Goal: Task Accomplishment & Management: Manage account settings

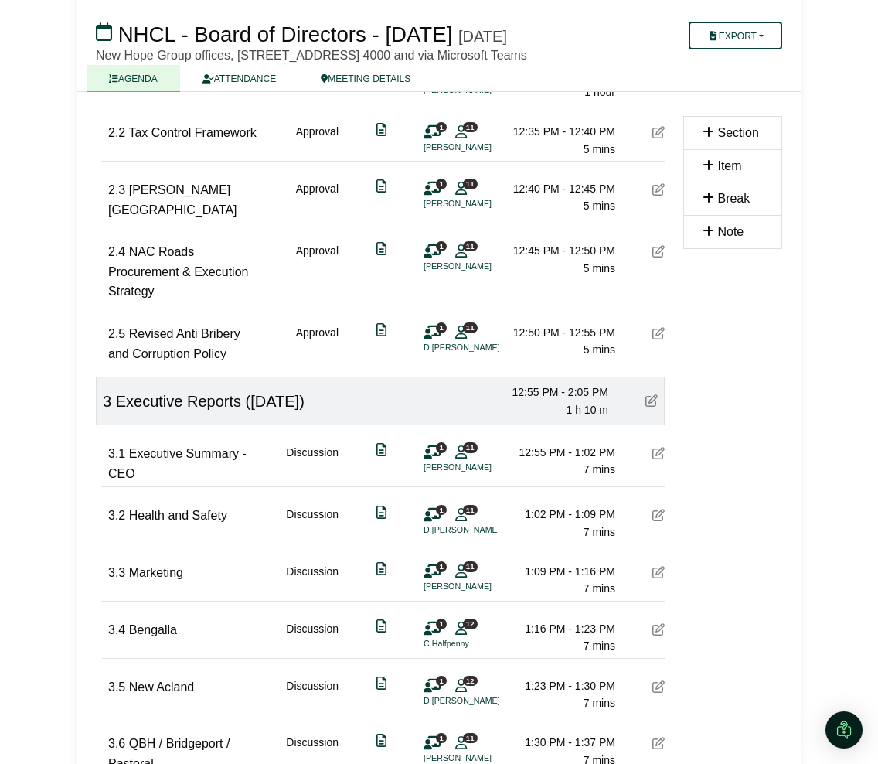
scroll to position [386, 0]
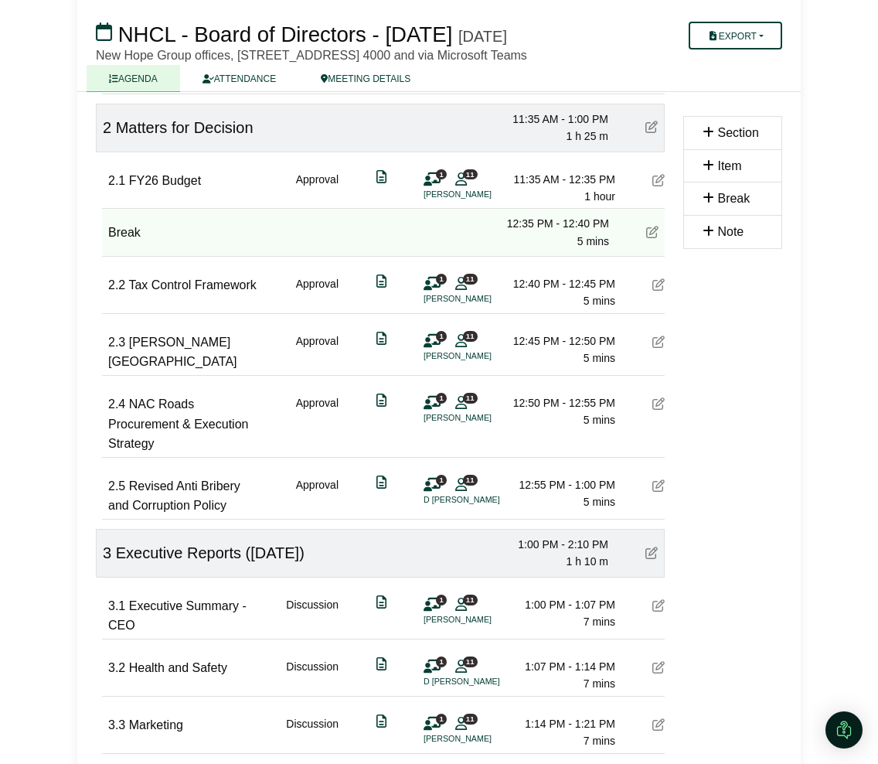
click at [650, 238] on icon at bounding box center [652, 232] width 12 height 12
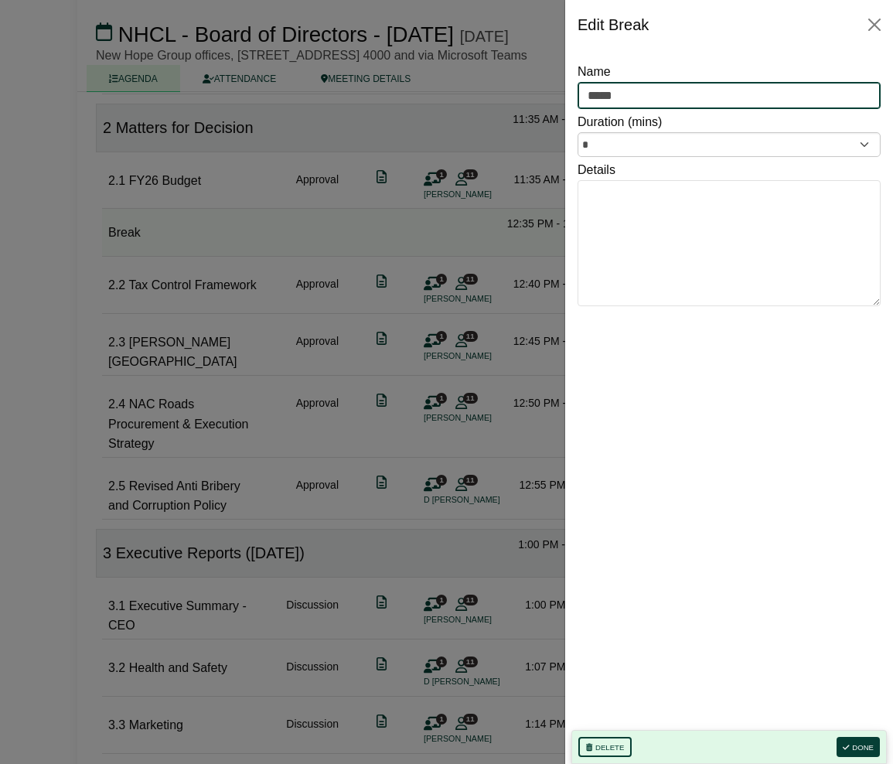
drag, startPoint x: 629, startPoint y: 89, endPoint x: 583, endPoint y: 96, distance: 46.9
click at [564, 90] on div "Edit Break Name ***** Duration (mins) * Details Delete Done" at bounding box center [728, 382] width 328 height 764
type input "**********"
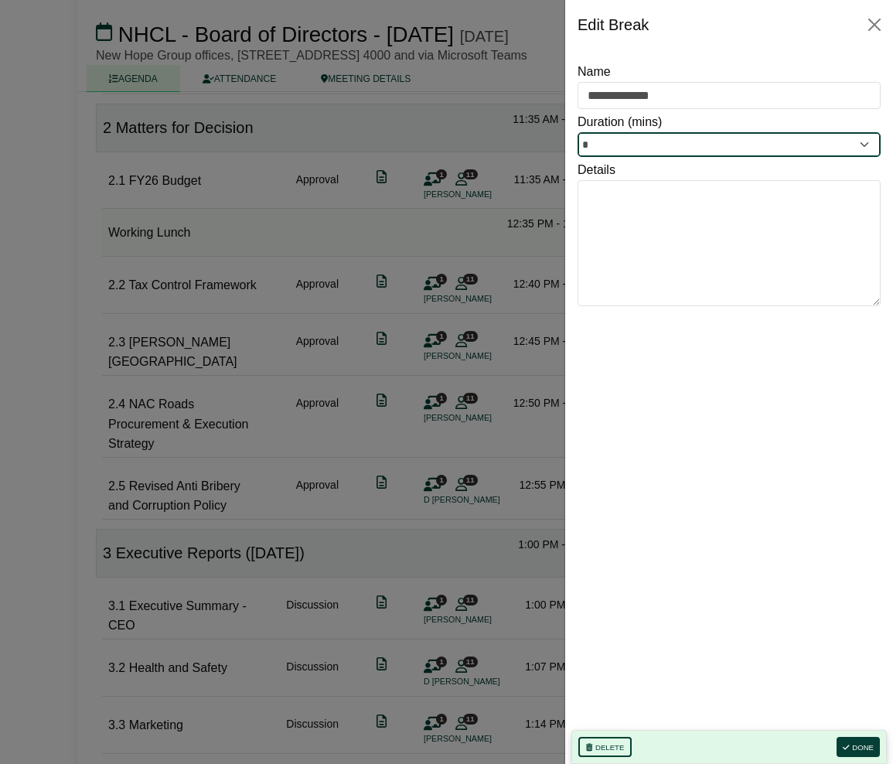
click at [591, 141] on input "*" at bounding box center [728, 144] width 303 height 25
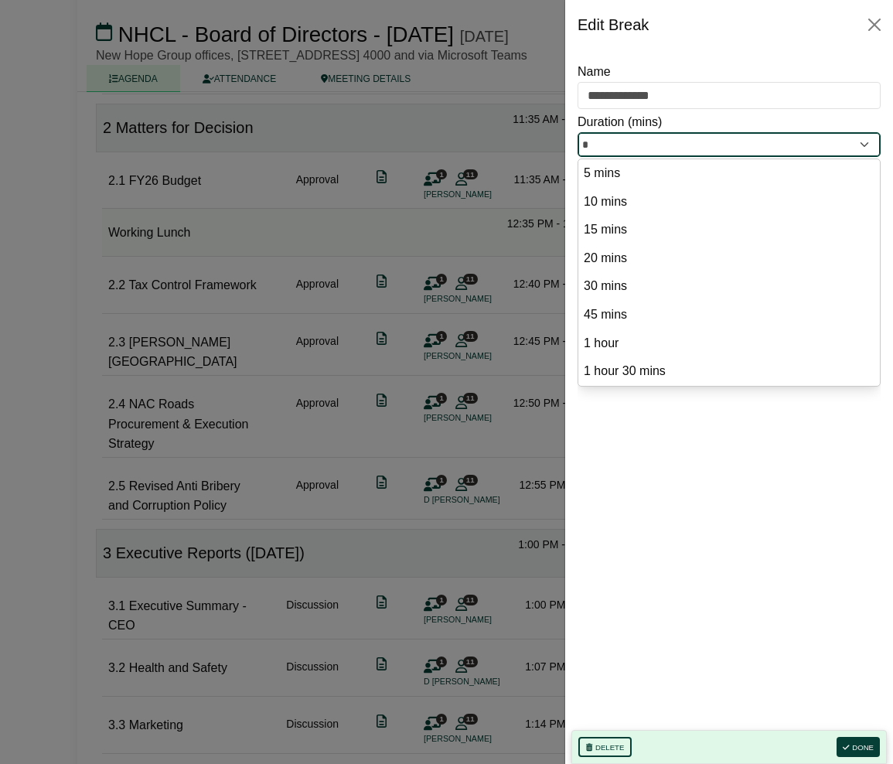
click at [590, 141] on input "*" at bounding box center [728, 144] width 303 height 25
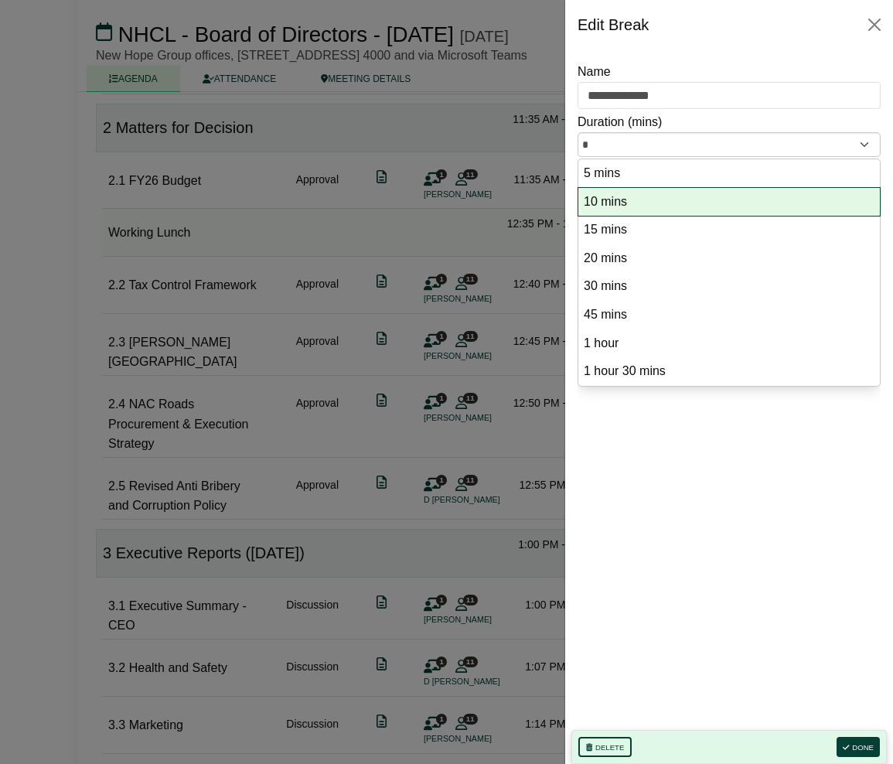
click at [596, 192] on option "10 mins" at bounding box center [729, 202] width 294 height 21
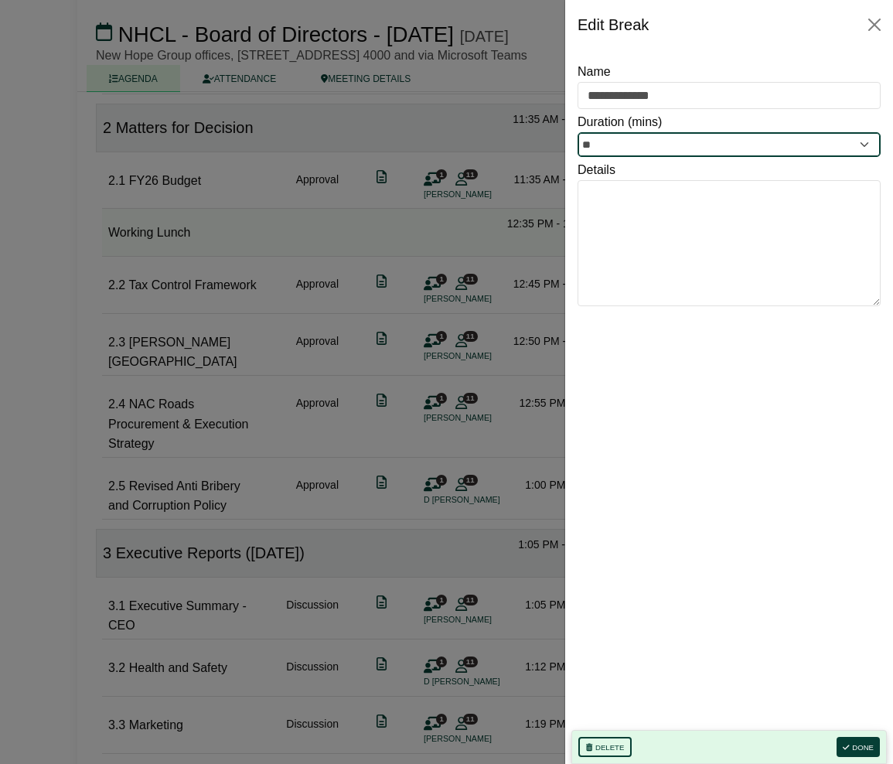
type input "**"
click at [877, 747] on button "Done" at bounding box center [857, 746] width 43 height 20
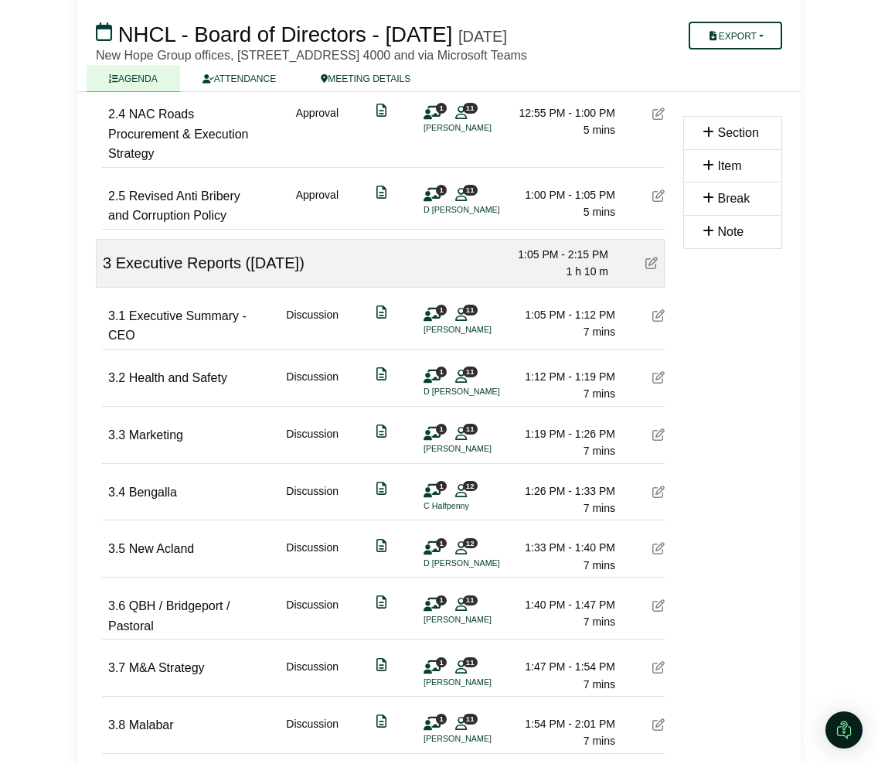
scroll to position [483, 0]
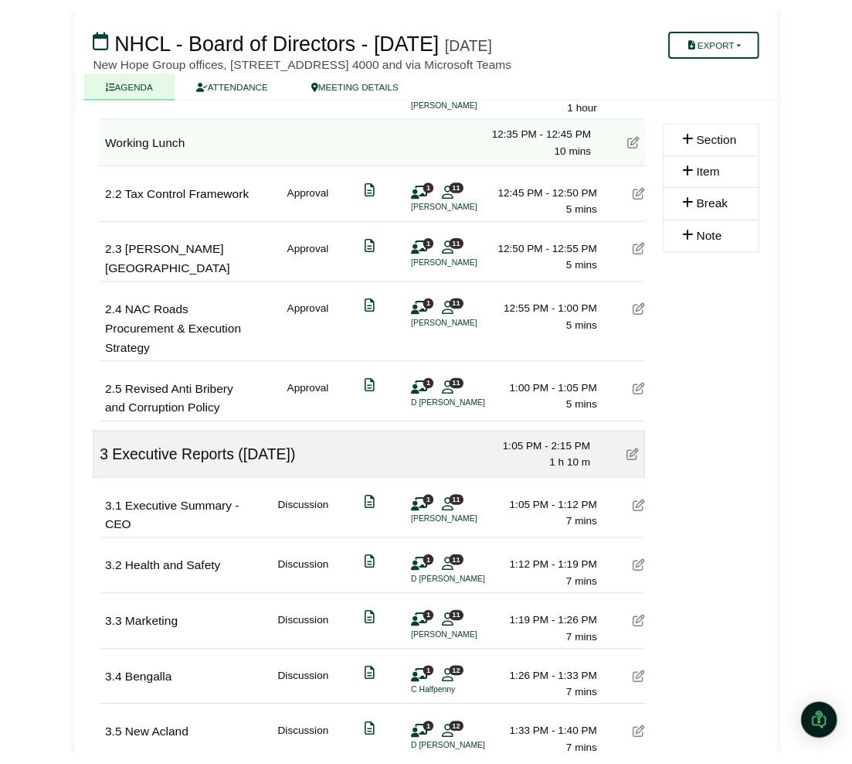
scroll to position [482, 0]
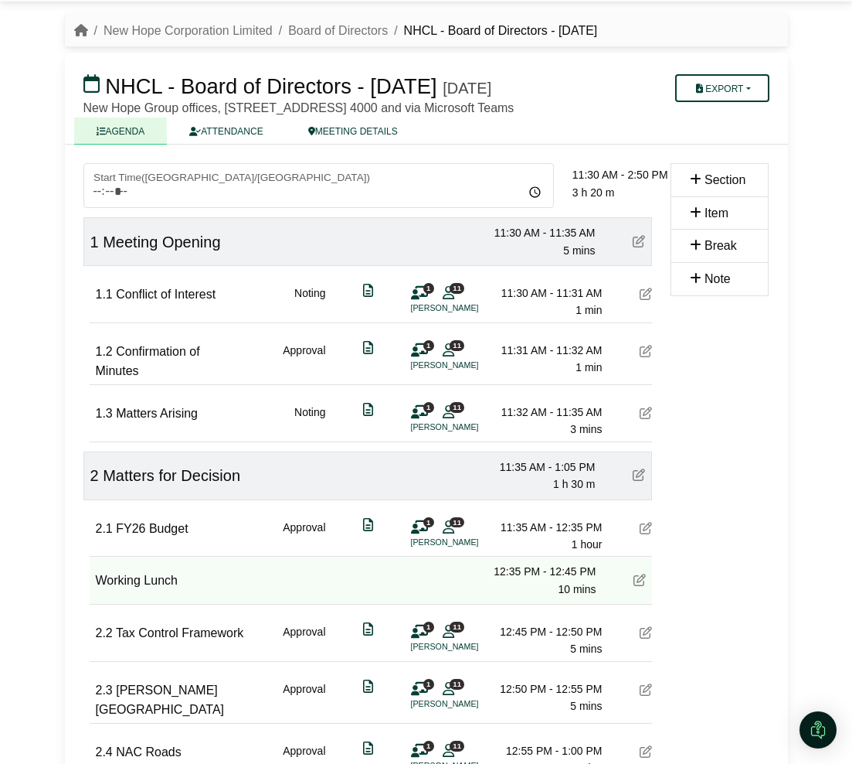
scroll to position [0, 0]
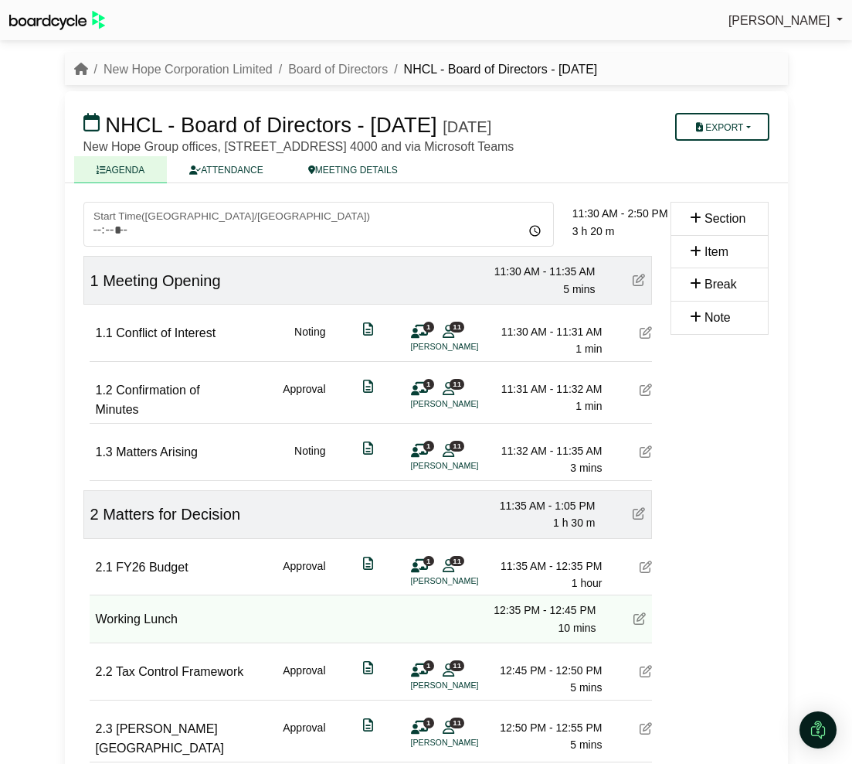
click at [648, 457] on icon at bounding box center [646, 451] width 12 height 12
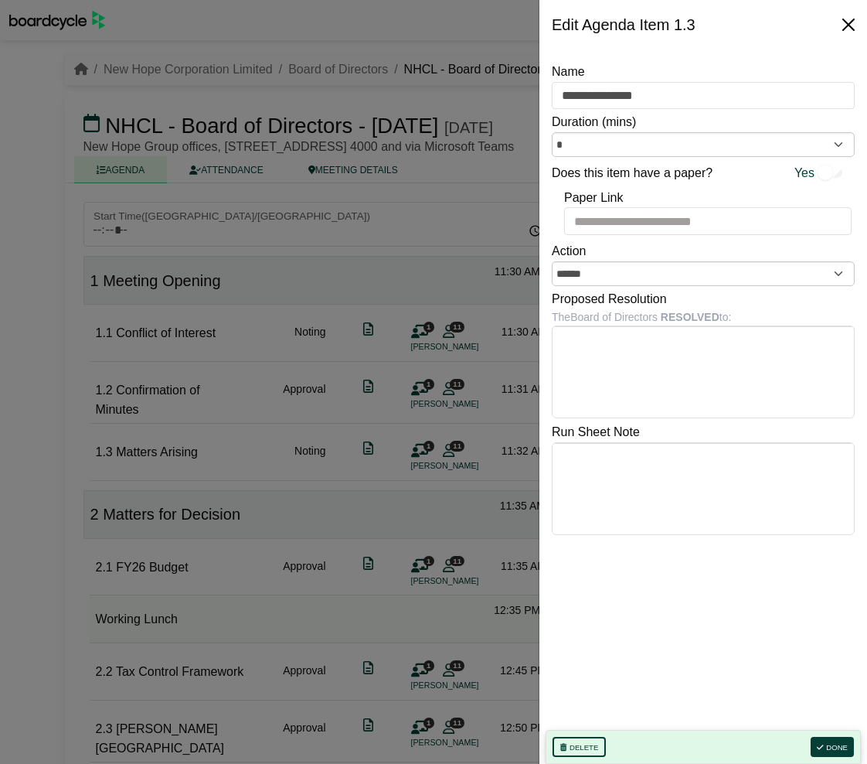
click at [849, 22] on button "Close" at bounding box center [848, 24] width 25 height 25
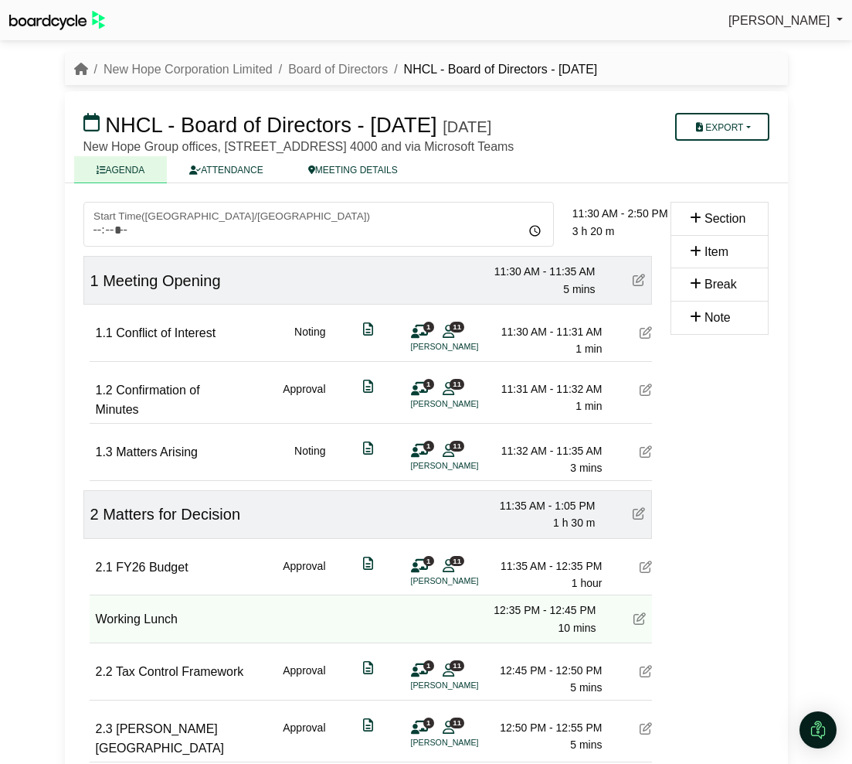
click at [648, 396] on icon at bounding box center [646, 389] width 12 height 12
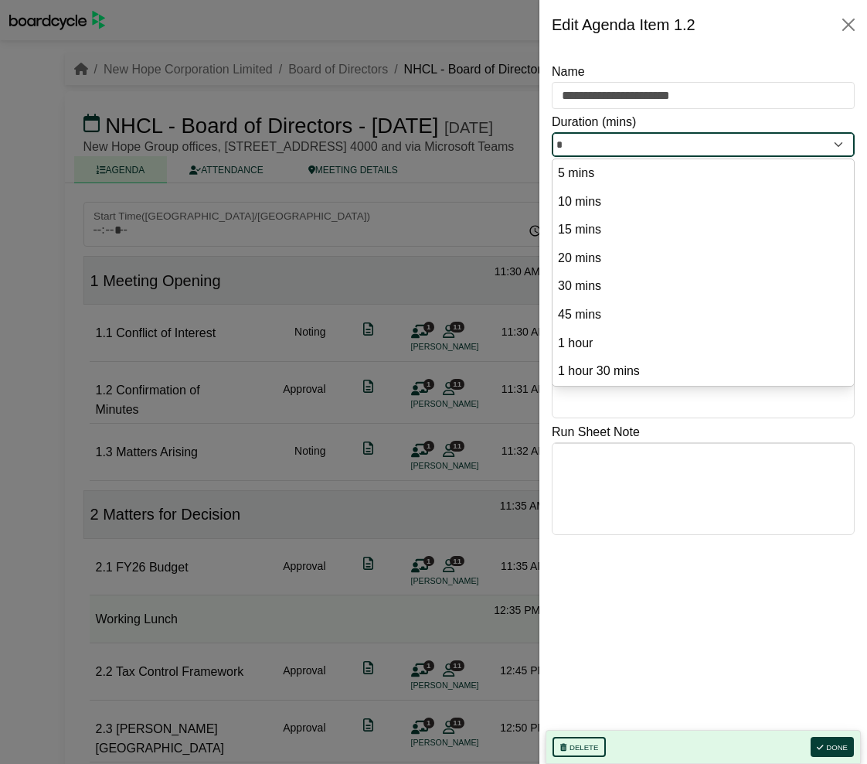
drag, startPoint x: 571, startPoint y: 145, endPoint x: 546, endPoint y: 144, distance: 25.5
click at [546, 144] on div "**********" at bounding box center [703, 406] width 328 height 714
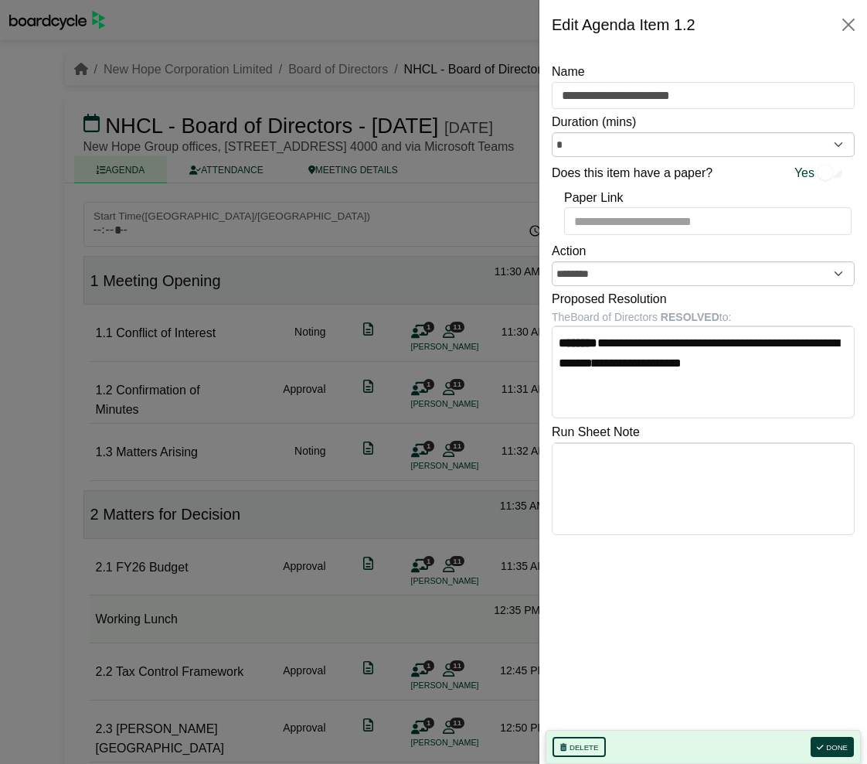
click at [320, 479] on div at bounding box center [433, 382] width 867 height 764
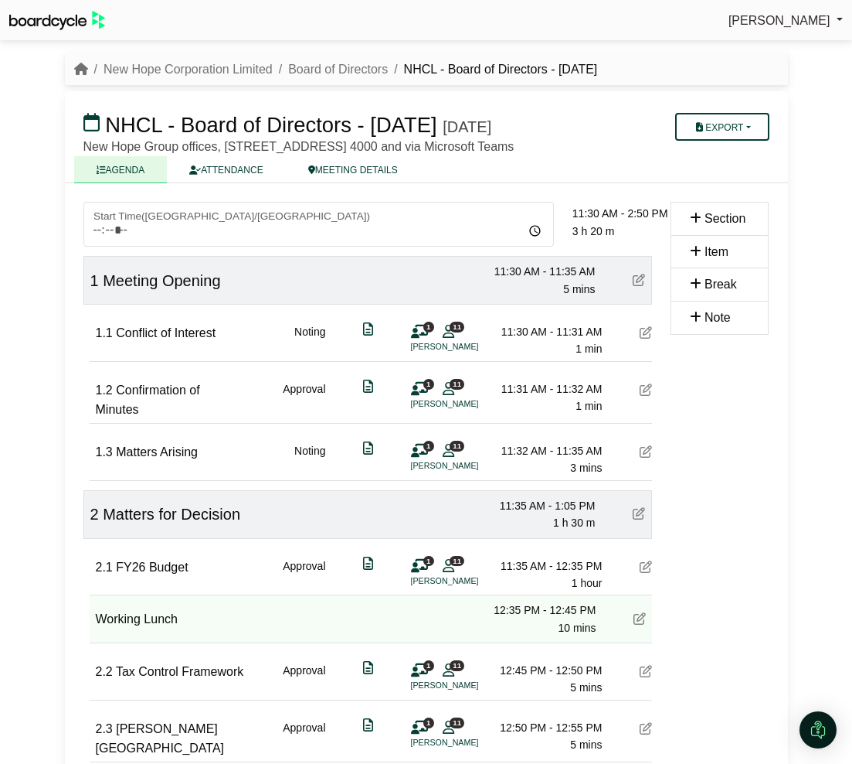
click at [644, 338] on icon at bounding box center [646, 332] width 12 height 12
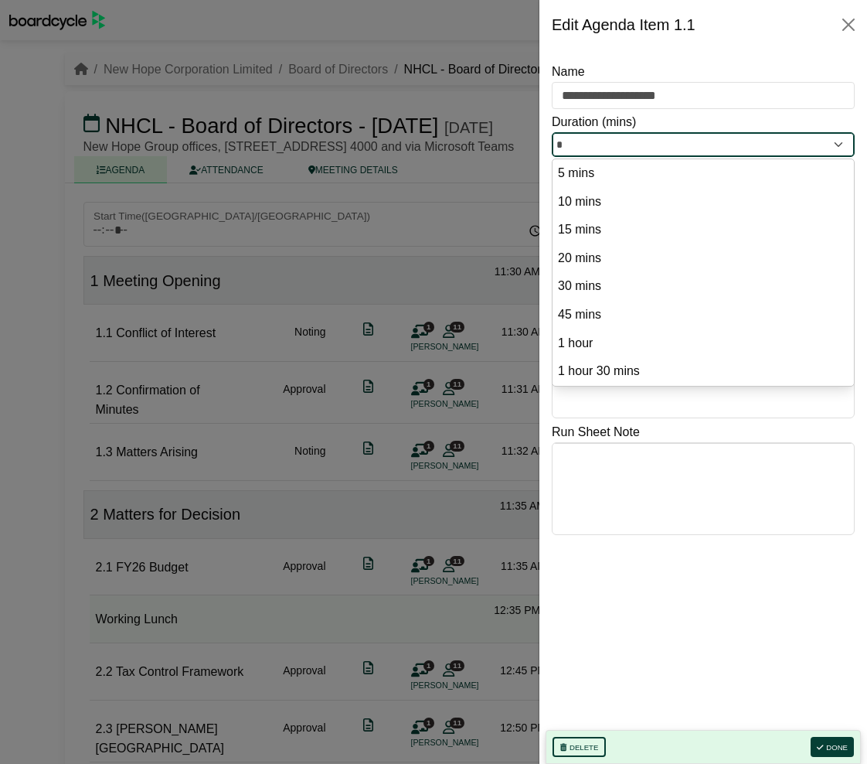
drag, startPoint x: 586, startPoint y: 141, endPoint x: 549, endPoint y: 141, distance: 37.1
click at [549, 141] on div "**********" at bounding box center [703, 406] width 328 height 714
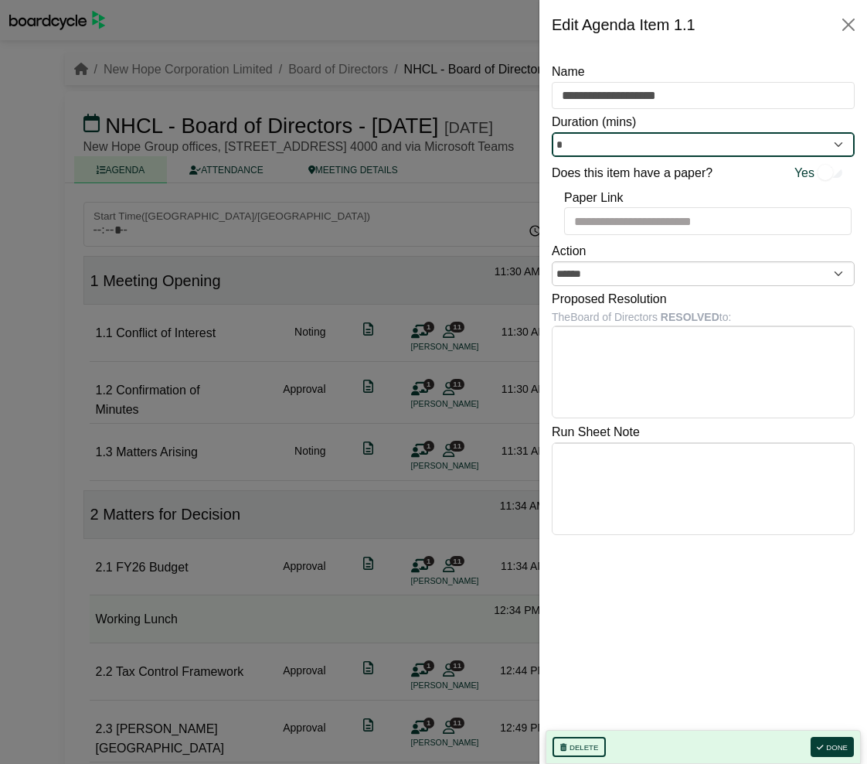
type input "*"
drag, startPoint x: 213, startPoint y: 597, endPoint x: 235, endPoint y: 556, distance: 46.7
click at [213, 597] on div at bounding box center [433, 382] width 867 height 764
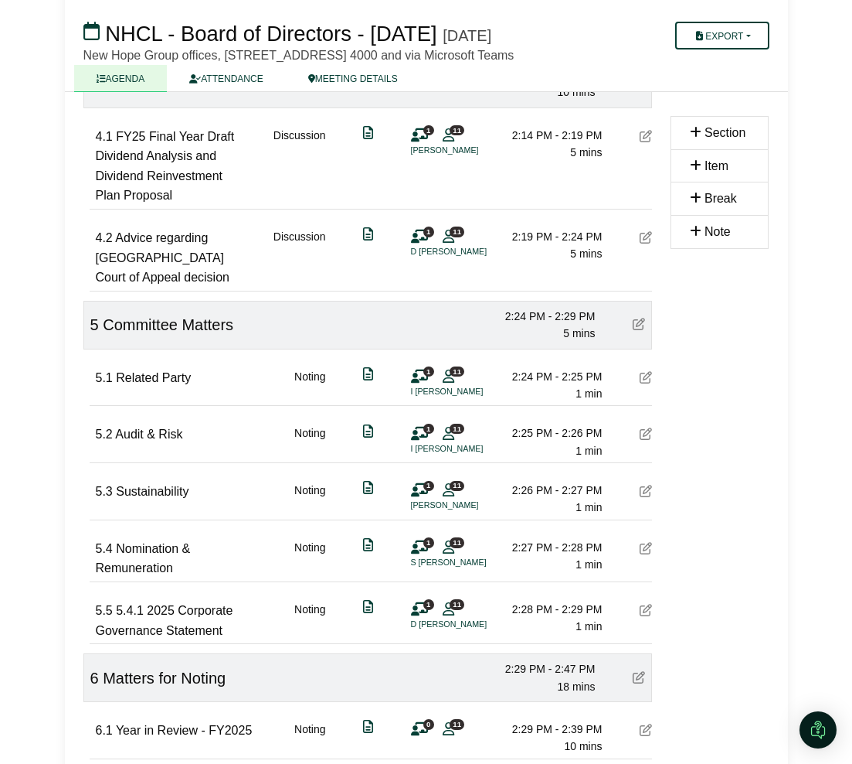
scroll to position [1546, 0]
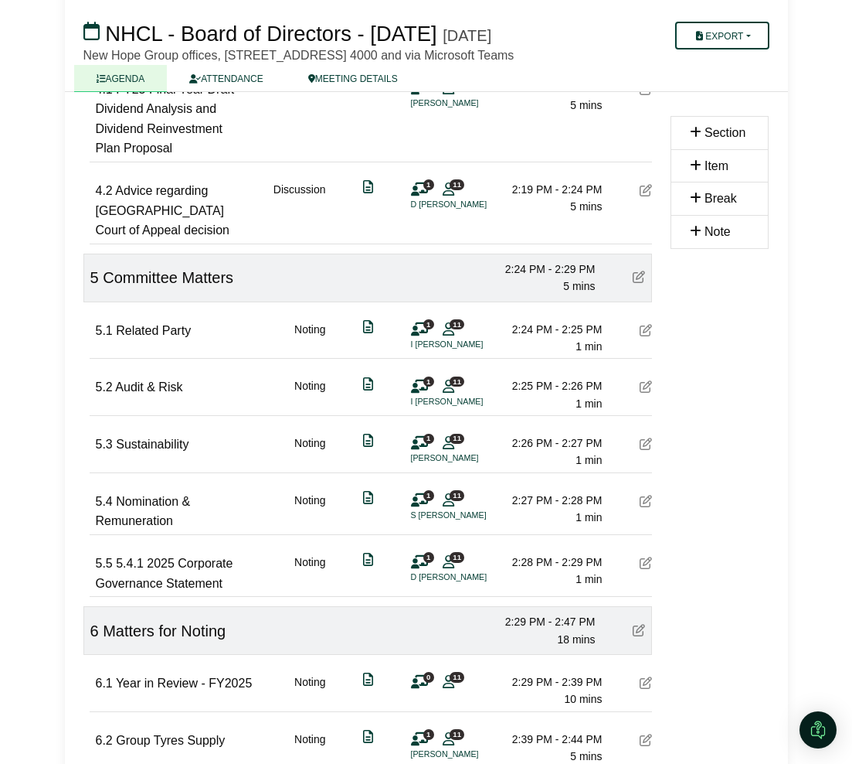
click at [645, 336] on icon at bounding box center [646, 330] width 12 height 12
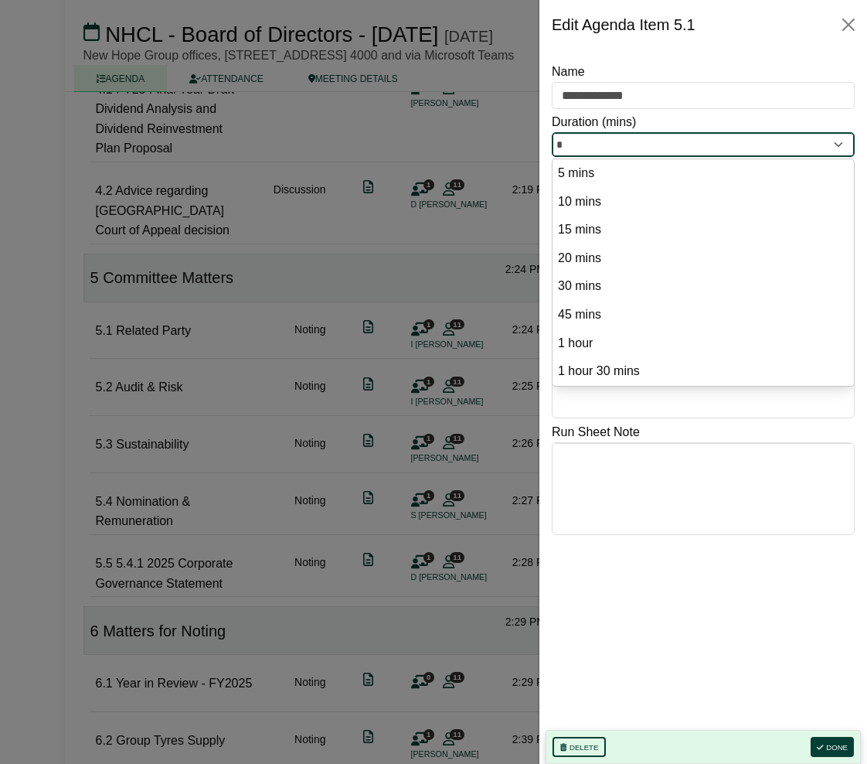
drag, startPoint x: 564, startPoint y: 145, endPoint x: 553, endPoint y: 145, distance: 10.8
click at [553, 145] on input "*" at bounding box center [703, 144] width 303 height 25
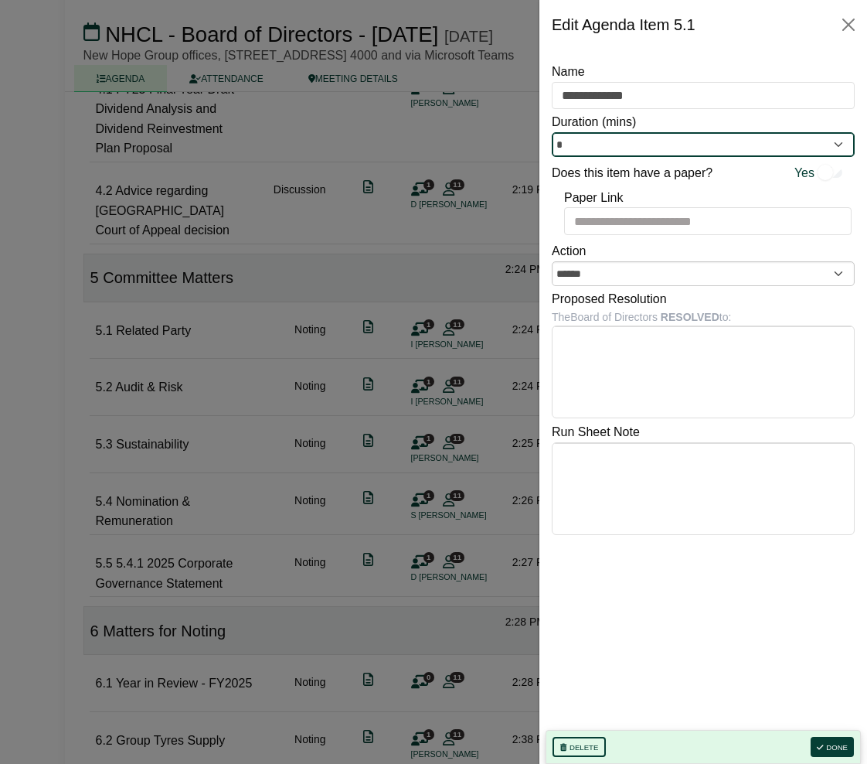
type input "*"
click at [453, 260] on div at bounding box center [433, 382] width 867 height 764
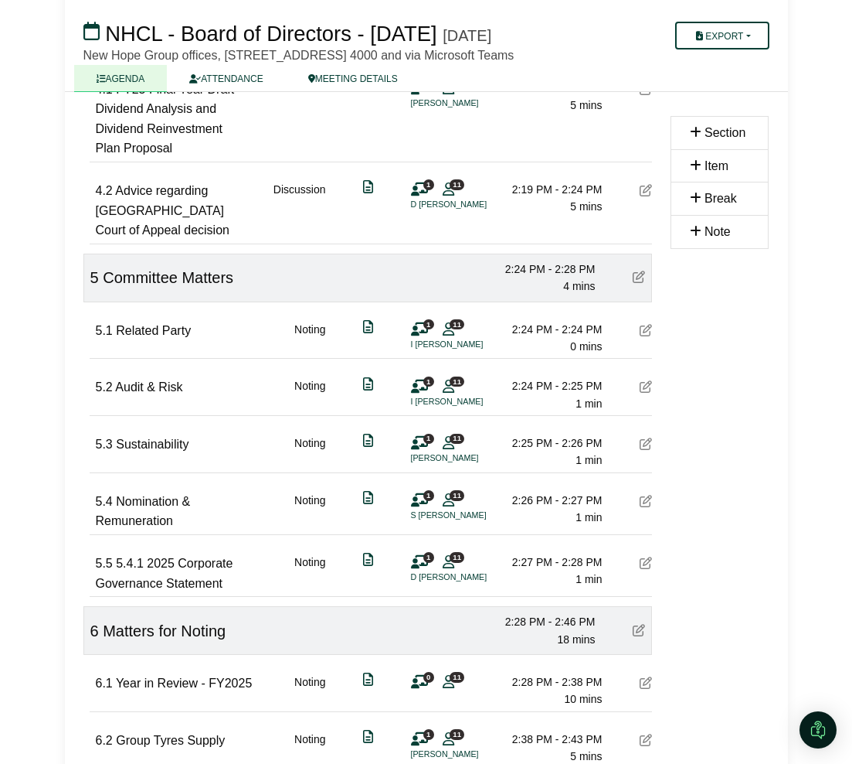
click at [645, 393] on icon at bounding box center [646, 386] width 12 height 12
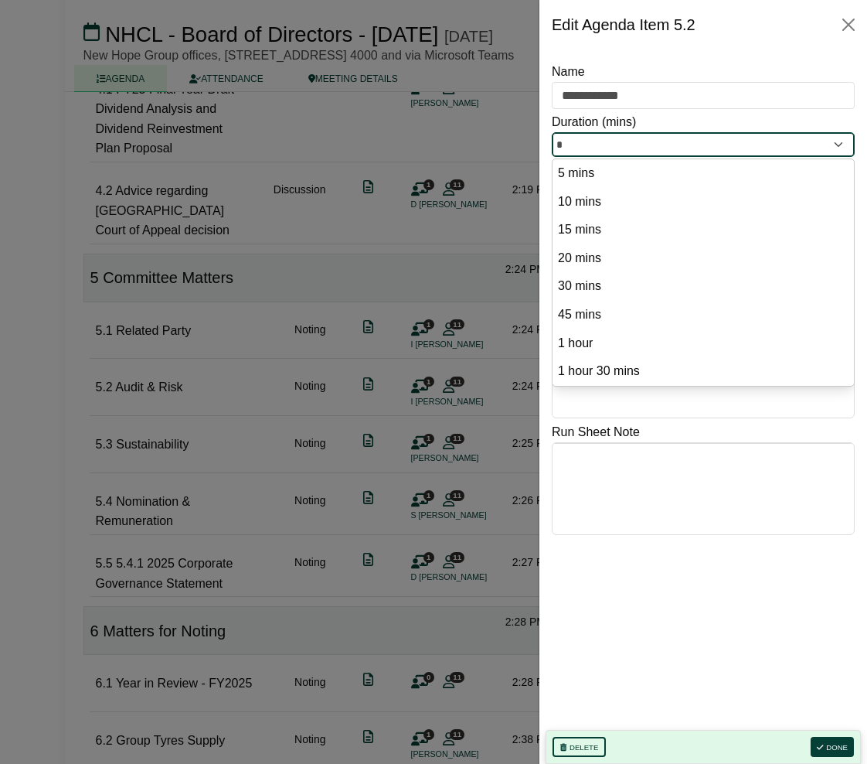
drag, startPoint x: 582, startPoint y: 135, endPoint x: 549, endPoint y: 147, distance: 35.2
click at [549, 147] on div "**********" at bounding box center [703, 406] width 328 height 714
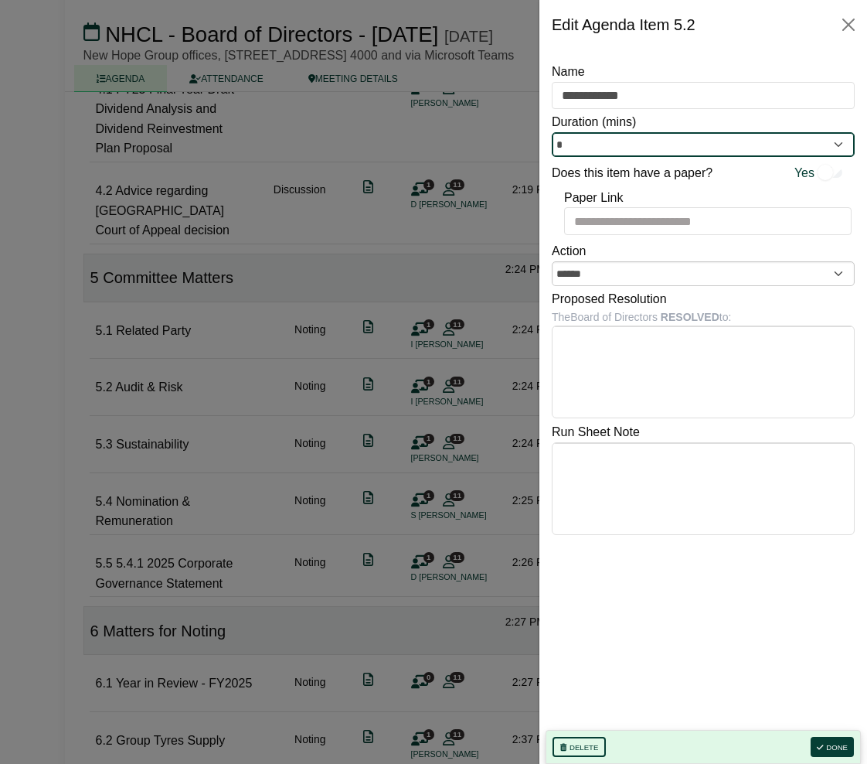
type input "*"
click at [490, 475] on div at bounding box center [433, 382] width 867 height 764
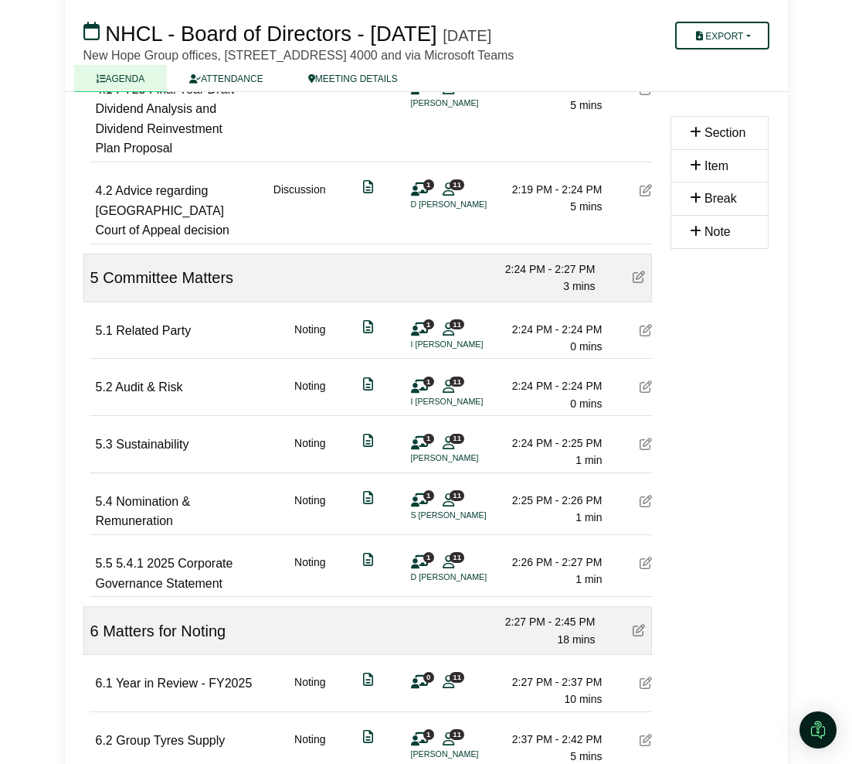
click at [643, 450] on icon at bounding box center [646, 443] width 12 height 12
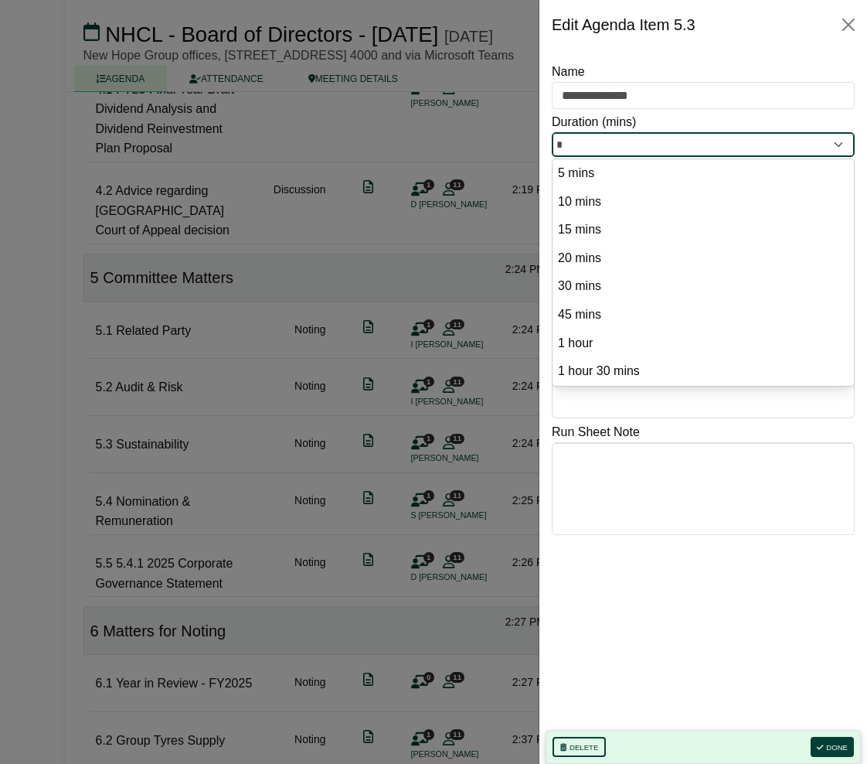
drag, startPoint x: 577, startPoint y: 145, endPoint x: 537, endPoint y: 146, distance: 40.2
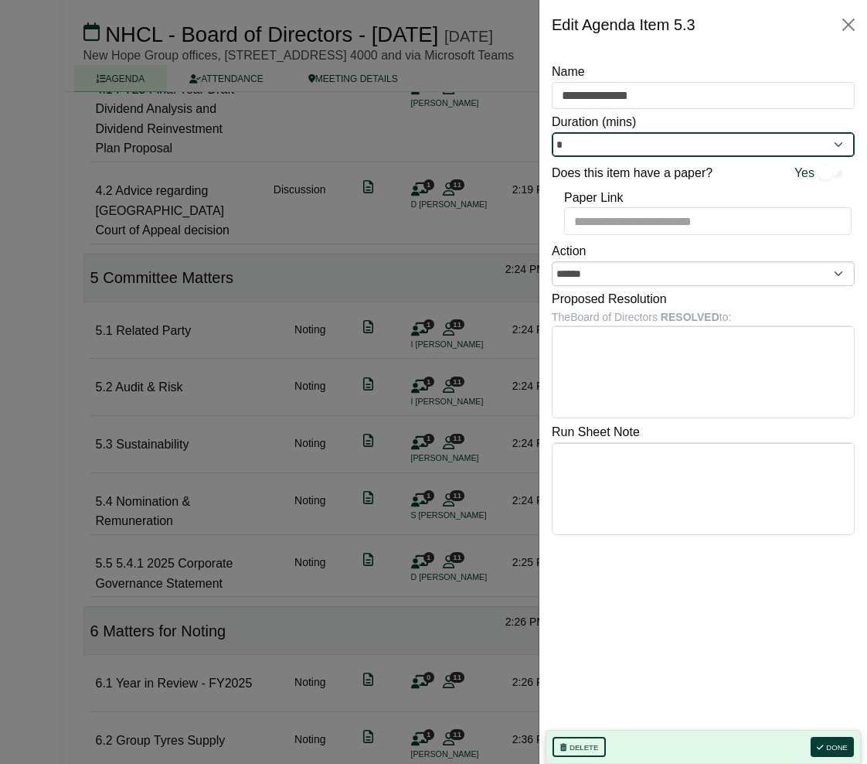
type input "*"
click at [451, 461] on div at bounding box center [433, 382] width 867 height 764
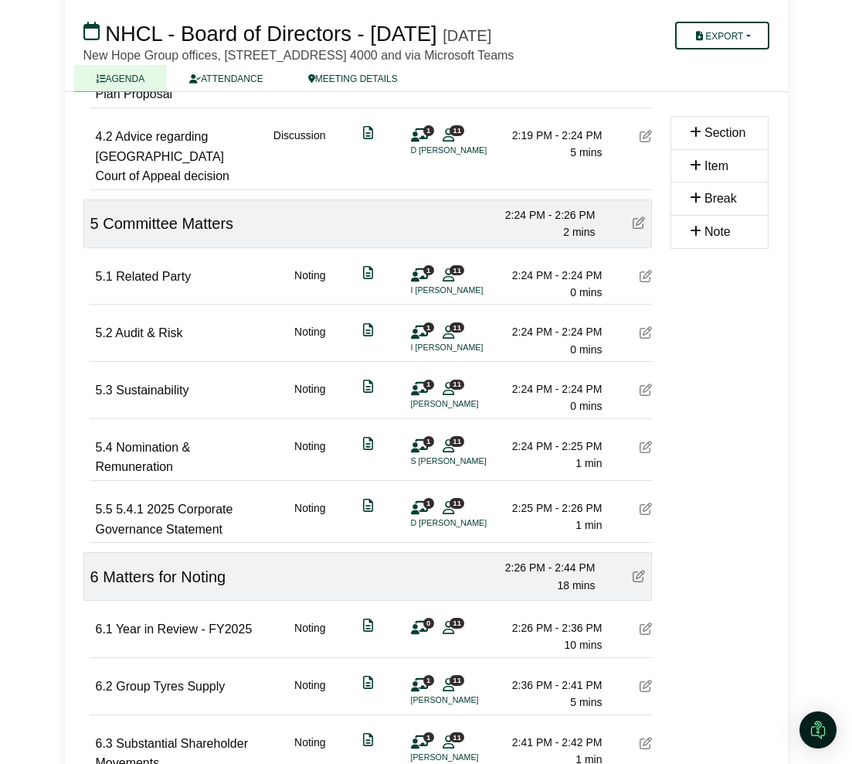
scroll to position [1642, 0]
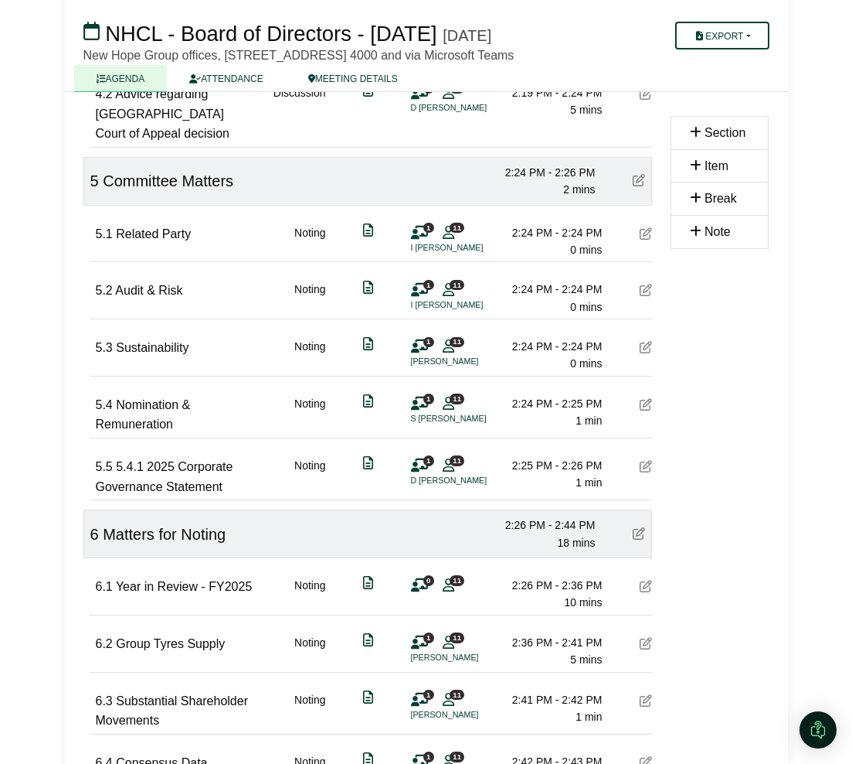
click at [640, 592] on icon at bounding box center [646, 586] width 12 height 12
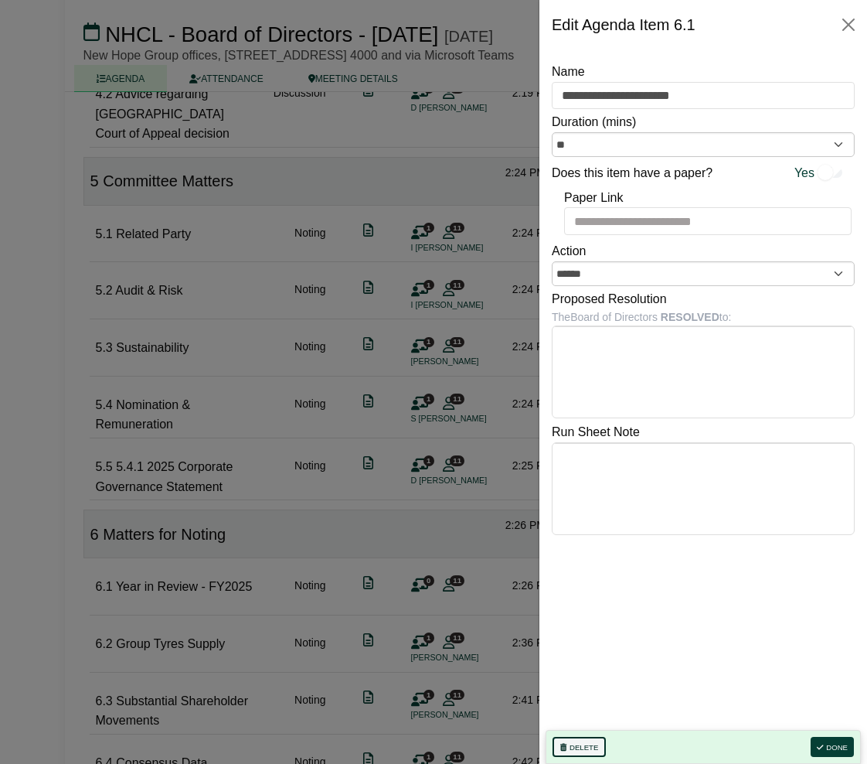
click at [575, 743] on button "Delete" at bounding box center [579, 746] width 53 height 20
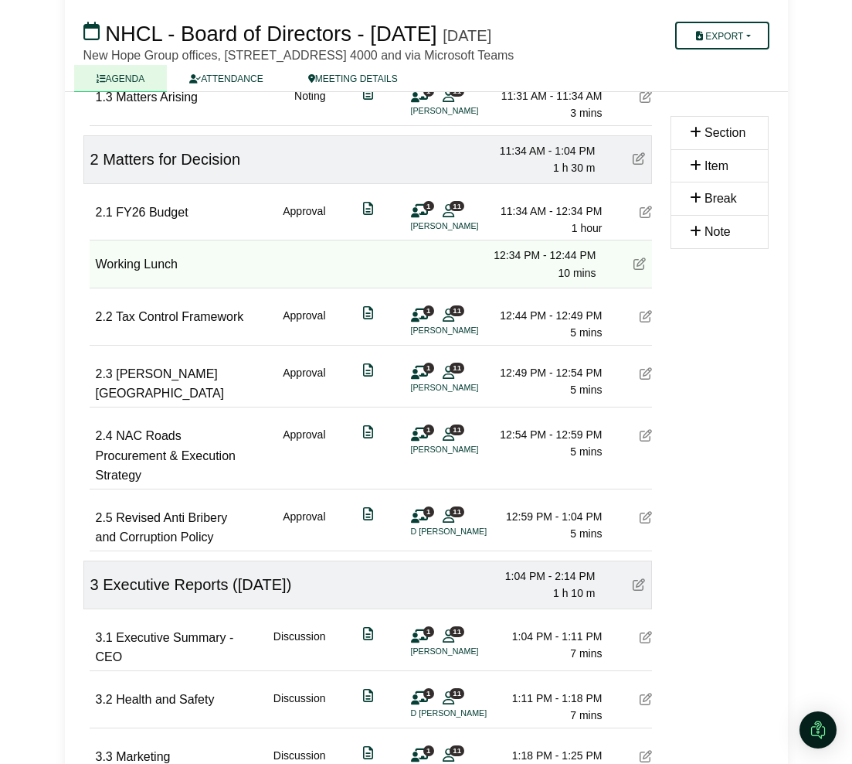
scroll to position [53, 0]
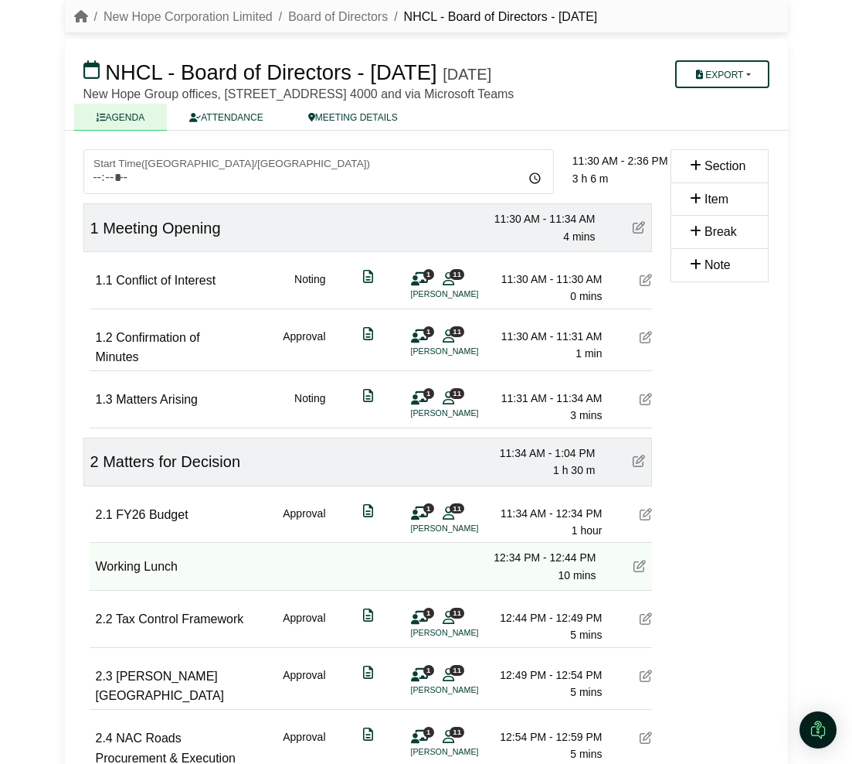
click at [645, 405] on icon at bounding box center [646, 399] width 12 height 12
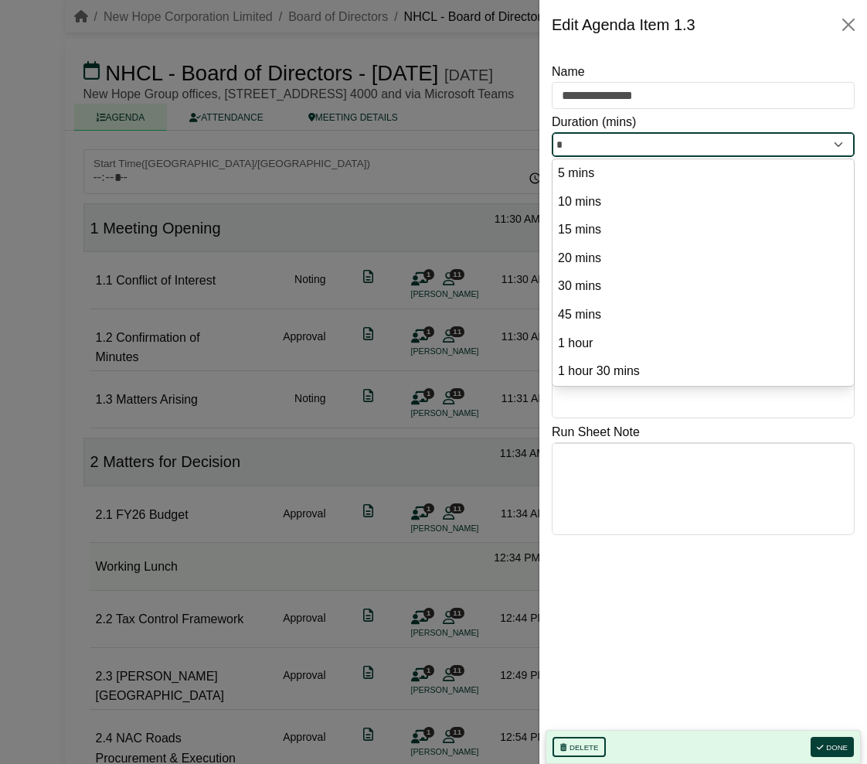
click at [600, 146] on input "*" at bounding box center [703, 144] width 303 height 25
drag, startPoint x: 598, startPoint y: 149, endPoint x: 593, endPoint y: 143, distance: 8.2
click at [599, 149] on input "*" at bounding box center [703, 144] width 303 height 25
click at [595, 139] on input "*" at bounding box center [703, 144] width 303 height 25
drag, startPoint x: 588, startPoint y: 137, endPoint x: 535, endPoint y: 141, distance: 53.5
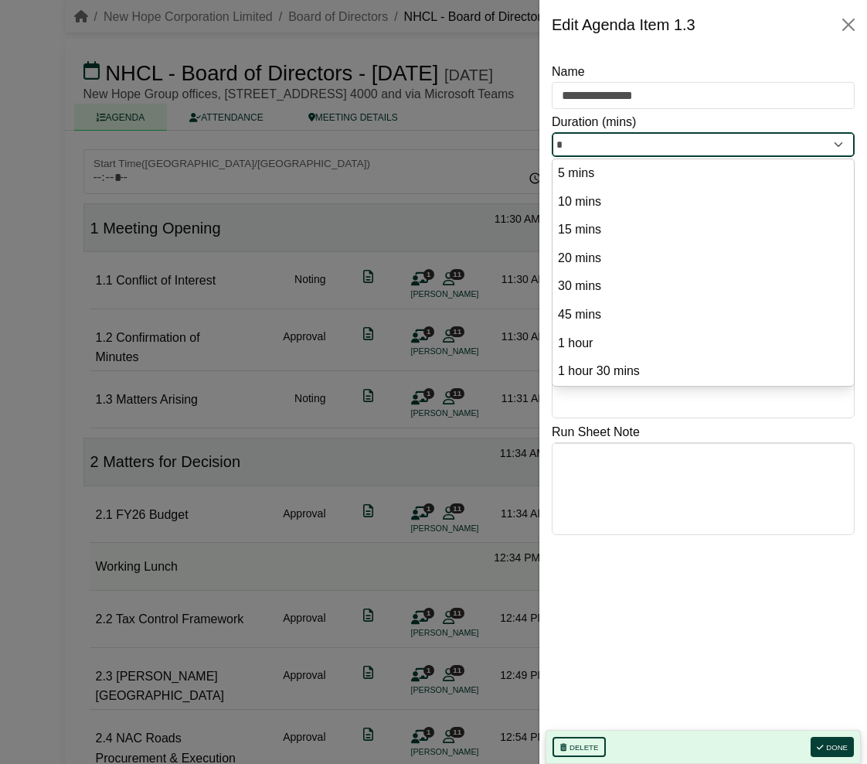
click at [535, 141] on body "[PERSON_NAME] Sign Out New Hope Corporation Limited Board of Directors NHCL - B…" at bounding box center [433, 329] width 867 height 764
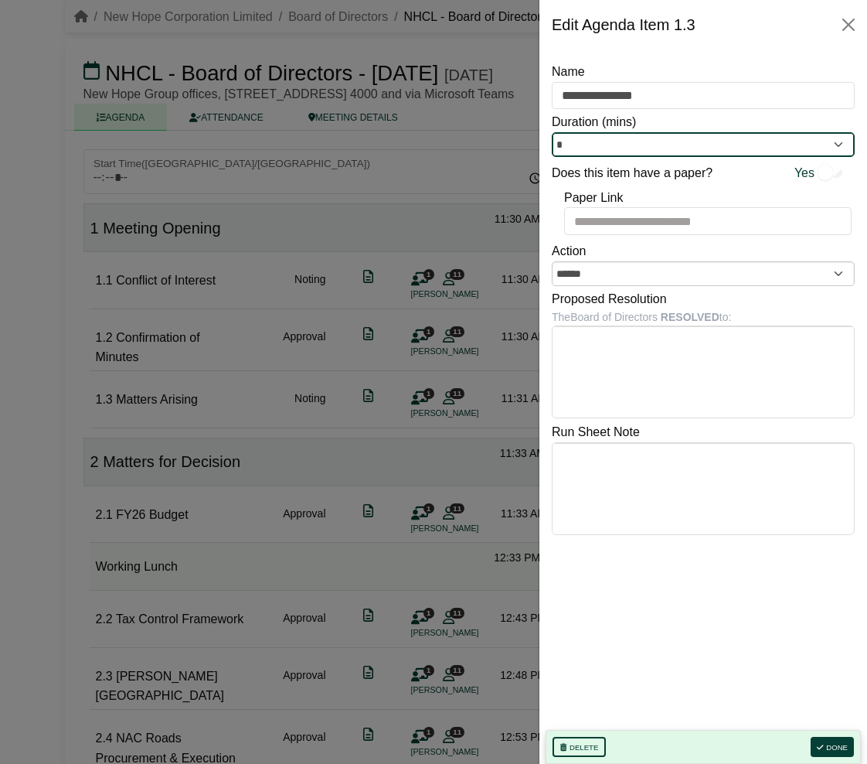
type input "*"
click at [382, 640] on div at bounding box center [433, 382] width 867 height 764
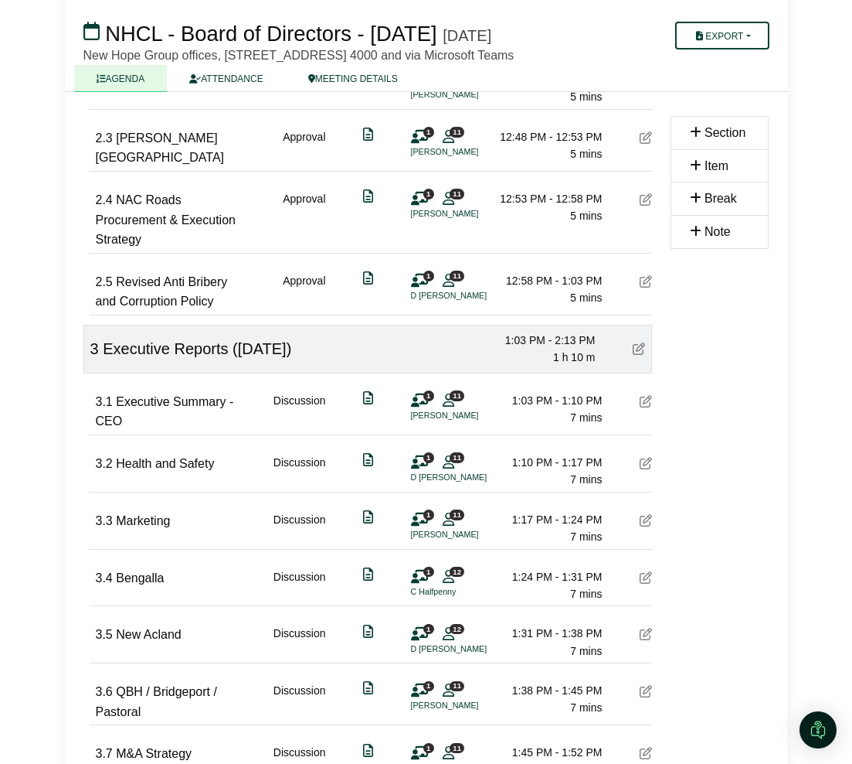
scroll to position [632, 0]
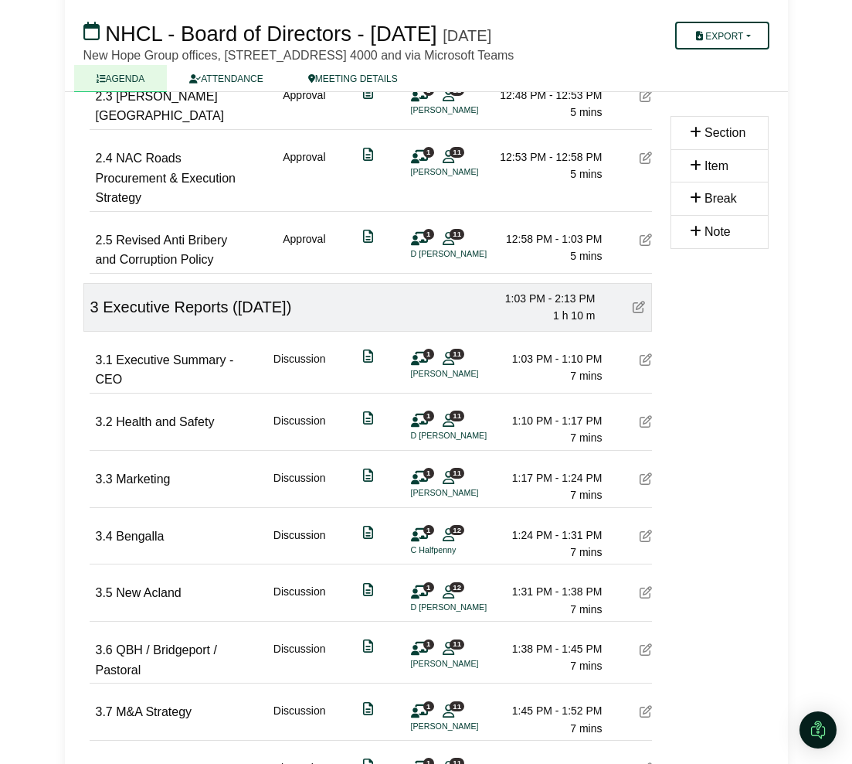
click at [643, 366] on icon at bounding box center [646, 359] width 12 height 12
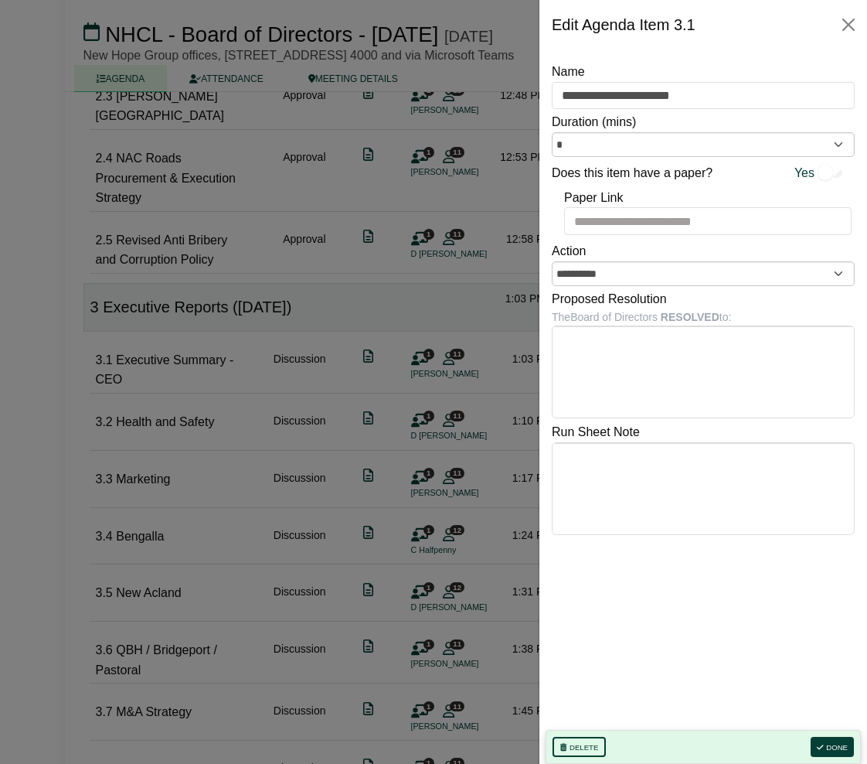
click at [345, 366] on div at bounding box center [433, 382] width 867 height 764
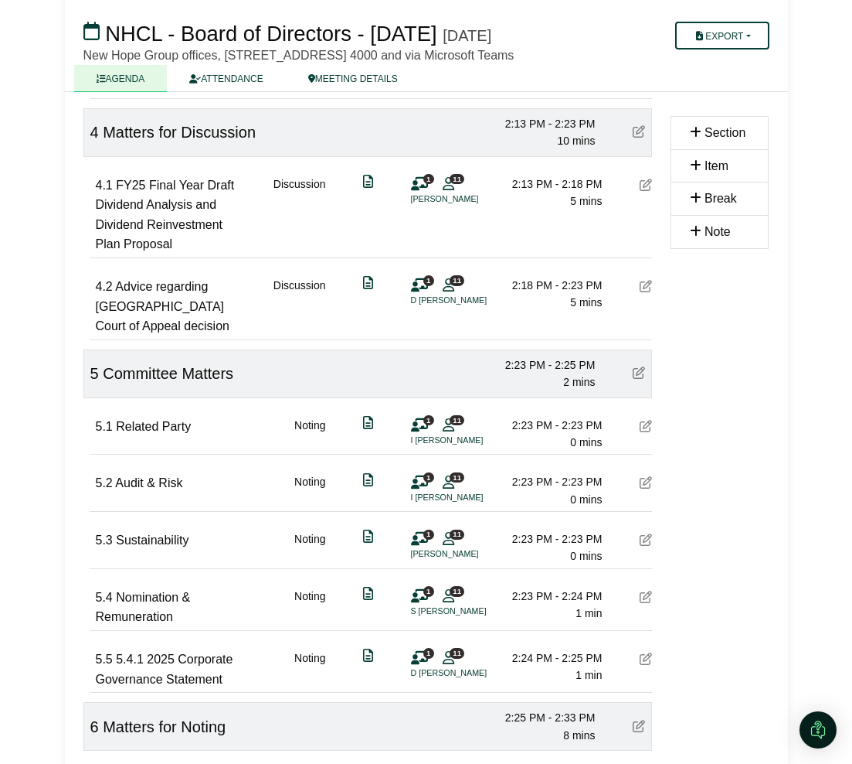
scroll to position [1405, 0]
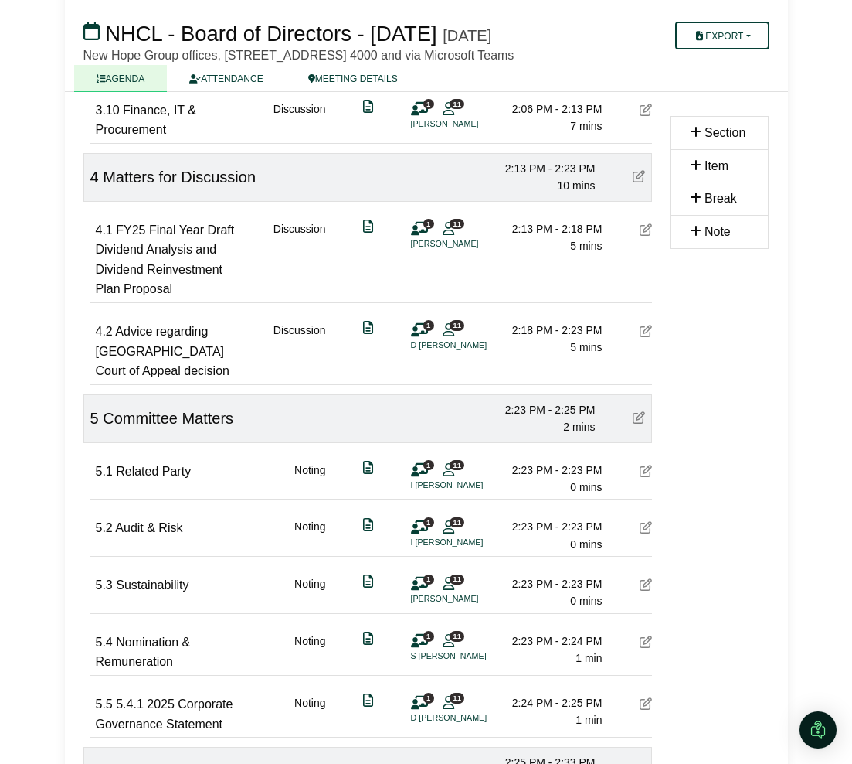
click at [645, 236] on icon at bounding box center [646, 229] width 12 height 12
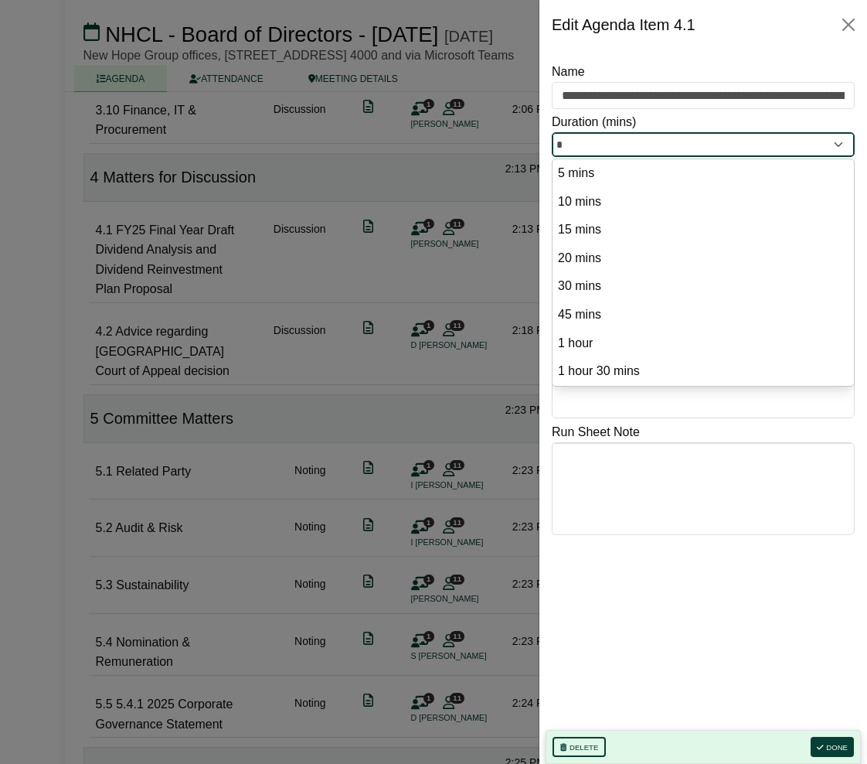
drag, startPoint x: 598, startPoint y: 135, endPoint x: 519, endPoint y: 127, distance: 80.0
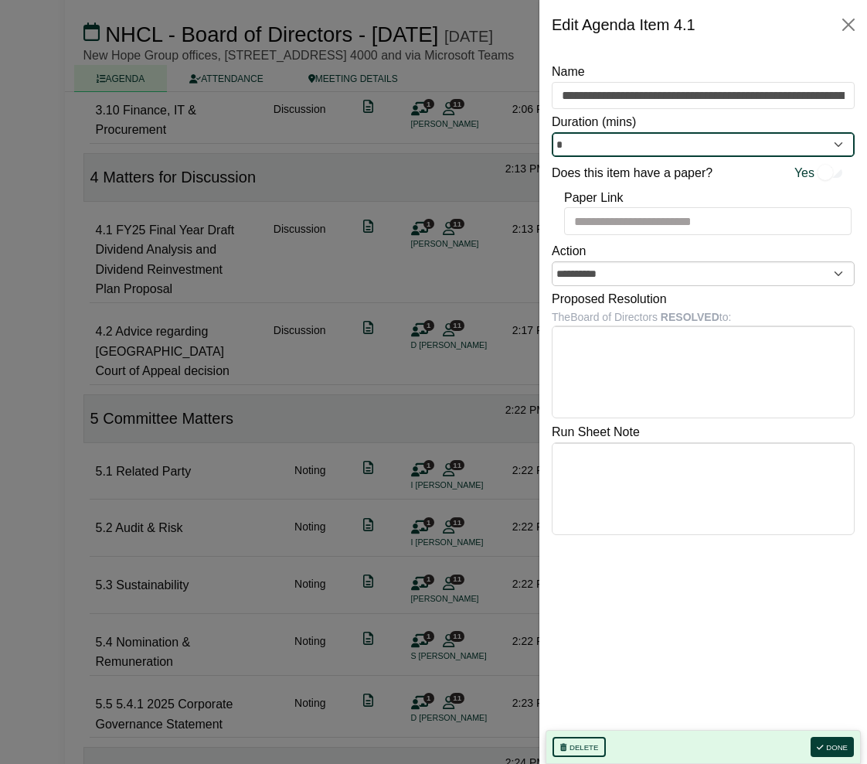
type input "*"
click at [427, 289] on div at bounding box center [433, 382] width 867 height 764
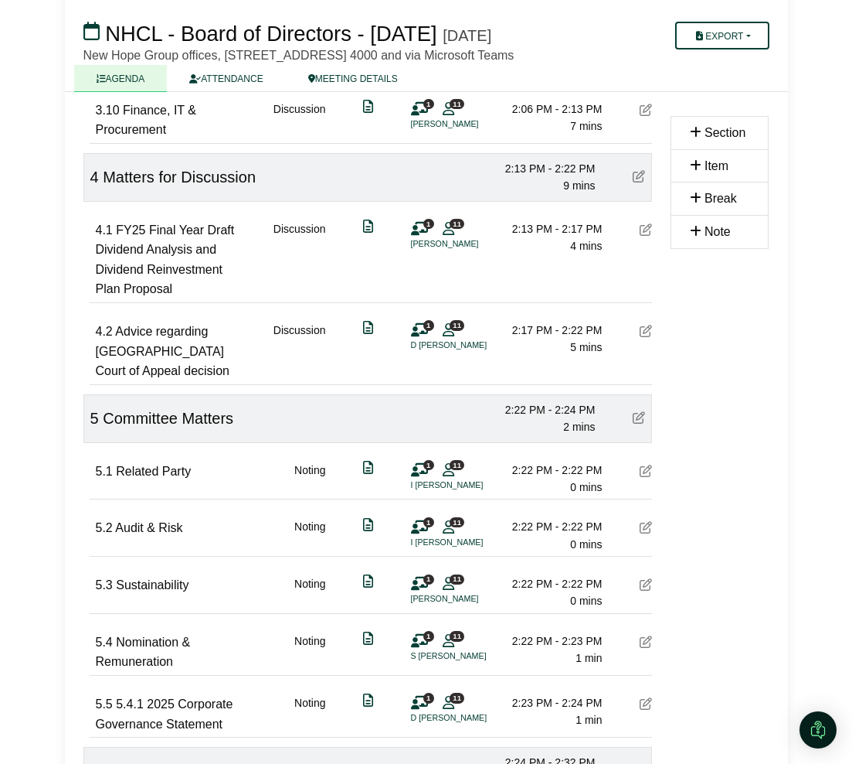
click at [646, 337] on icon at bounding box center [646, 331] width 12 height 12
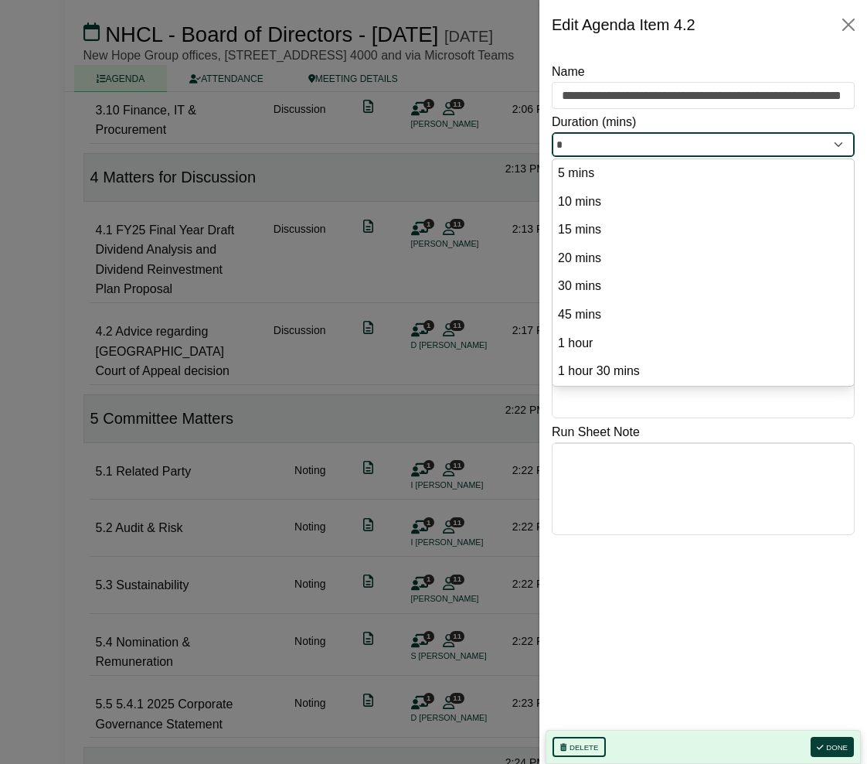
drag, startPoint x: 600, startPoint y: 145, endPoint x: 553, endPoint y: 126, distance: 50.2
click at [553, 126] on div "Duration (mins) * 5 mins 10 mins 15 mins 20 mins 30 mins 45 mins 1 hour 1 hour …" at bounding box center [703, 134] width 303 height 45
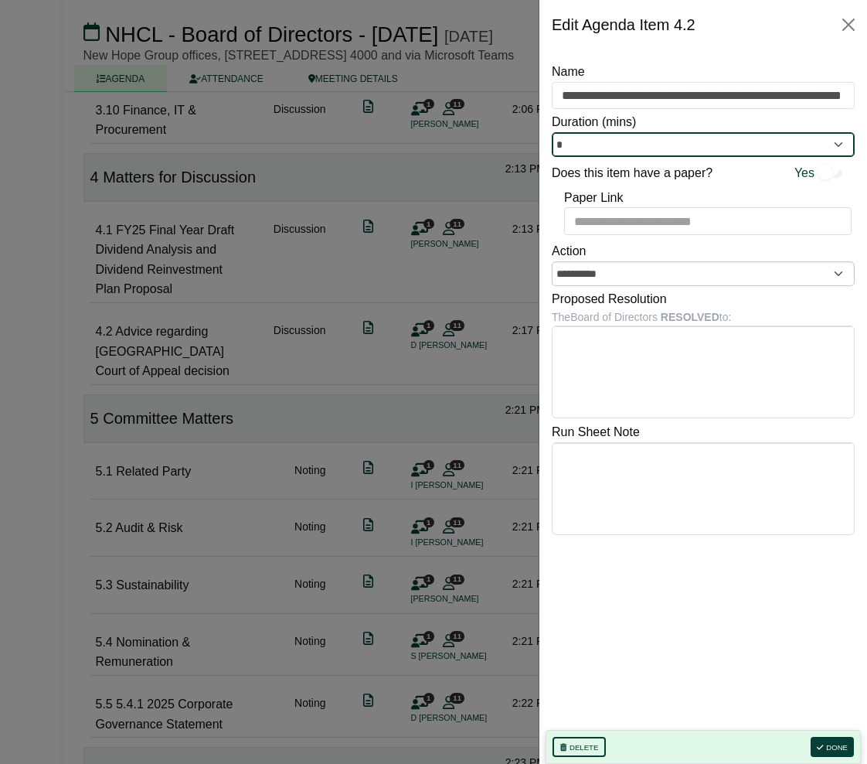
type input "*"
click at [500, 270] on div at bounding box center [433, 382] width 867 height 764
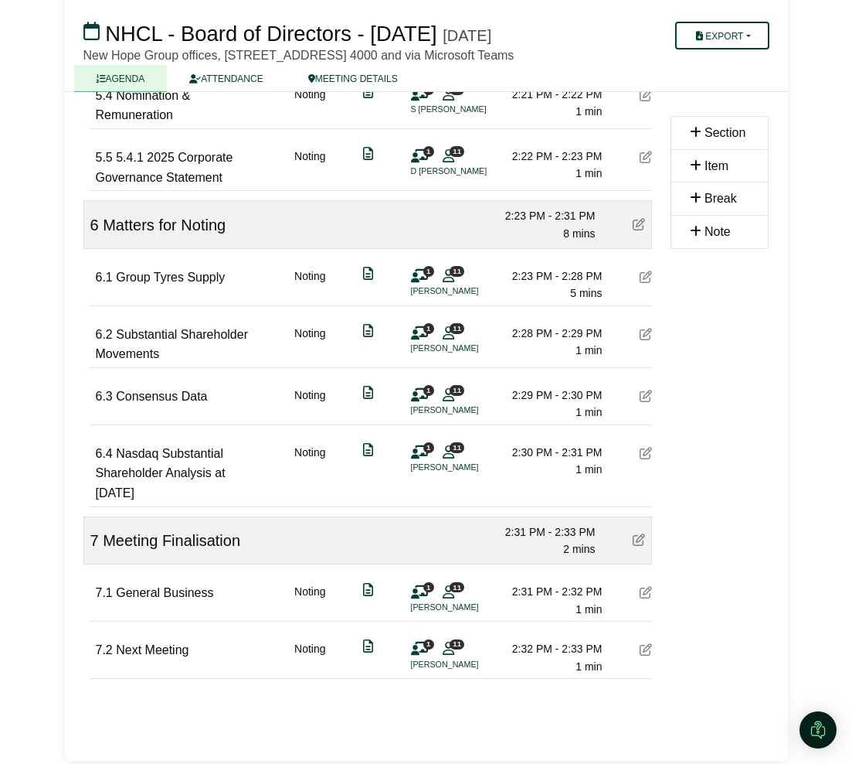
scroll to position [1985, 0]
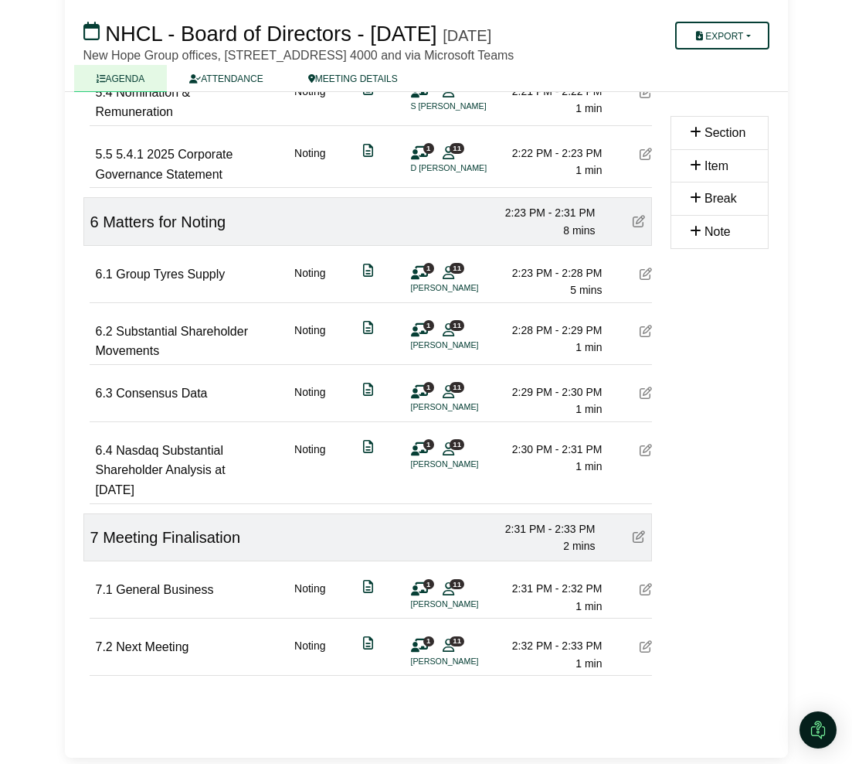
click at [646, 590] on icon at bounding box center [646, 589] width 12 height 12
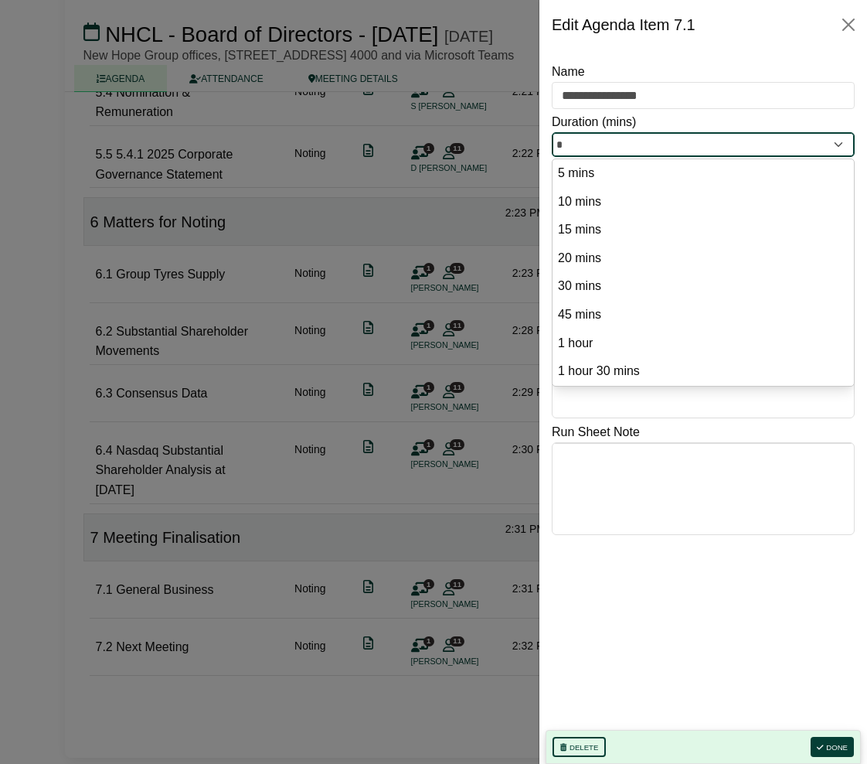
drag, startPoint x: 582, startPoint y: 144, endPoint x: 545, endPoint y: 145, distance: 37.1
click at [545, 145] on div "**********" at bounding box center [703, 406] width 328 height 714
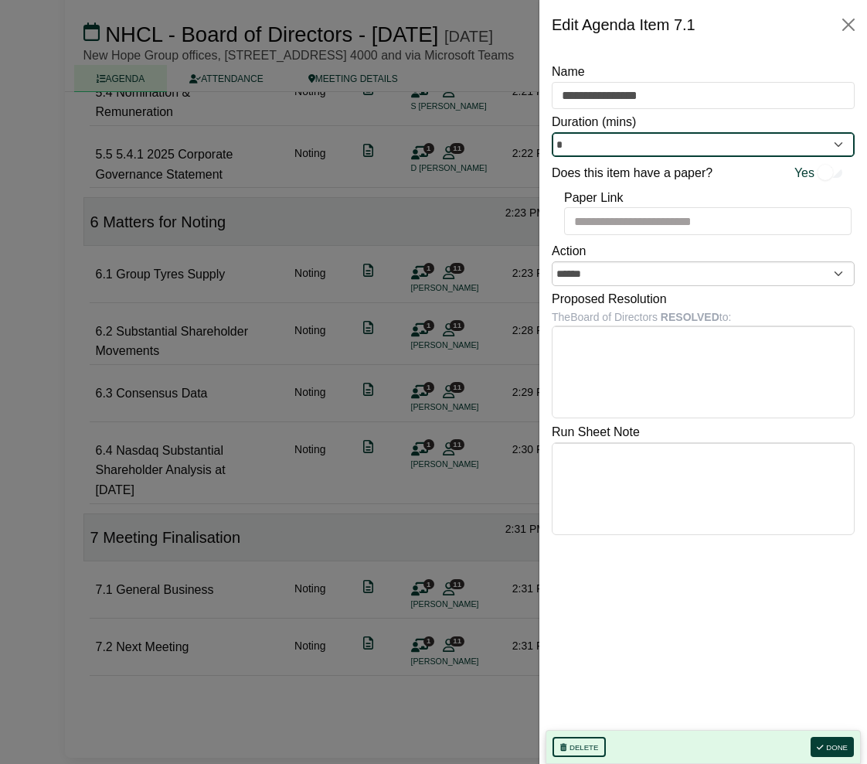
type input "*"
click at [408, 440] on div at bounding box center [433, 382] width 867 height 764
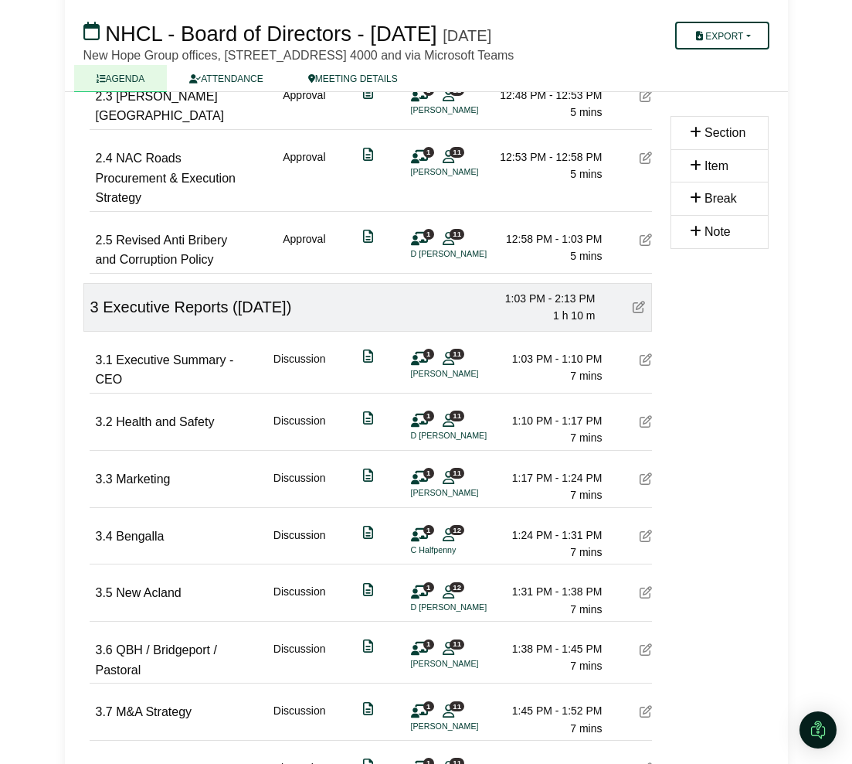
scroll to position [825, 0]
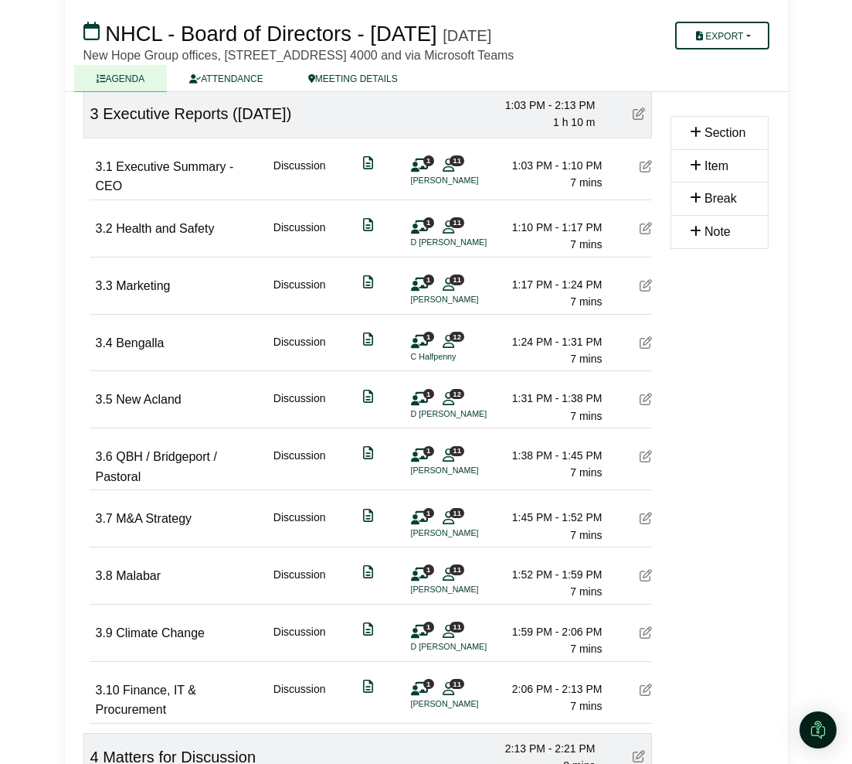
click at [641, 696] on icon at bounding box center [646, 689] width 12 height 12
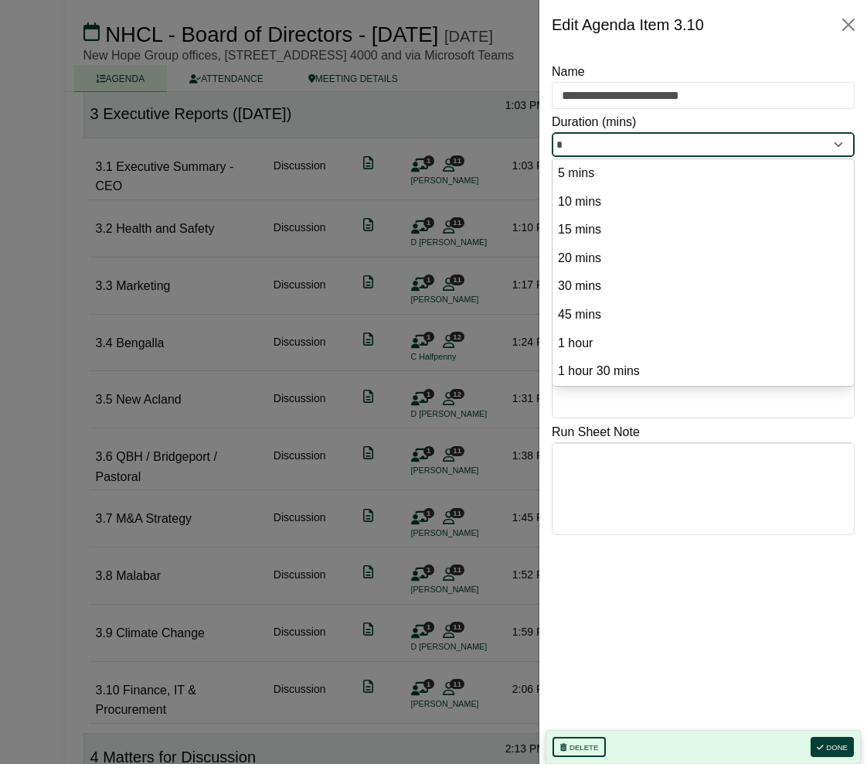
drag, startPoint x: 584, startPoint y: 143, endPoint x: 545, endPoint y: 141, distance: 39.4
click at [545, 141] on div "**********" at bounding box center [703, 406] width 328 height 714
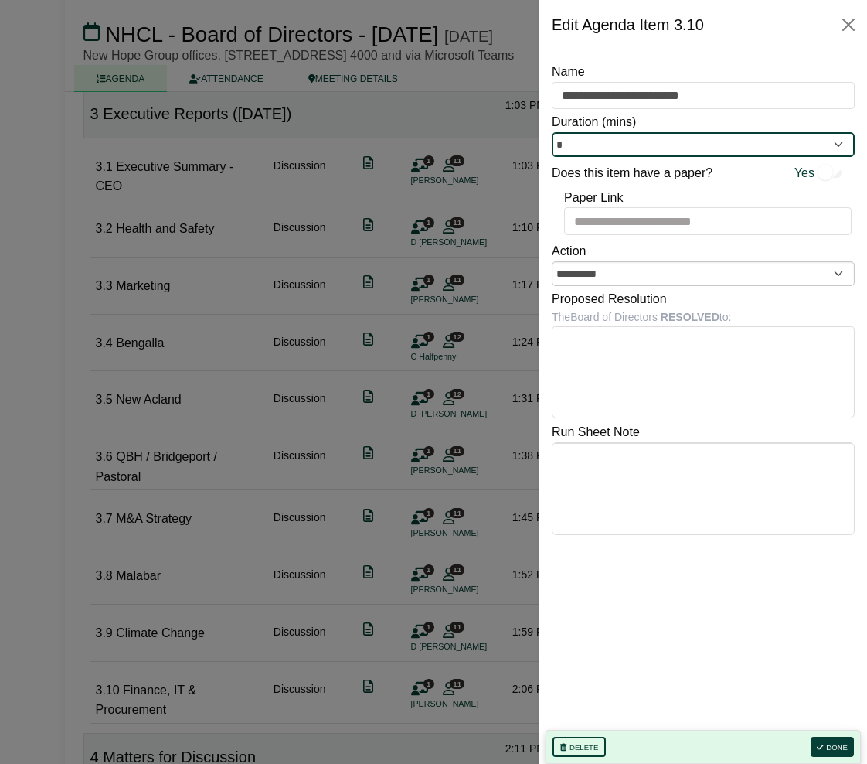
type input "*"
click at [482, 312] on div at bounding box center [433, 382] width 867 height 764
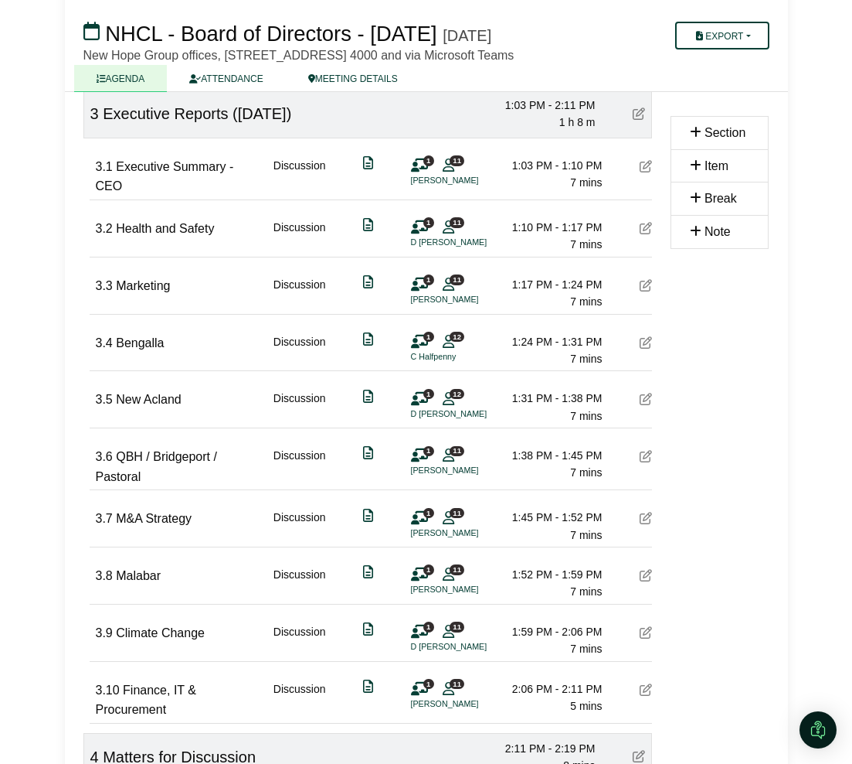
click at [646, 643] on div at bounding box center [646, 633] width 12 height 20
click at [642, 638] on icon at bounding box center [646, 632] width 12 height 12
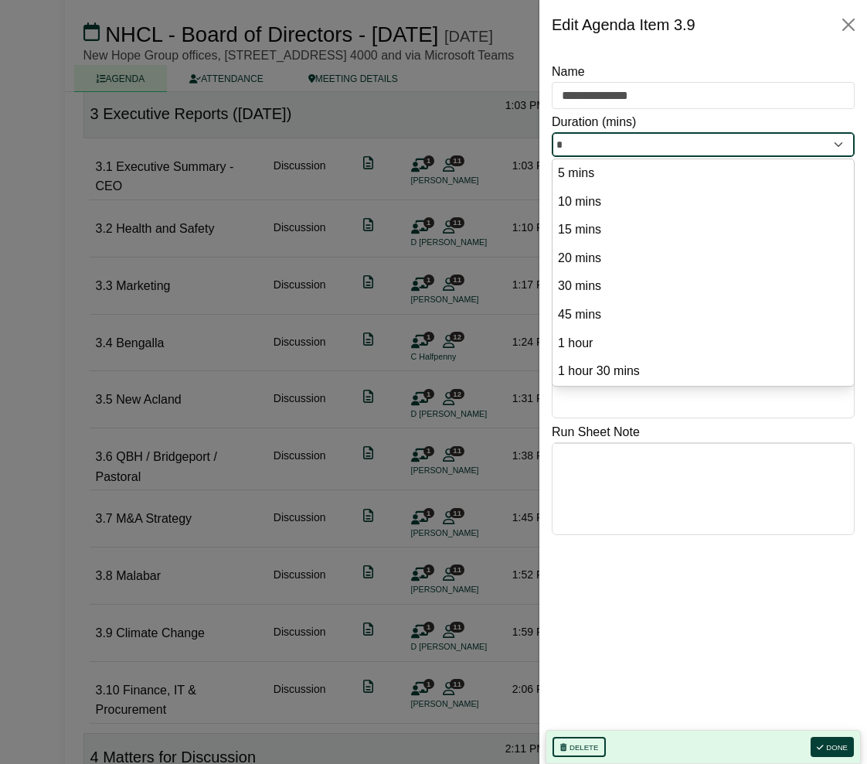
drag, startPoint x: 567, startPoint y: 138, endPoint x: 553, endPoint y: 138, distance: 13.9
click at [553, 138] on input "*" at bounding box center [703, 144] width 303 height 25
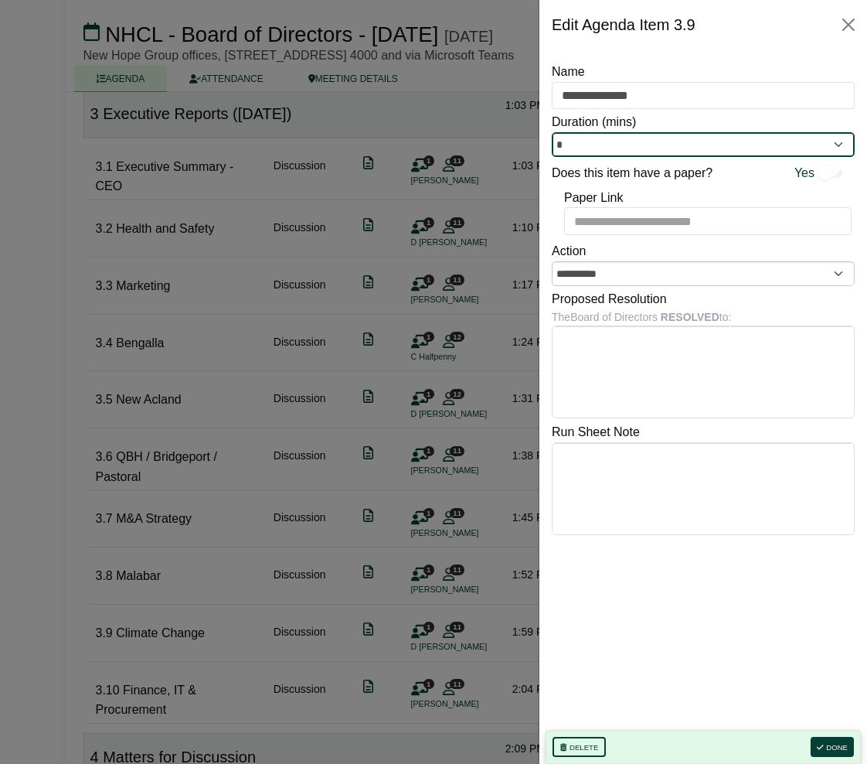
type input "*"
click at [440, 470] on div at bounding box center [433, 382] width 867 height 764
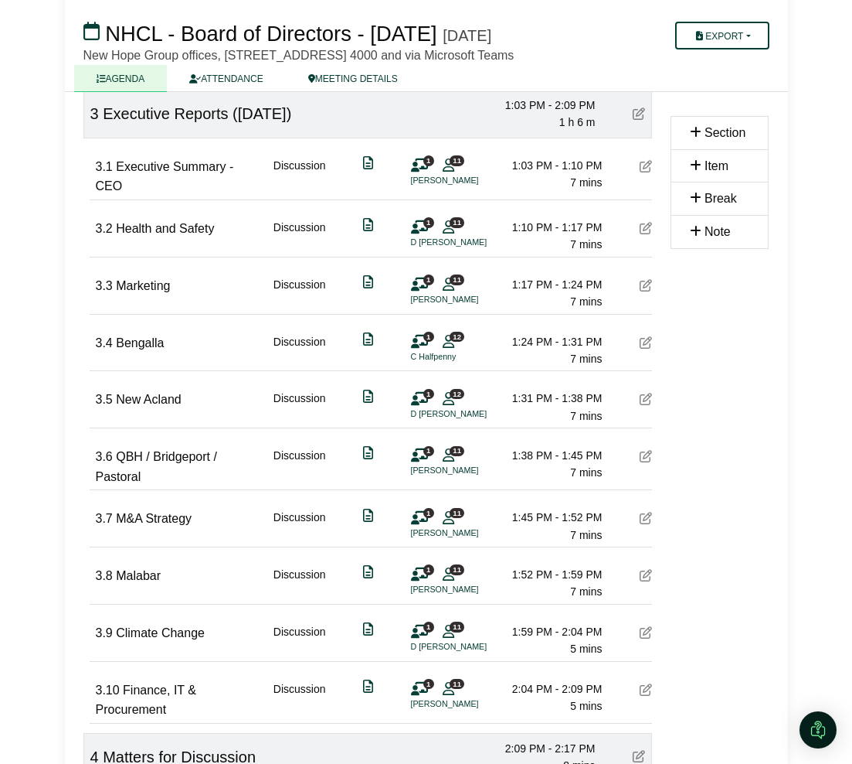
click at [647, 581] on icon at bounding box center [646, 575] width 12 height 12
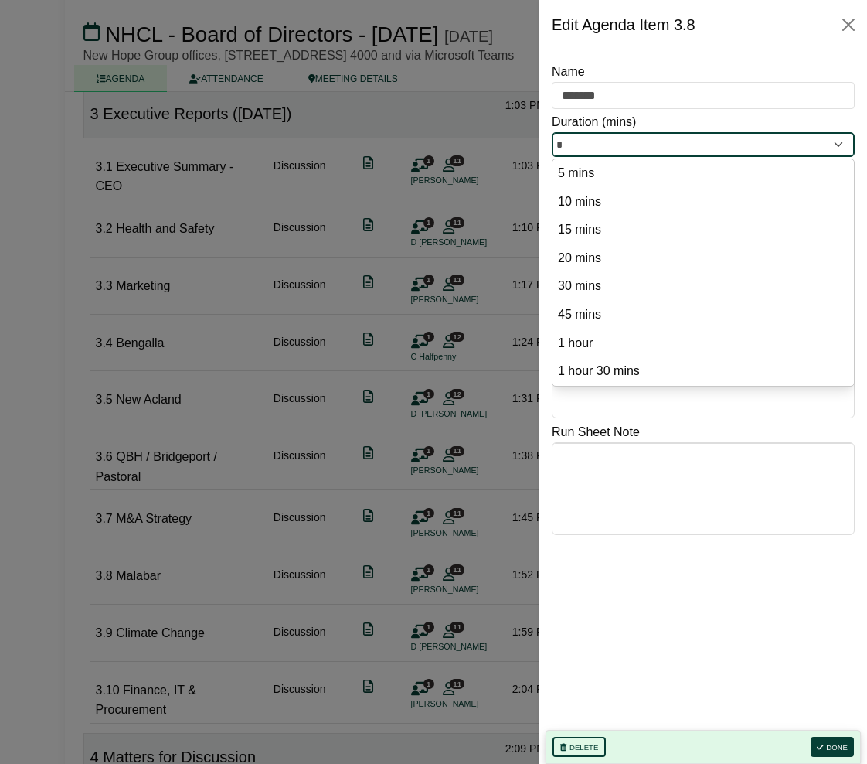
drag, startPoint x: 567, startPoint y: 144, endPoint x: 529, endPoint y: 131, distance: 39.8
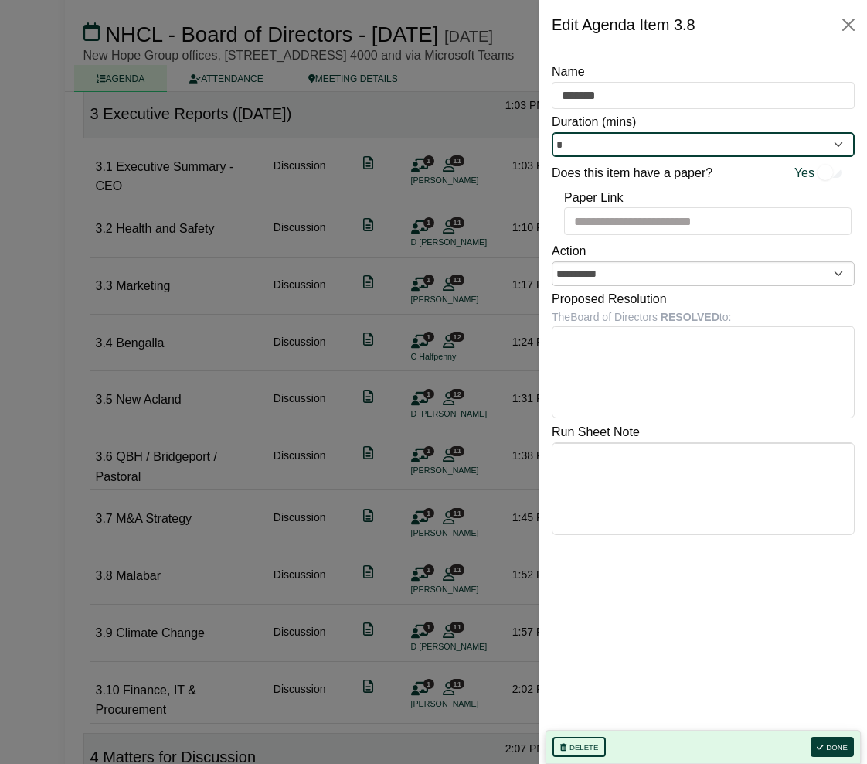
type input "*"
click at [453, 440] on div at bounding box center [433, 382] width 867 height 764
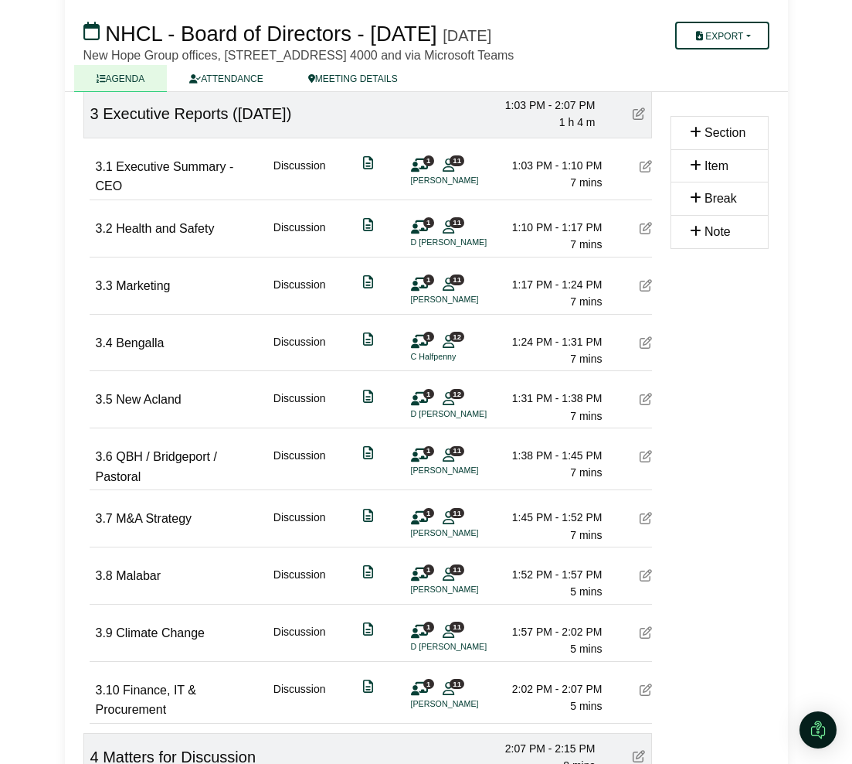
click at [655, 549] on div "***** Start Time ( Australia/Brisbane ) 09:00 10:00 11:00 12:00 13:00 14:00 11:…" at bounding box center [367, 621] width 587 height 2491
click at [648, 524] on icon at bounding box center [646, 518] width 12 height 12
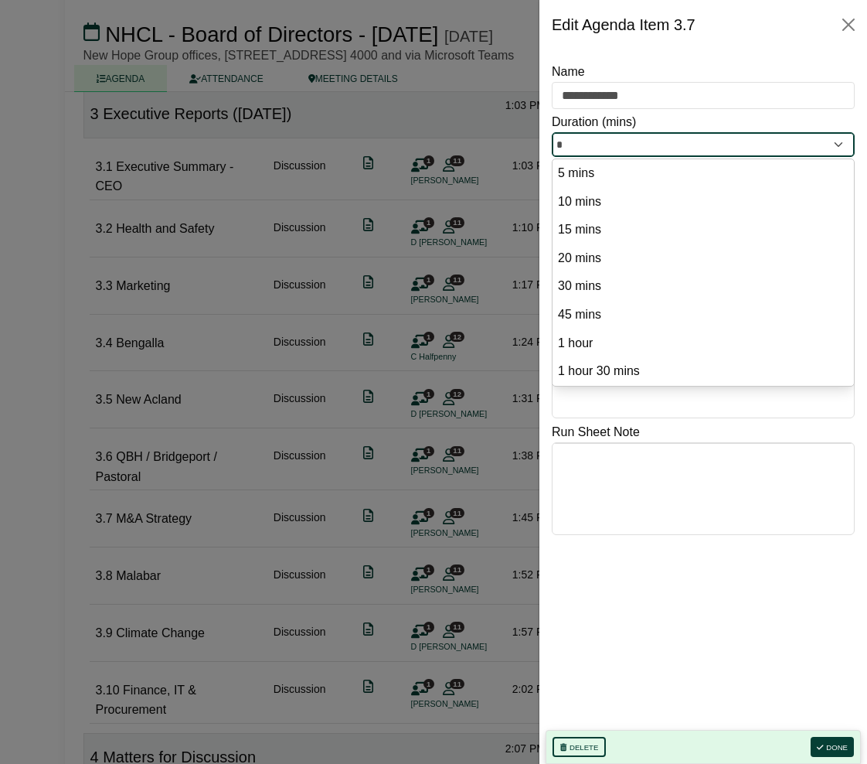
drag, startPoint x: 579, startPoint y: 142, endPoint x: 550, endPoint y: 145, distance: 28.7
click at [550, 145] on div "**********" at bounding box center [703, 406] width 328 height 714
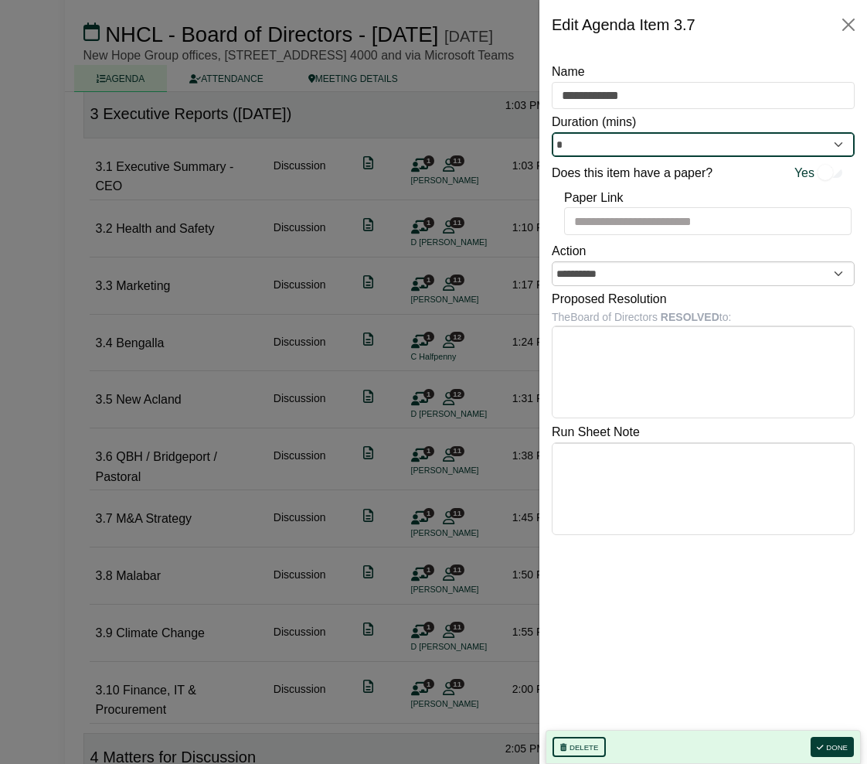
type input "*"
click at [504, 376] on div at bounding box center [433, 382] width 867 height 764
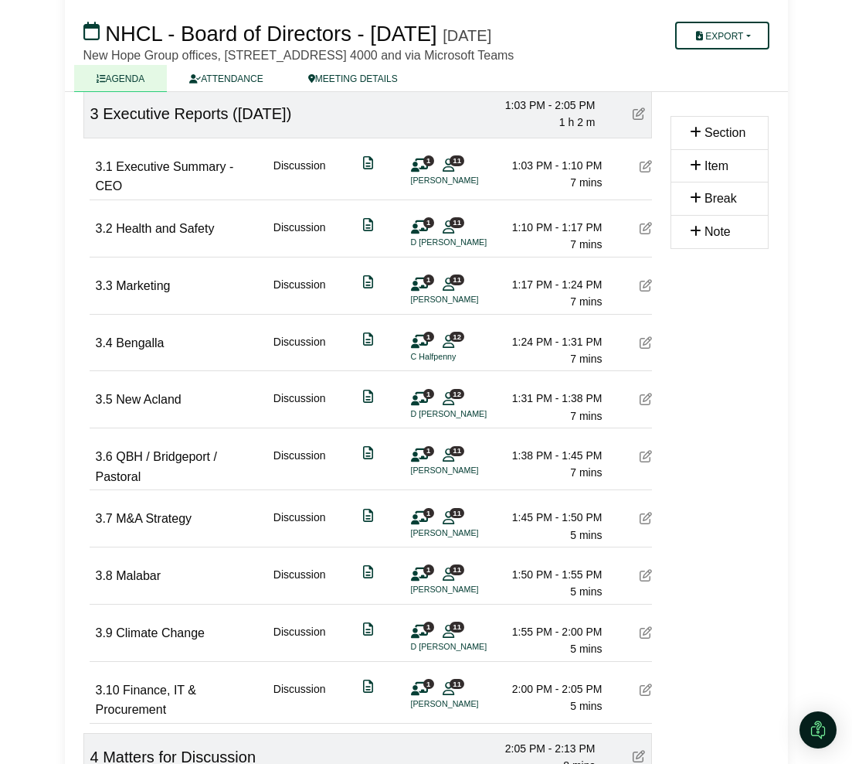
click at [645, 462] on icon at bounding box center [646, 456] width 12 height 12
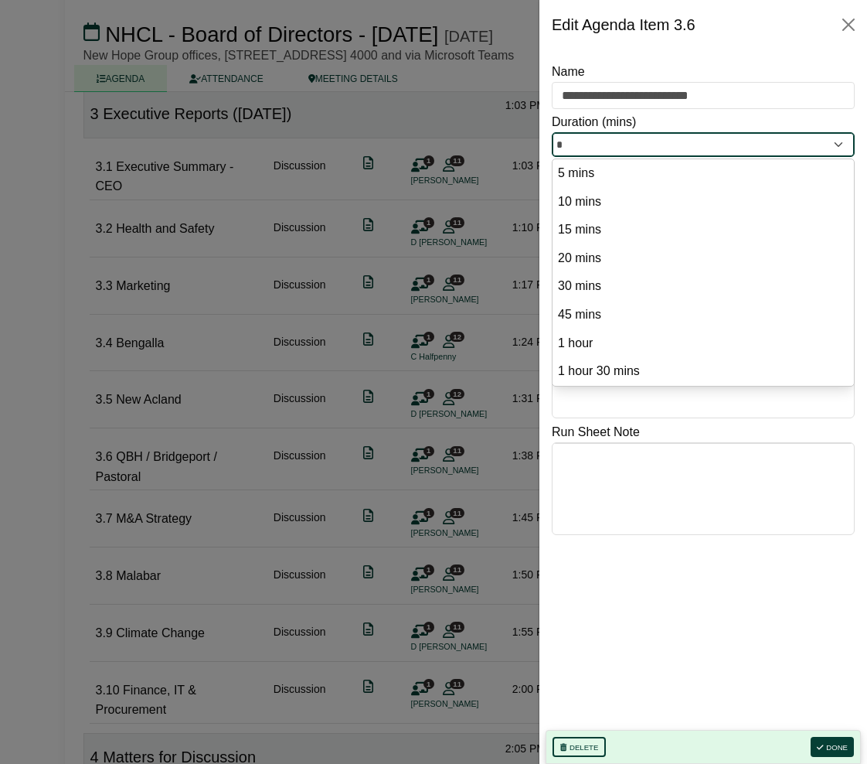
drag, startPoint x: 584, startPoint y: 142, endPoint x: 529, endPoint y: 141, distance: 54.9
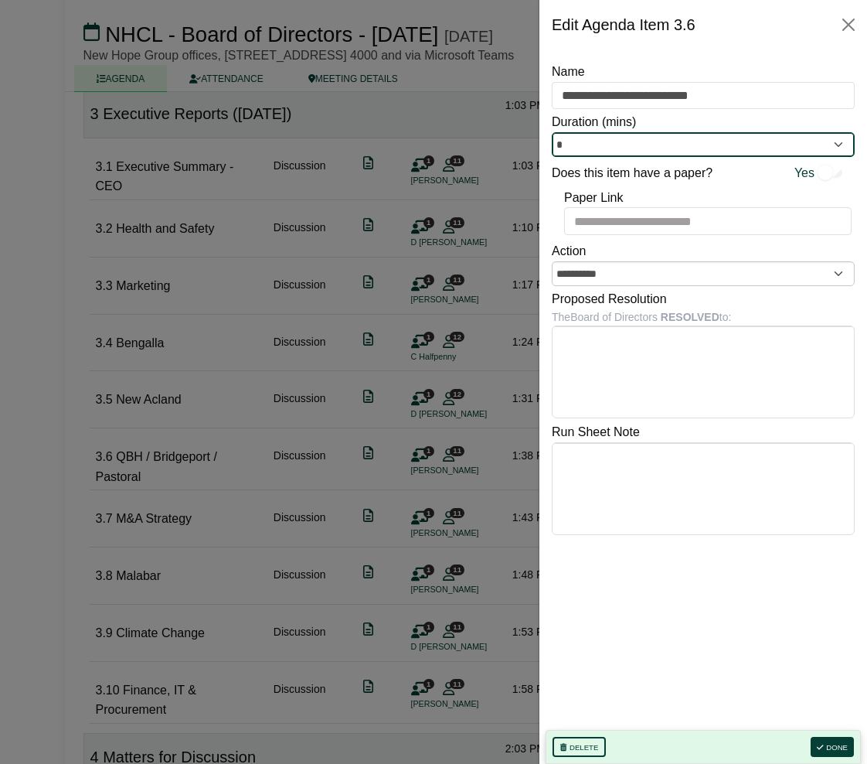
type input "*"
click at [484, 333] on div at bounding box center [433, 382] width 867 height 764
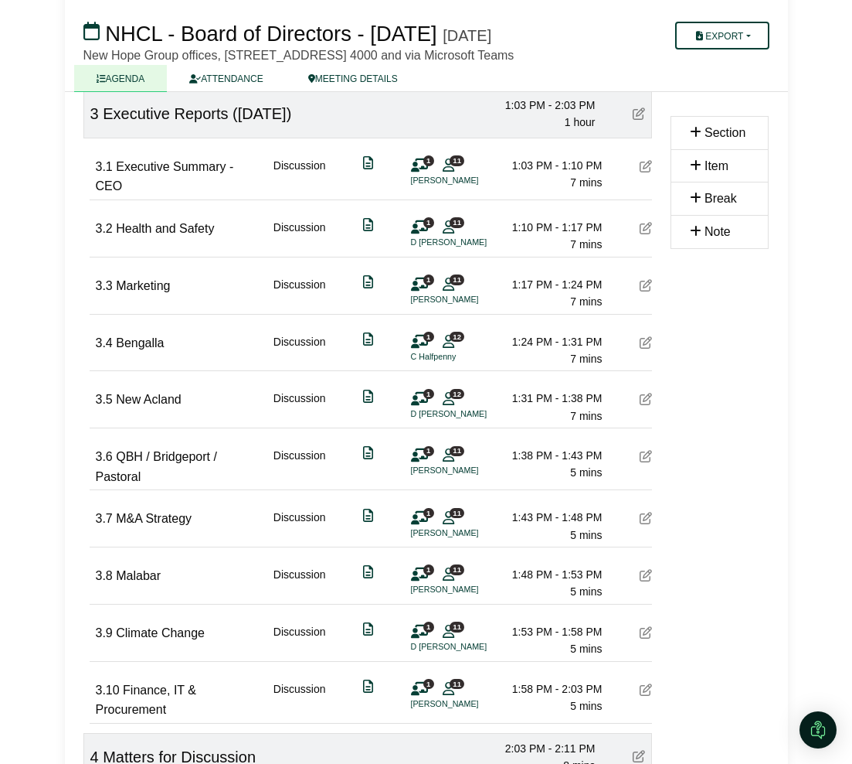
click at [648, 405] on icon at bounding box center [646, 399] width 12 height 12
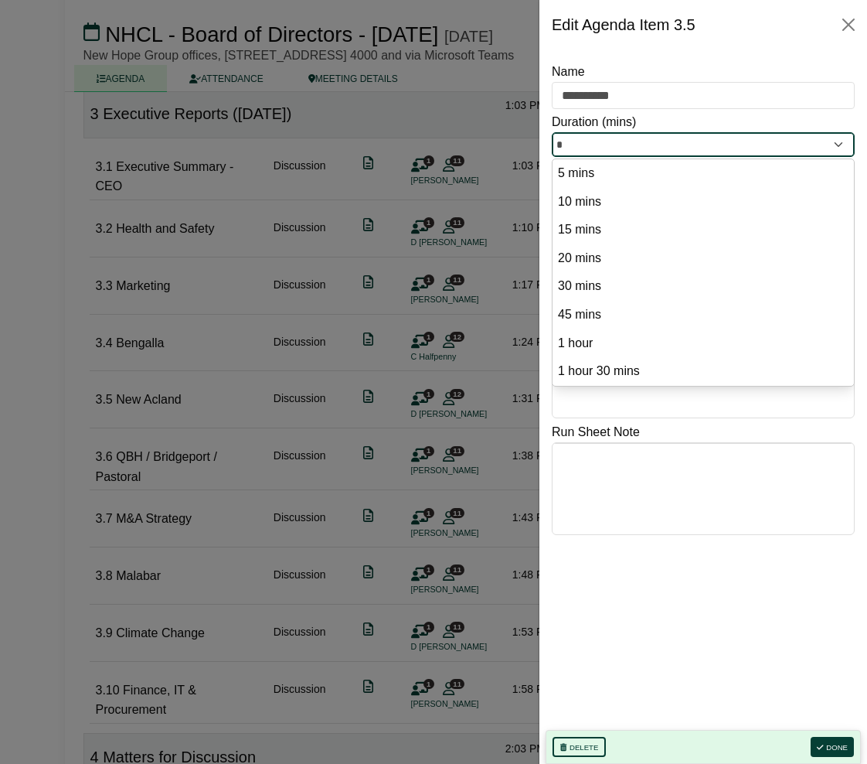
drag, startPoint x: 586, startPoint y: 149, endPoint x: 547, endPoint y: 139, distance: 39.9
click at [547, 139] on div "**********" at bounding box center [703, 406] width 328 height 714
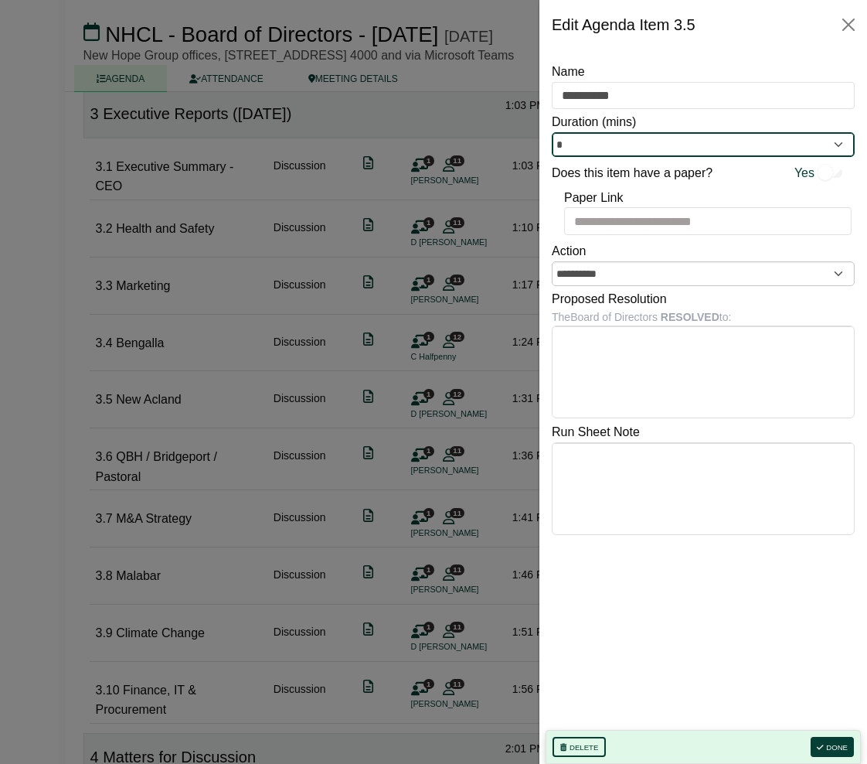
type input "*"
drag, startPoint x: 506, startPoint y: 264, endPoint x: 542, endPoint y: 341, distance: 85.1
click at [506, 267] on div at bounding box center [433, 382] width 867 height 764
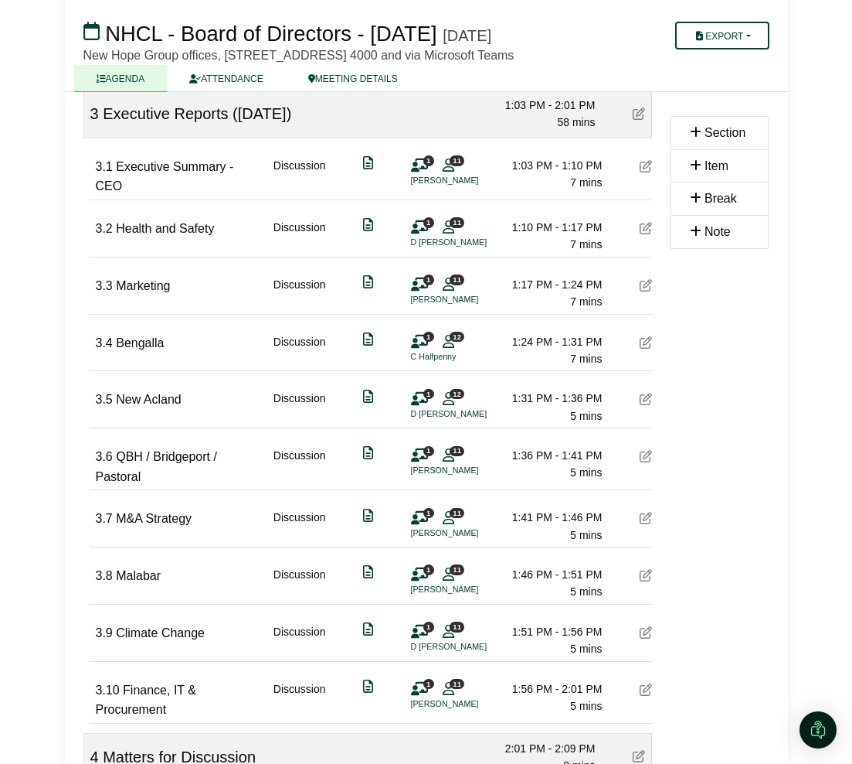
click at [651, 349] on icon at bounding box center [646, 342] width 12 height 12
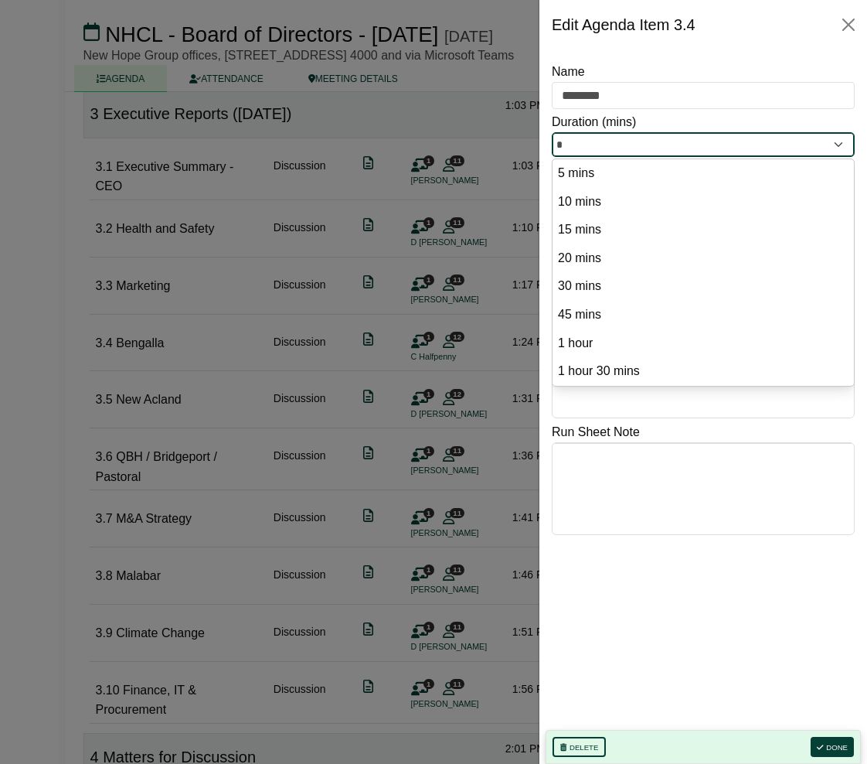
drag, startPoint x: 576, startPoint y: 146, endPoint x: 542, endPoint y: 141, distance: 34.4
click at [542, 141] on div "**********" at bounding box center [703, 406] width 328 height 714
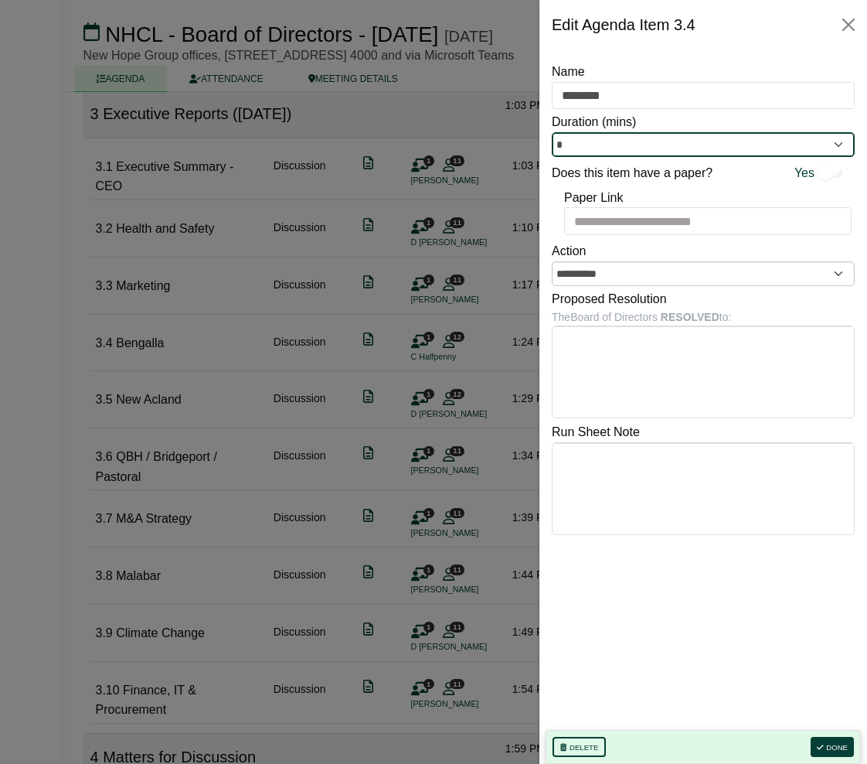
type input "*"
drag, startPoint x: 519, startPoint y: 278, endPoint x: 516, endPoint y: 306, distance: 27.9
click at [518, 281] on div at bounding box center [433, 382] width 867 height 764
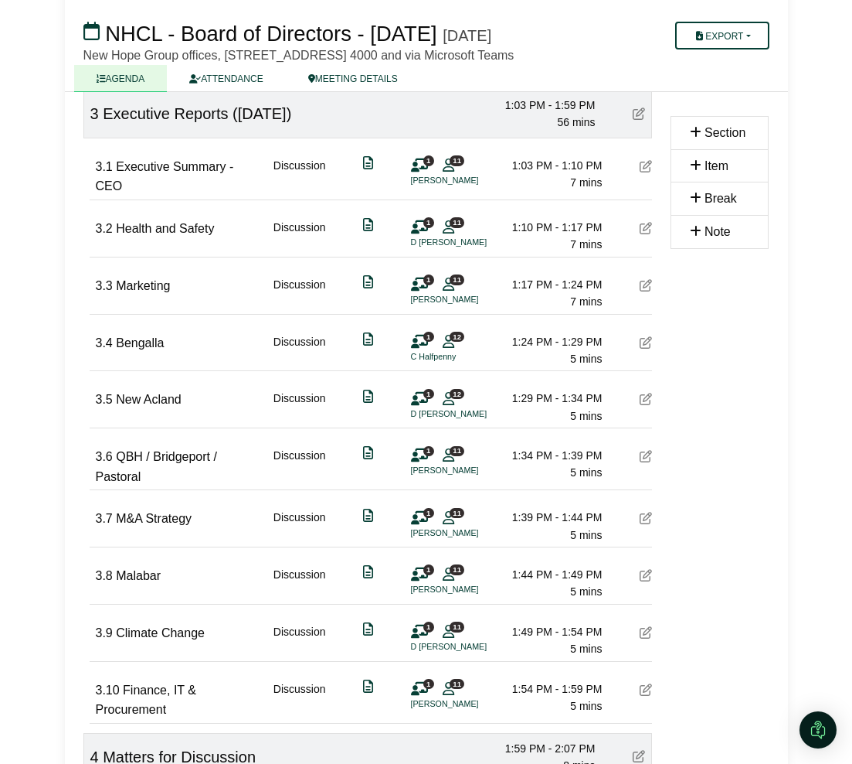
click at [651, 349] on icon at bounding box center [646, 342] width 12 height 12
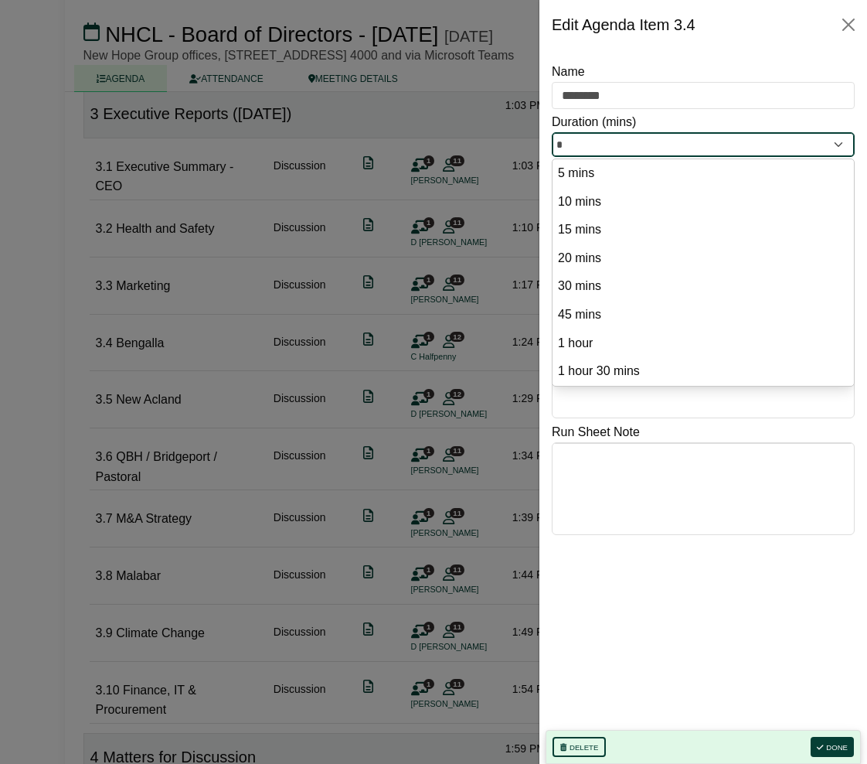
drag, startPoint x: 580, startPoint y: 139, endPoint x: 556, endPoint y: 138, distance: 24.0
click at [556, 138] on input "*" at bounding box center [703, 144] width 303 height 25
click at [500, 261] on div at bounding box center [433, 382] width 867 height 764
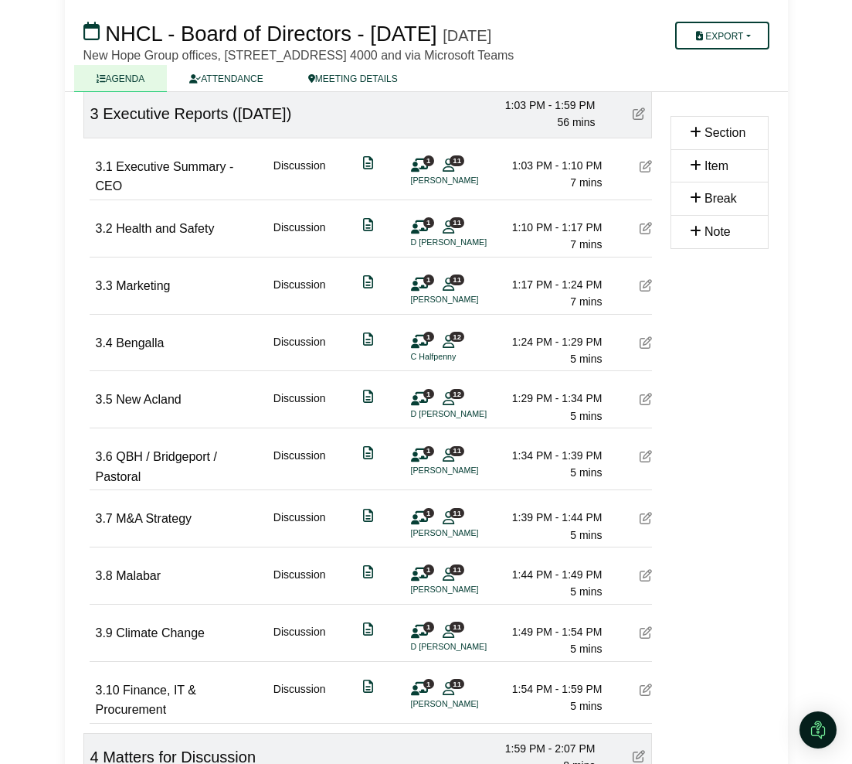
click at [654, 310] on div "***** Start Time ( Australia/Brisbane ) 09:00 10:00 11:00 12:00 13:00 14:00 11:…" at bounding box center [367, 621] width 587 height 2491
click at [640, 291] on icon at bounding box center [646, 285] width 12 height 12
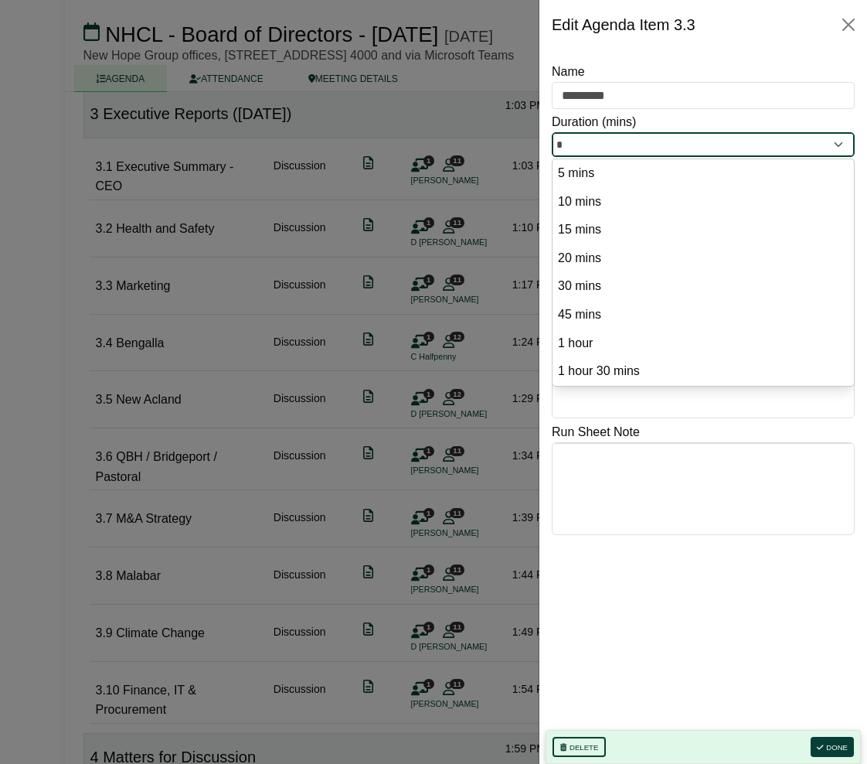
drag, startPoint x: 567, startPoint y: 146, endPoint x: 553, endPoint y: 146, distance: 14.7
click at [553, 146] on input "*" at bounding box center [703, 144] width 303 height 25
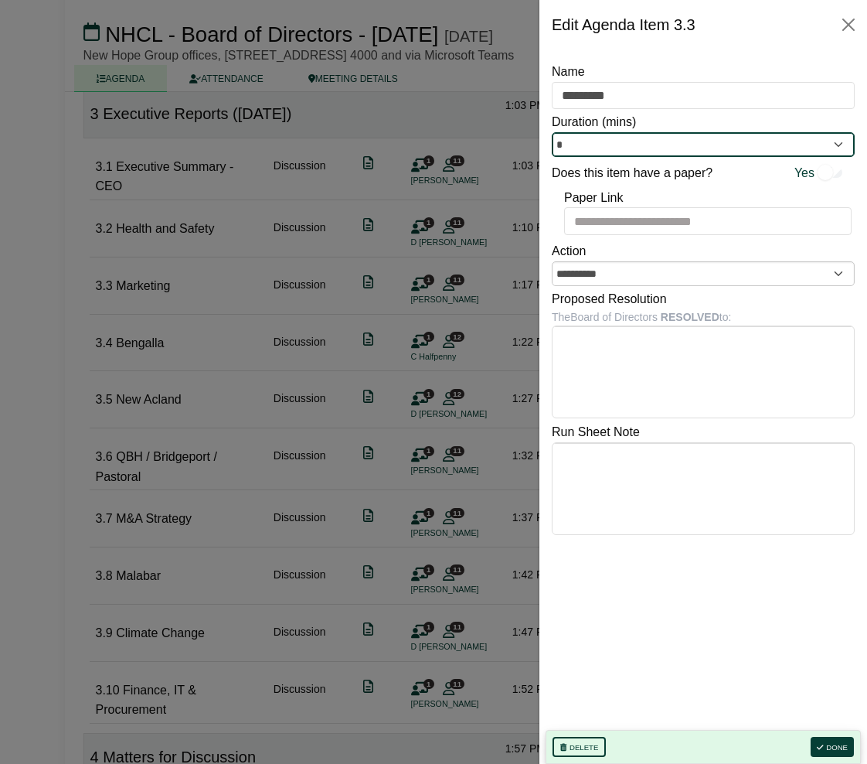
type input "*"
click at [508, 304] on div at bounding box center [433, 382] width 867 height 764
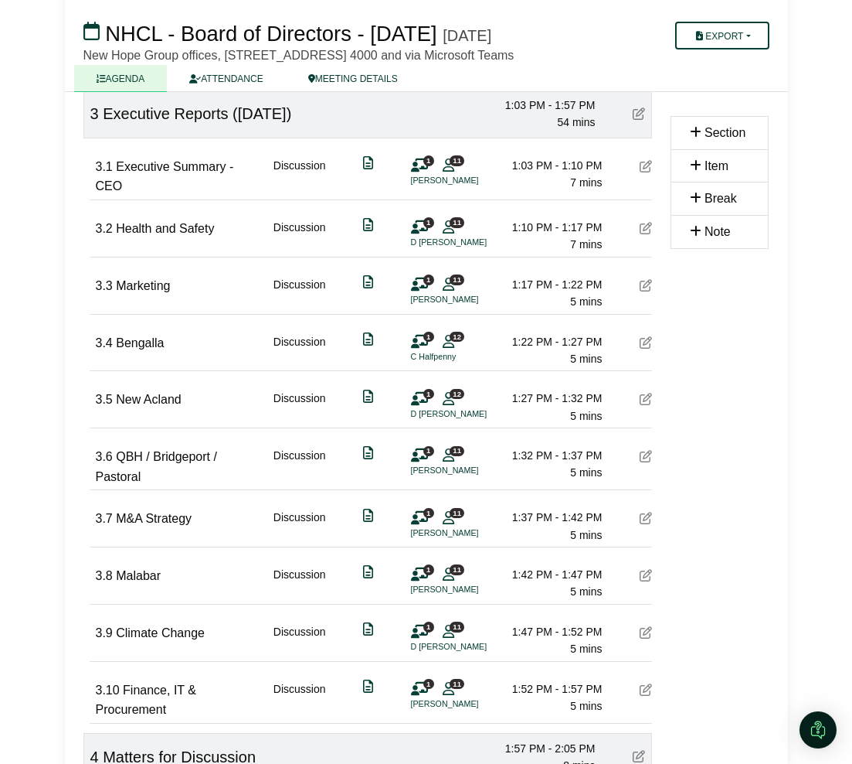
click at [638, 253] on div "3.2 Health and Safety Discussion 1 11 D O'Brien 1:10 PM - 1:17 PM 7 mins" at bounding box center [374, 226] width 556 height 53
click at [641, 234] on icon at bounding box center [646, 228] width 12 height 12
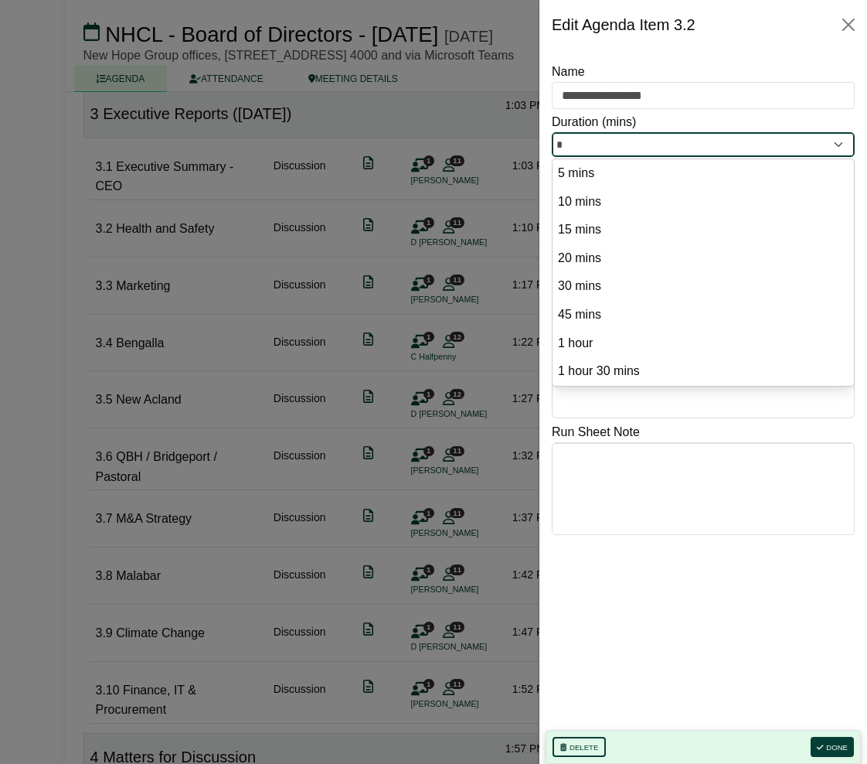
drag, startPoint x: 587, startPoint y: 147, endPoint x: 558, endPoint y: 137, distance: 31.0
click at [558, 137] on input "*" at bounding box center [703, 144] width 303 height 25
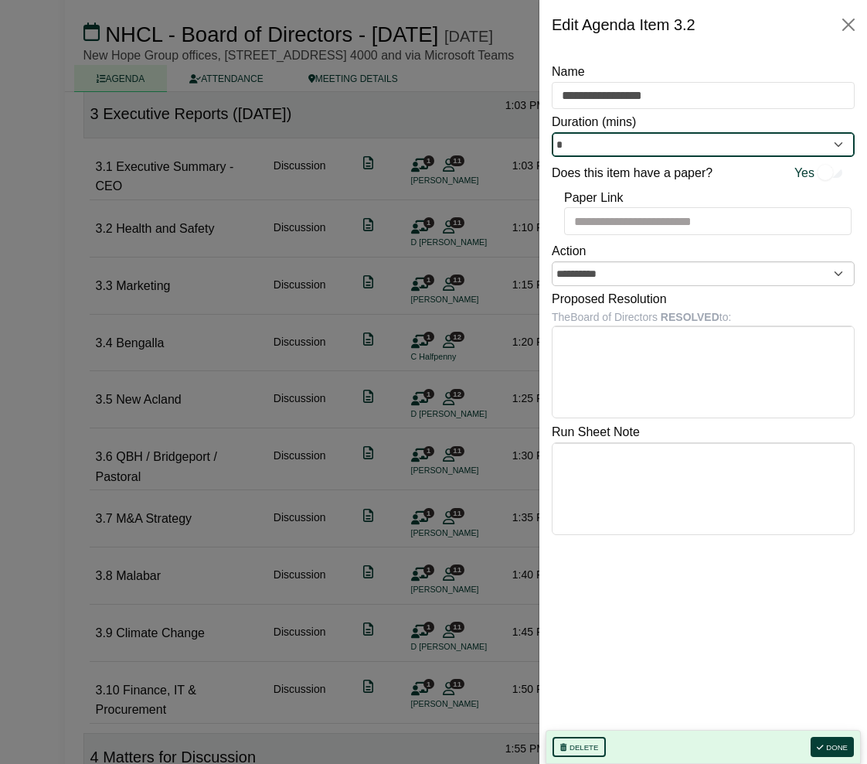
type input "*"
drag, startPoint x: 510, startPoint y: 227, endPoint x: 511, endPoint y: 240, distance: 12.4
click at [510, 230] on div at bounding box center [433, 382] width 867 height 764
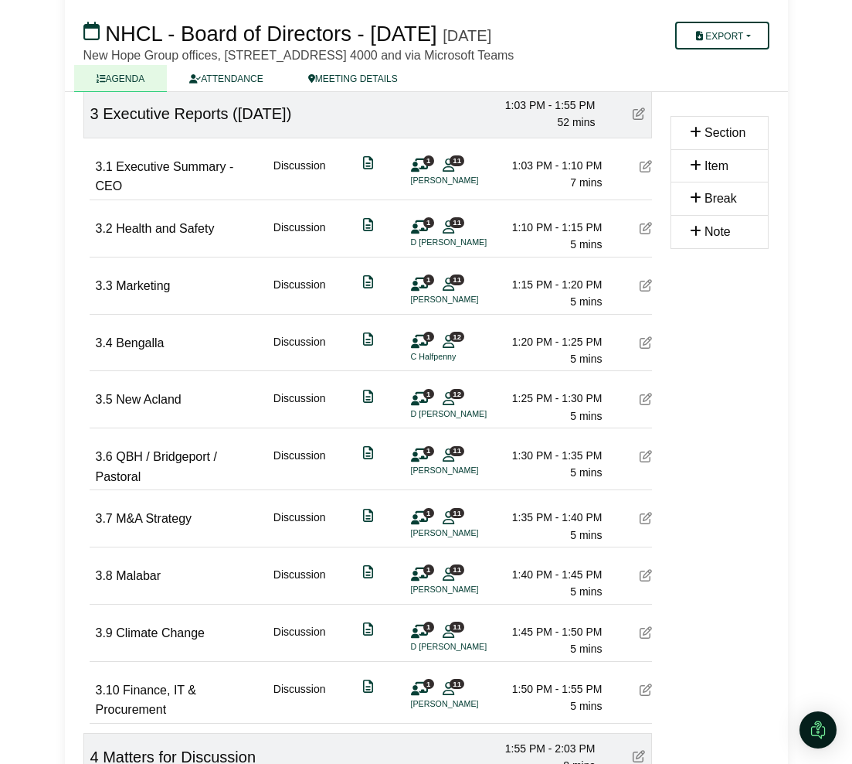
click at [641, 172] on icon at bounding box center [646, 166] width 12 height 12
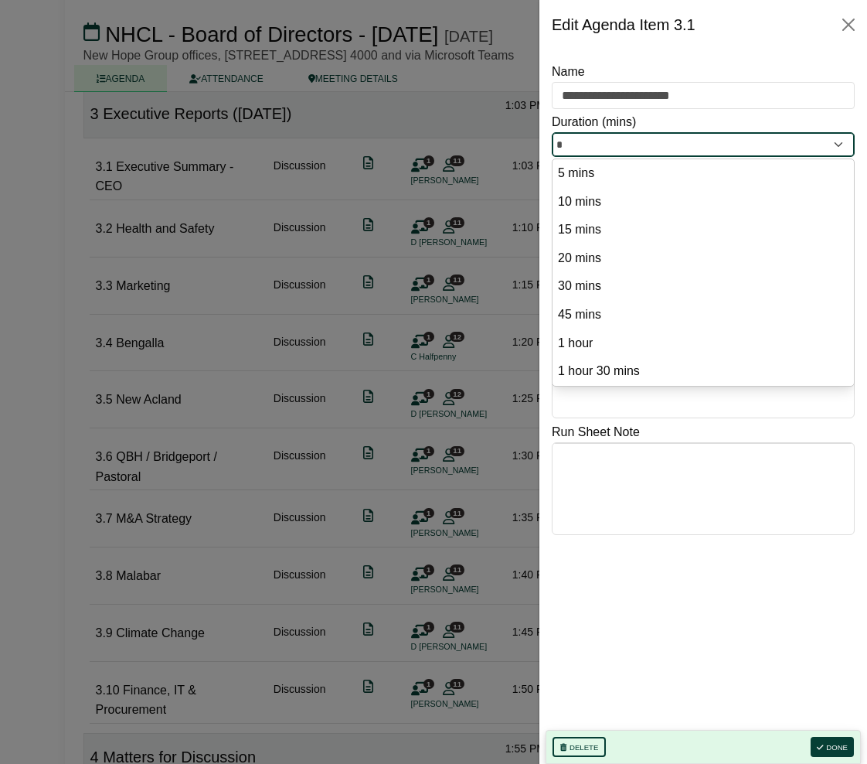
drag, startPoint x: 601, startPoint y: 140, endPoint x: 542, endPoint y: 134, distance: 59.1
click at [542, 134] on div "**********" at bounding box center [703, 406] width 328 height 714
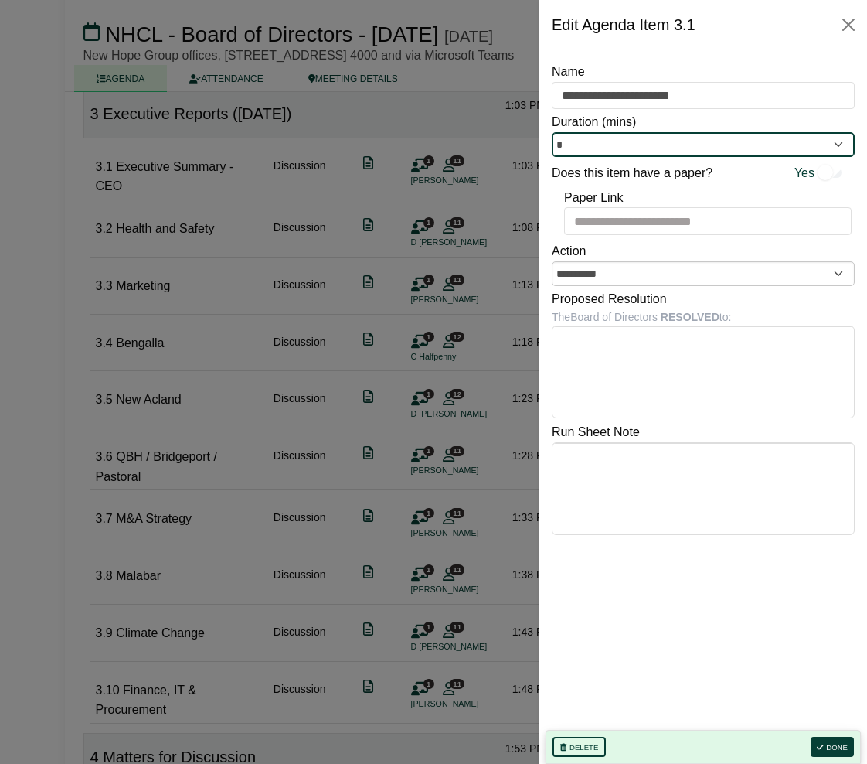
type input "*"
click at [488, 284] on div at bounding box center [433, 382] width 867 height 764
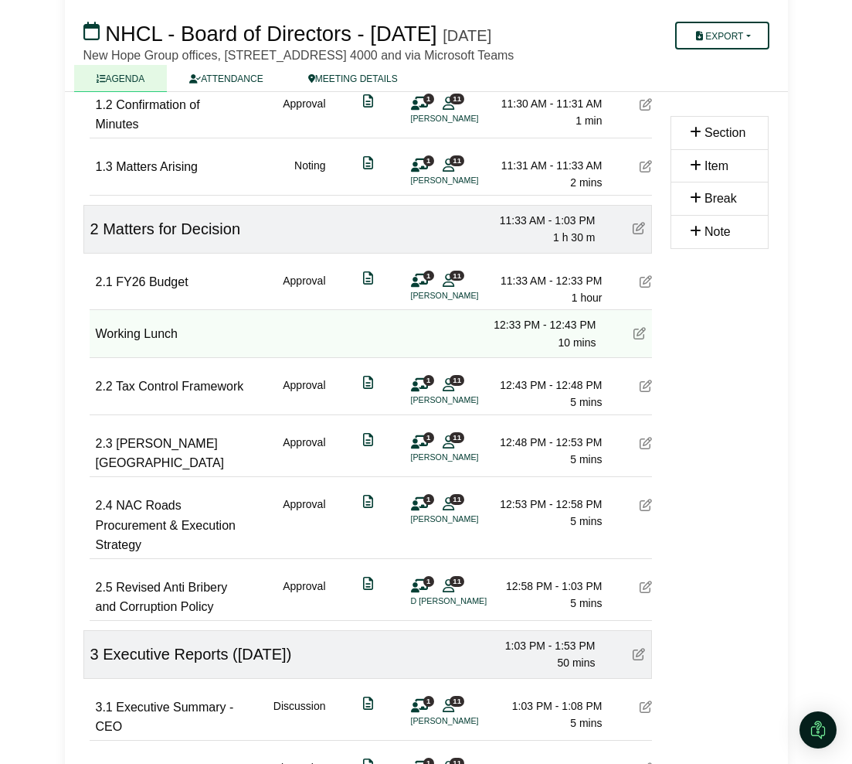
scroll to position [290, 0]
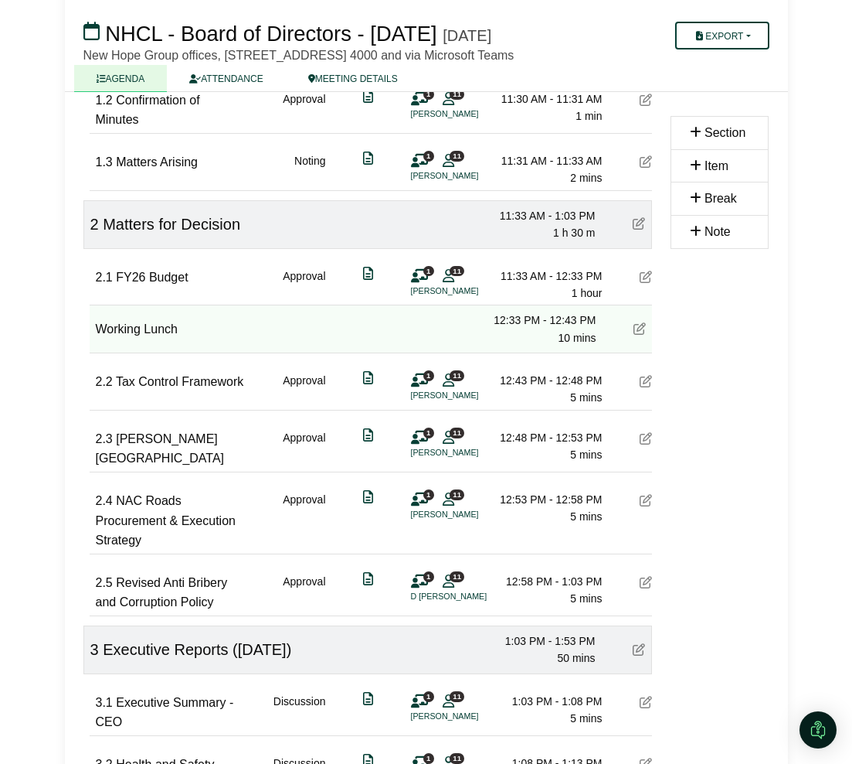
click at [650, 387] on icon at bounding box center [646, 381] width 12 height 12
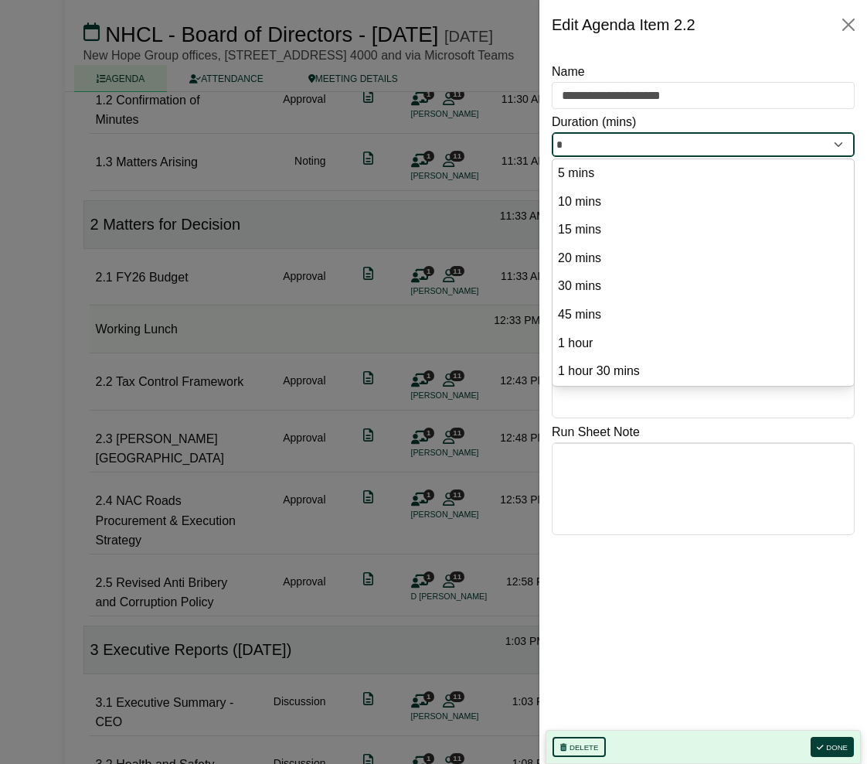
drag, startPoint x: 582, startPoint y: 144, endPoint x: 542, endPoint y: 143, distance: 40.2
click at [542, 143] on div "**********" at bounding box center [703, 406] width 328 height 714
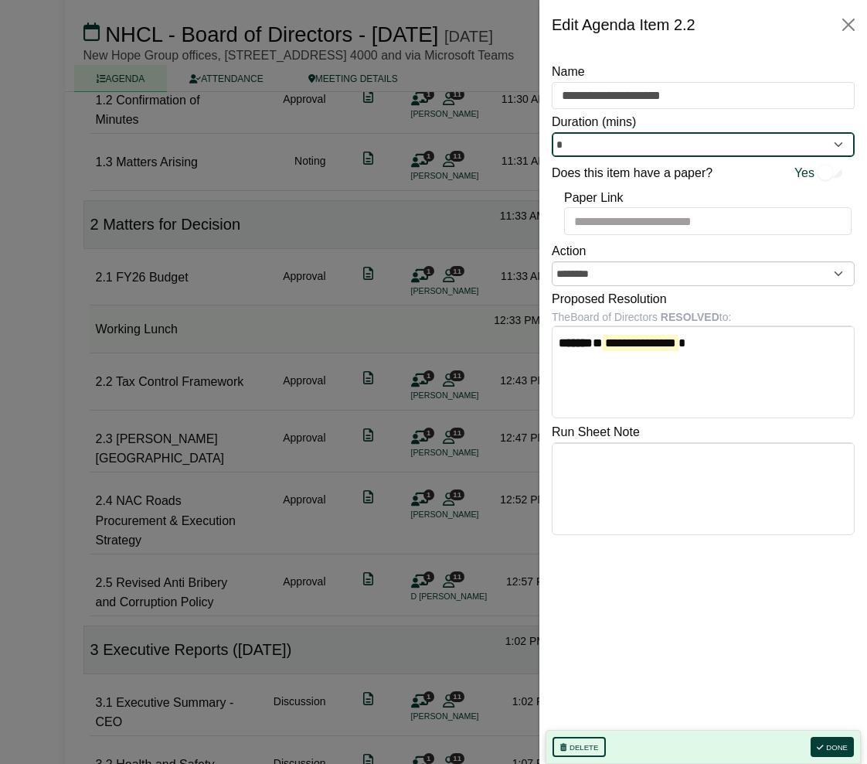
type input "*"
click at [479, 460] on div at bounding box center [433, 382] width 867 height 764
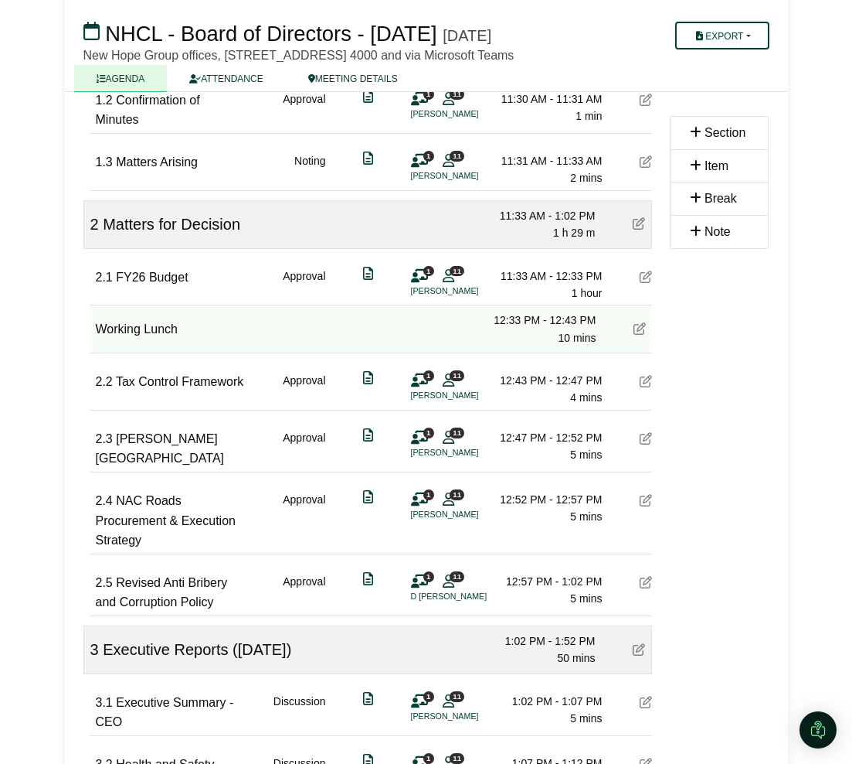
click at [644, 444] on icon at bounding box center [646, 438] width 12 height 12
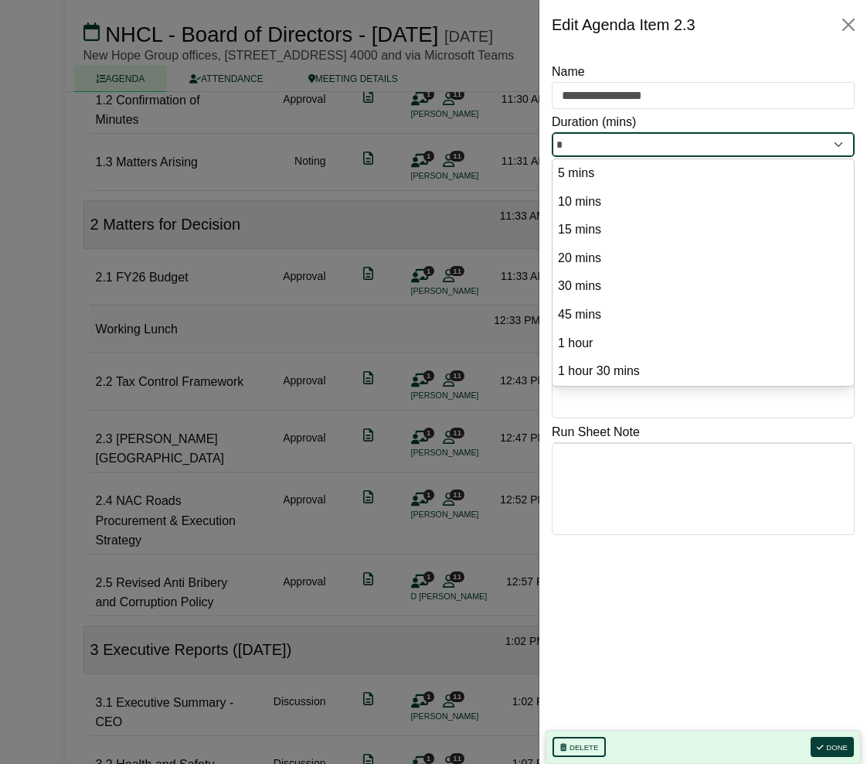
drag, startPoint x: 593, startPoint y: 145, endPoint x: 538, endPoint y: 149, distance: 55.8
click at [540, 147] on div "**********" at bounding box center [703, 406] width 328 height 714
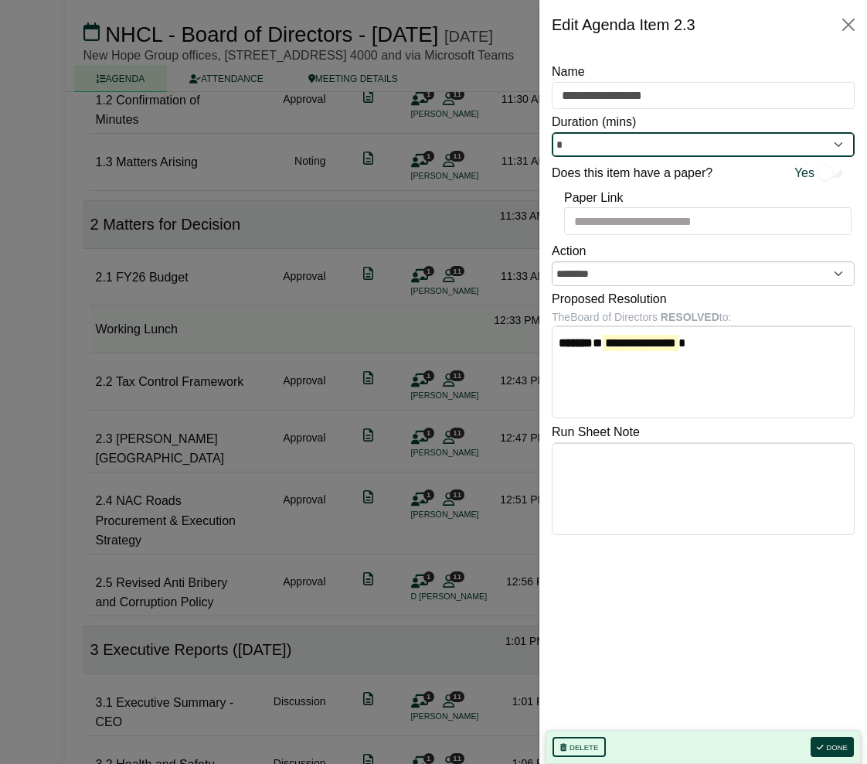
type input "*"
click at [485, 471] on div at bounding box center [433, 382] width 867 height 764
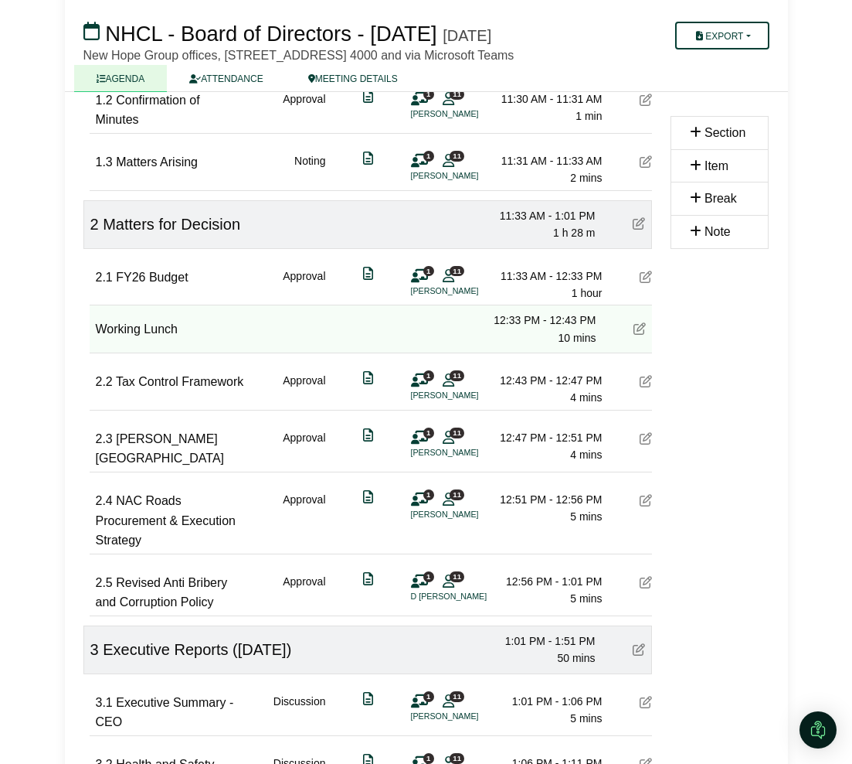
click at [642, 506] on icon at bounding box center [646, 500] width 12 height 12
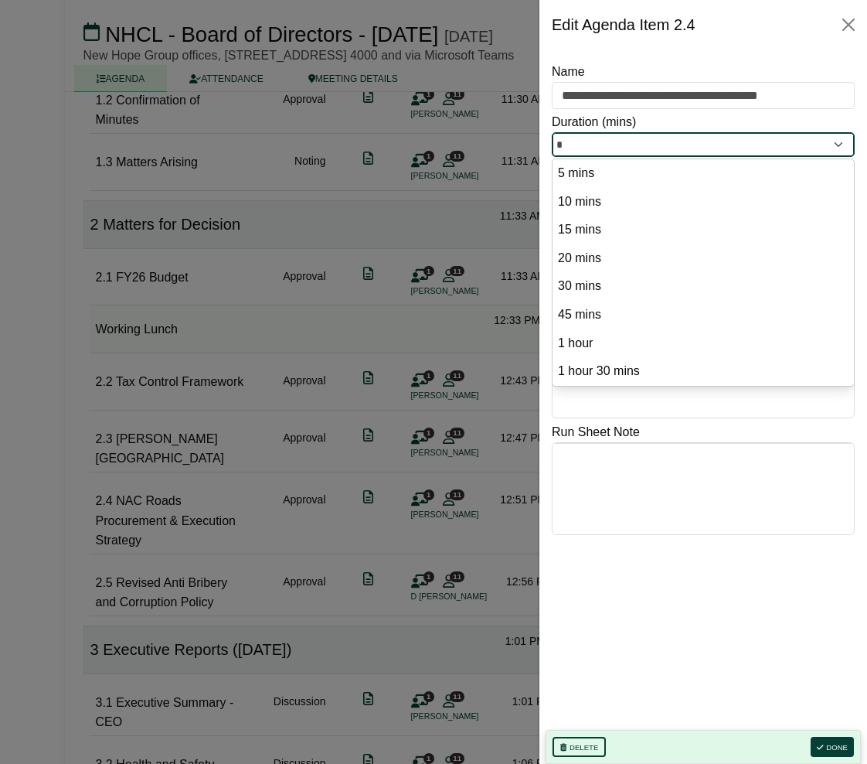
drag, startPoint x: 583, startPoint y: 133, endPoint x: 532, endPoint y: 134, distance: 51.0
click at [536, 134] on body "[PERSON_NAME] Sign Out New Hope Corporation Limited Board of Directors NHCL - B…" at bounding box center [433, 92] width 867 height 764
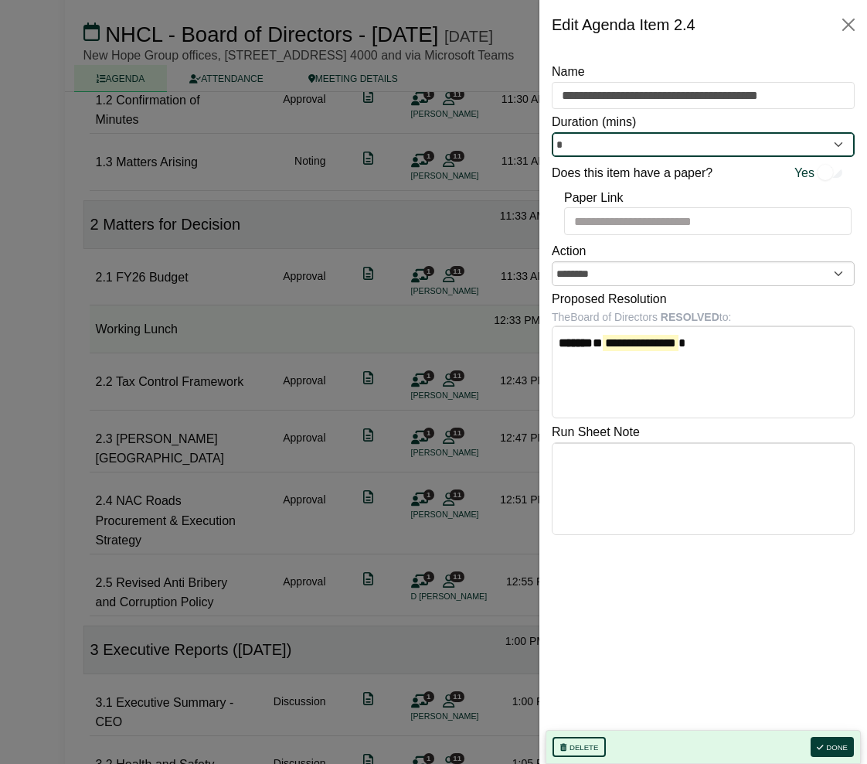
type input "*"
click at [485, 362] on div at bounding box center [433, 382] width 867 height 764
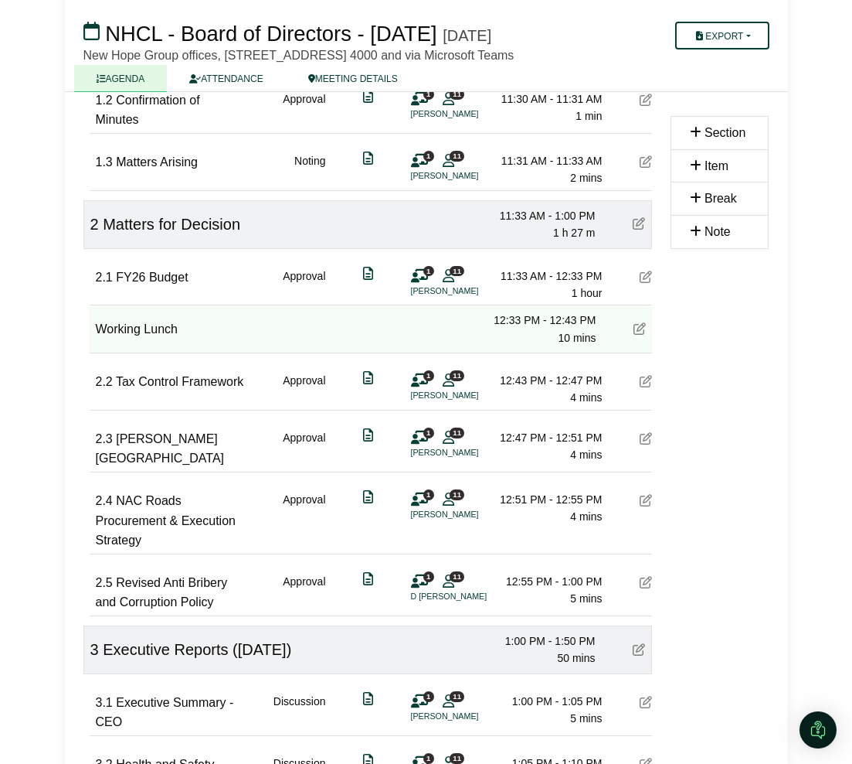
click at [641, 588] on icon at bounding box center [646, 582] width 12 height 12
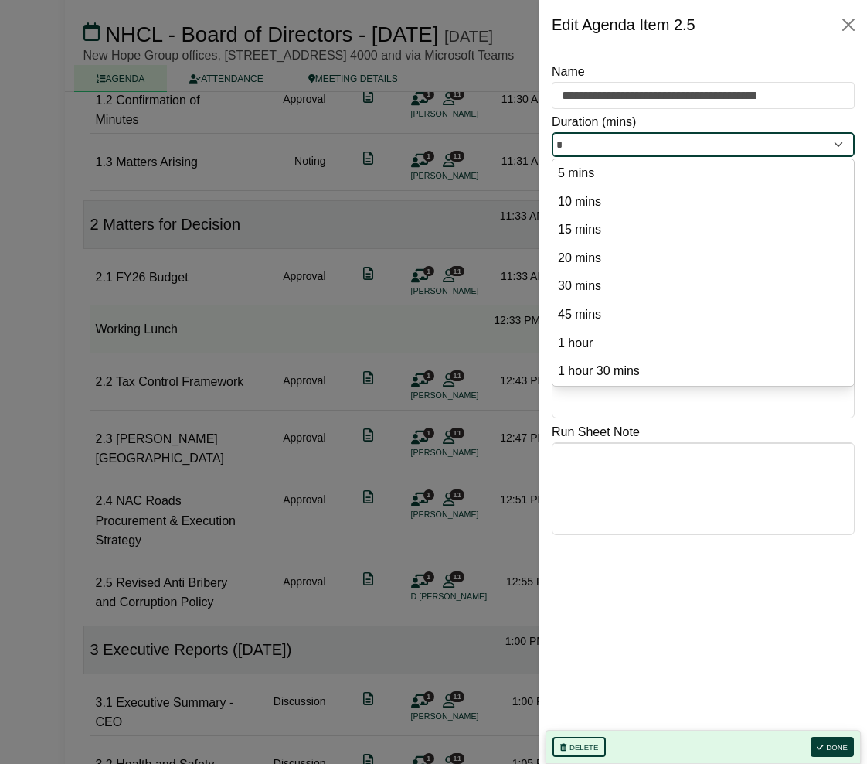
drag, startPoint x: 576, startPoint y: 145, endPoint x: 548, endPoint y: 145, distance: 27.8
click at [549, 145] on div "**********" at bounding box center [703, 406] width 328 height 714
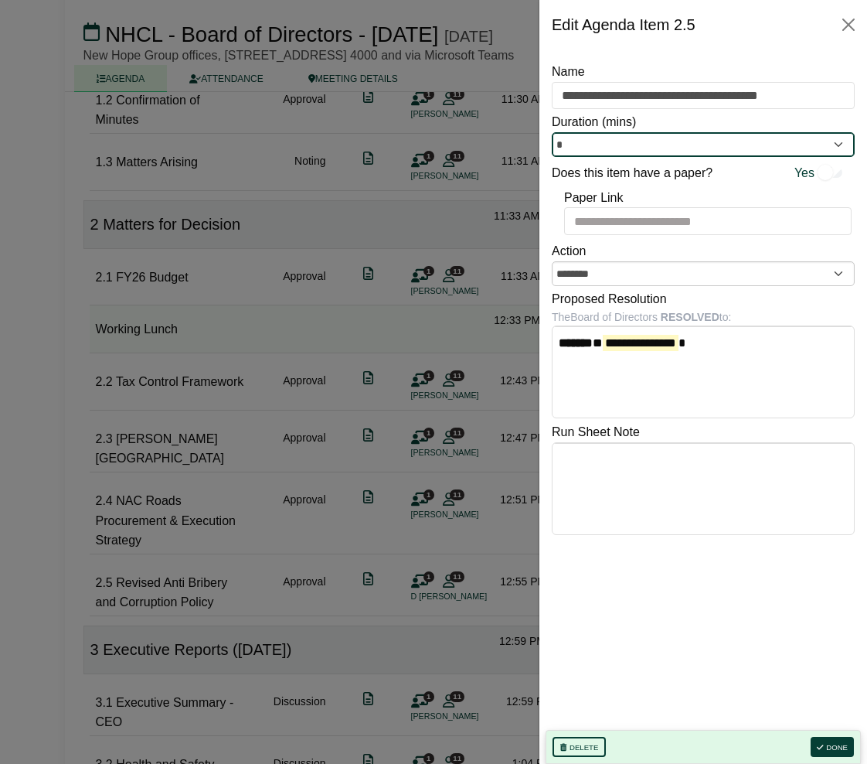
type input "*"
click at [457, 454] on div at bounding box center [433, 382] width 867 height 764
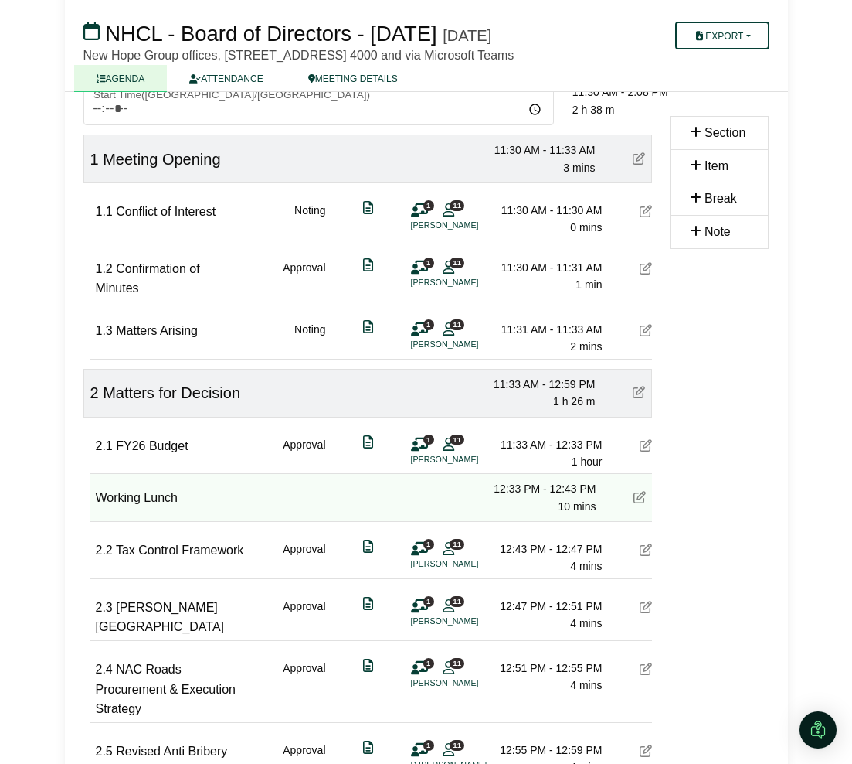
scroll to position [0, 0]
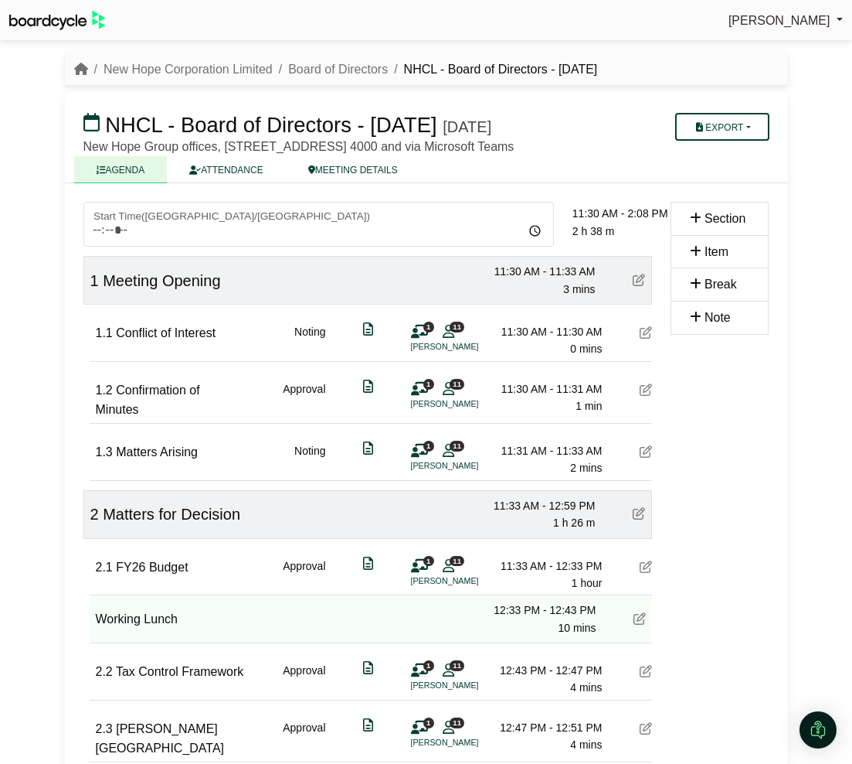
click at [649, 457] on icon at bounding box center [646, 451] width 12 height 12
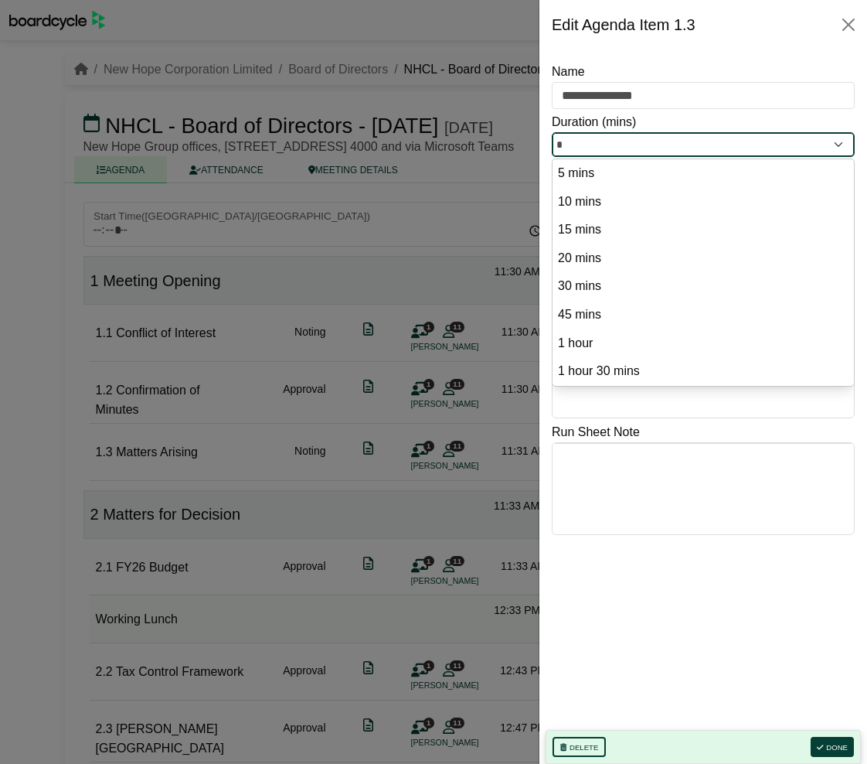
drag, startPoint x: 592, startPoint y: 135, endPoint x: 543, endPoint y: 140, distance: 48.9
click at [543, 140] on div "**********" at bounding box center [703, 406] width 328 height 714
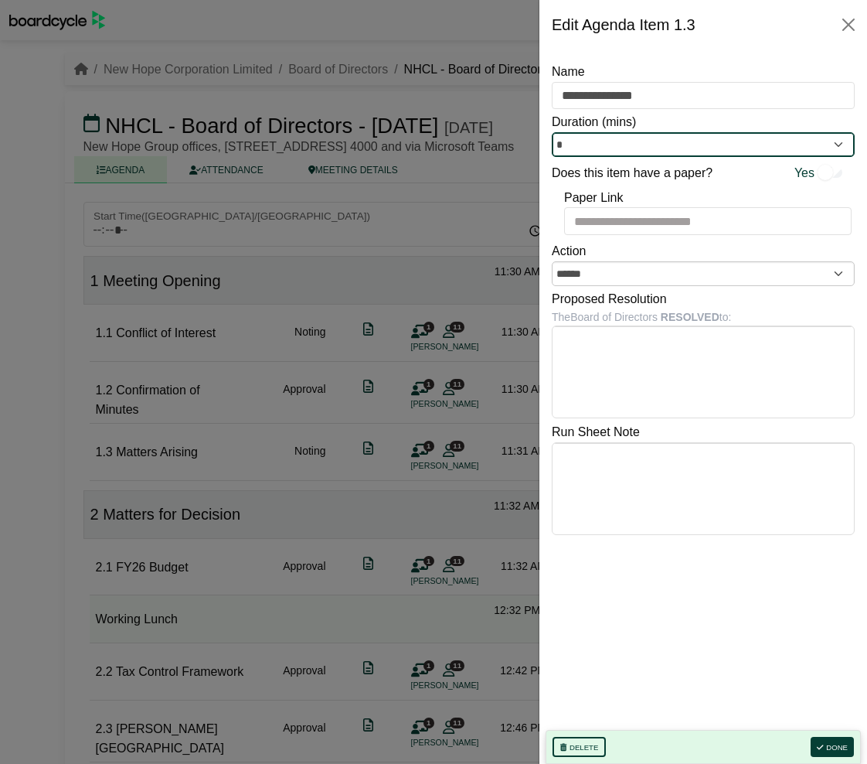
type input "*"
click at [486, 397] on div at bounding box center [433, 382] width 867 height 764
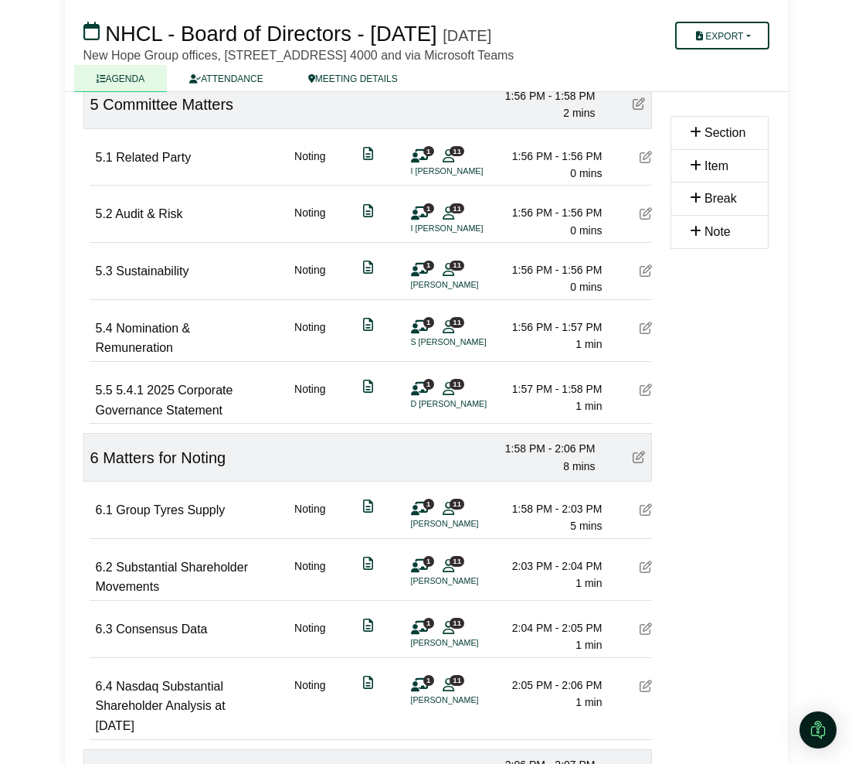
scroll to position [1835, 0]
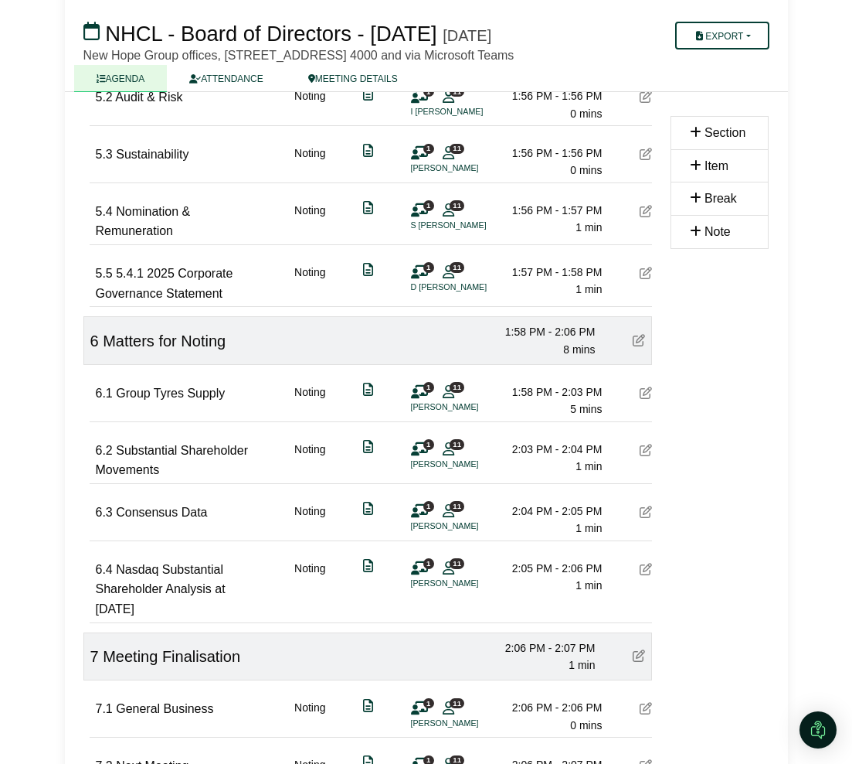
click at [645, 399] on icon at bounding box center [646, 392] width 12 height 12
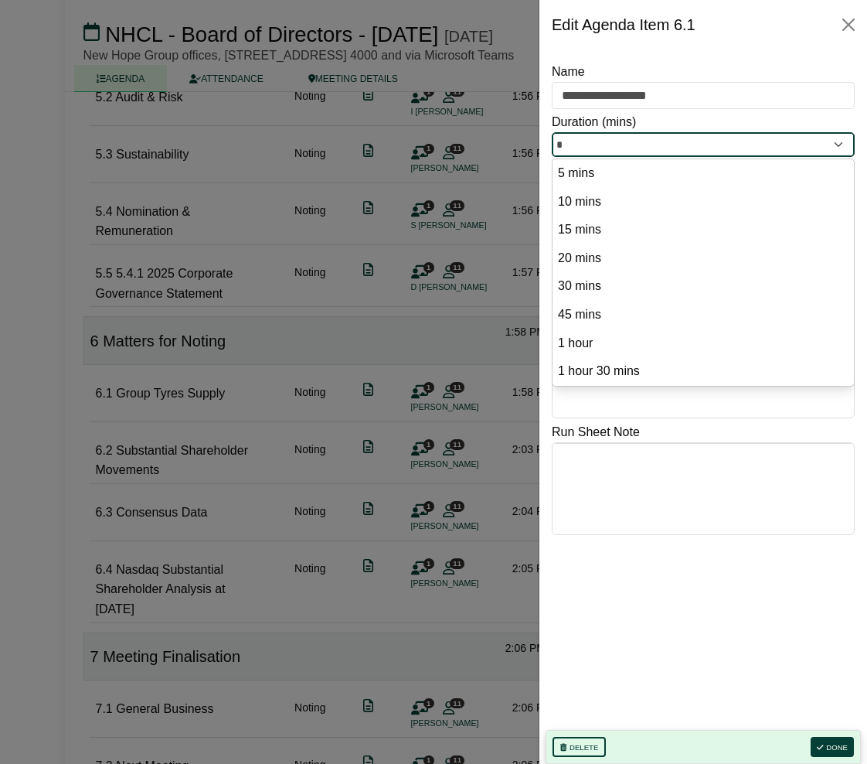
click at [628, 136] on input "*" at bounding box center [703, 144] width 303 height 25
drag, startPoint x: 590, startPoint y: 136, endPoint x: 520, endPoint y: 136, distance: 69.6
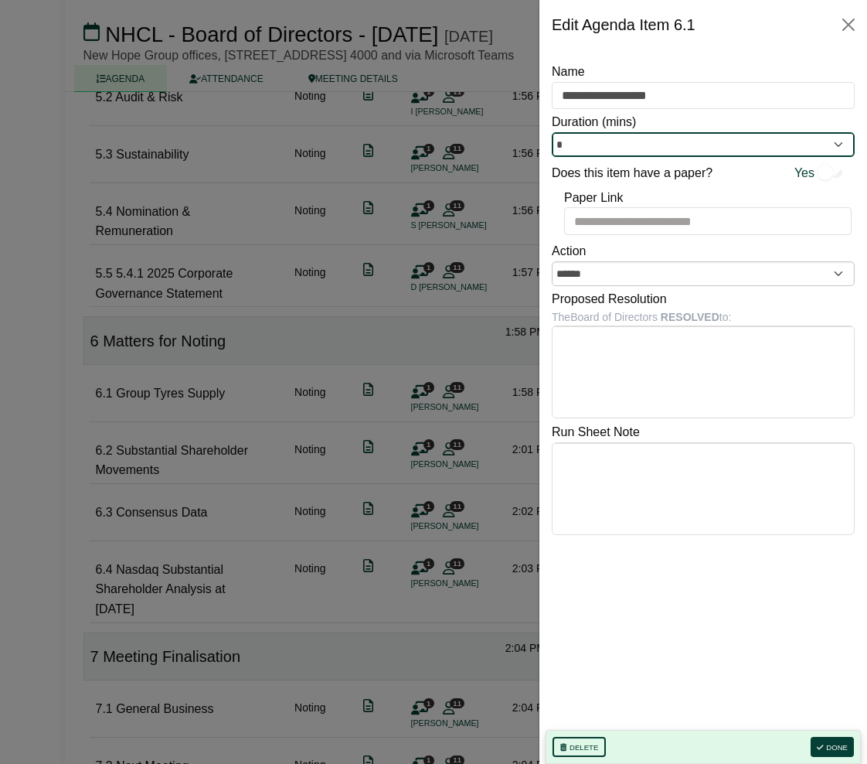
type input "*"
click at [438, 333] on div at bounding box center [433, 382] width 867 height 764
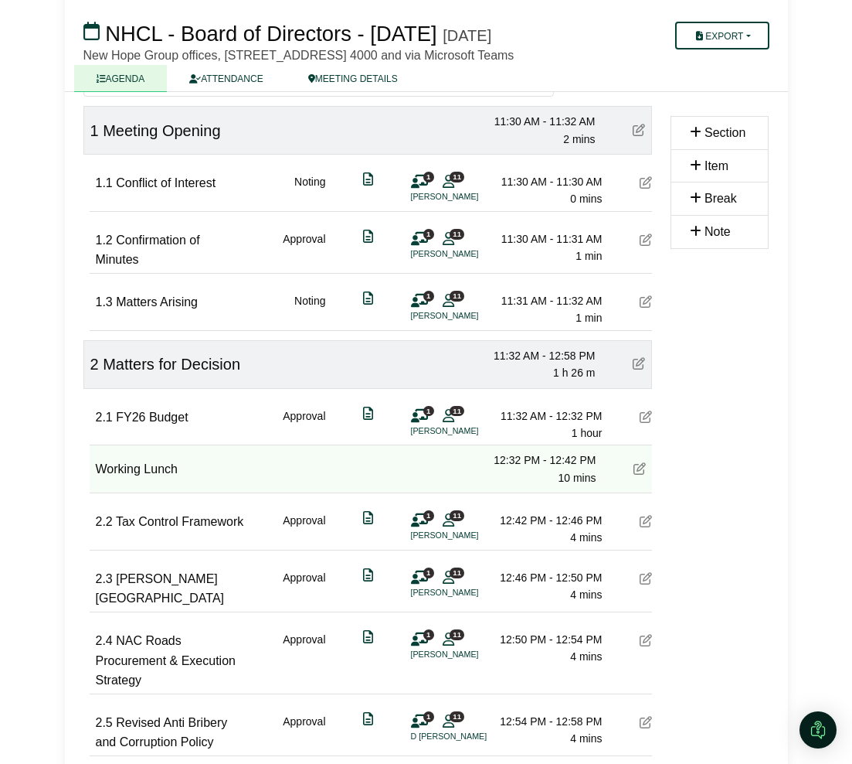
scroll to position [149, 0]
click at [645, 247] on icon at bounding box center [646, 240] width 12 height 12
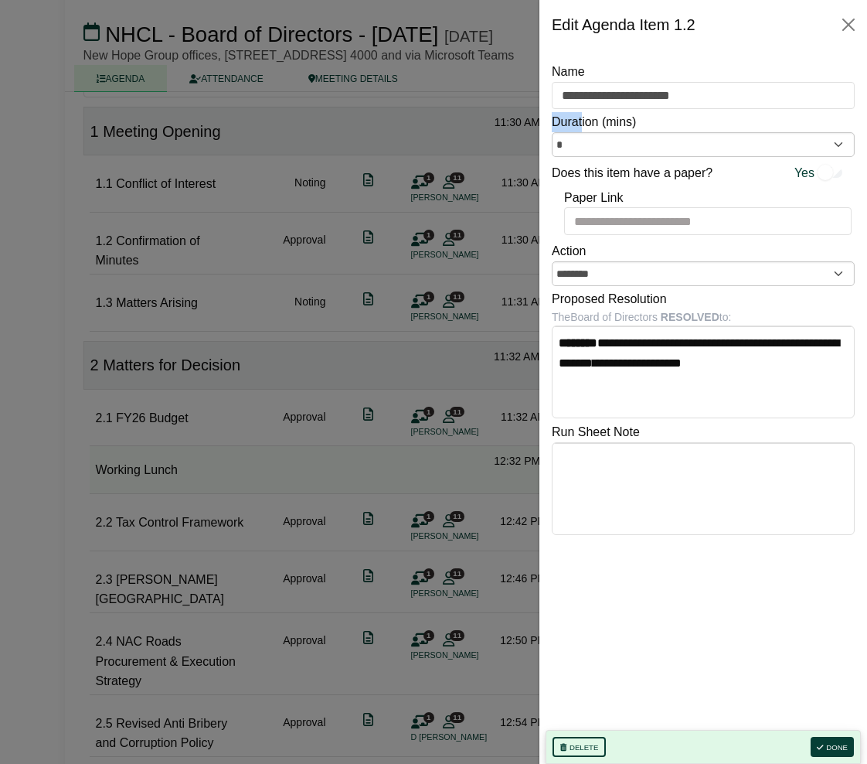
drag, startPoint x: 583, startPoint y: 127, endPoint x: 551, endPoint y: 144, distance: 36.0
click at [551, 144] on div "**********" at bounding box center [703, 406] width 328 height 714
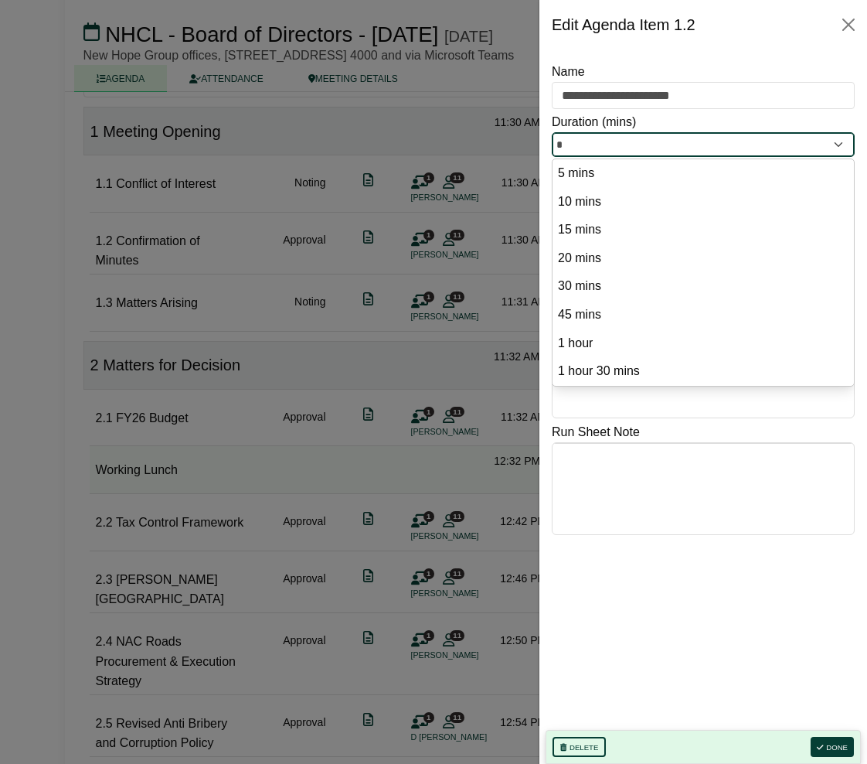
drag, startPoint x: 551, startPoint y: 144, endPoint x: 633, endPoint y: 148, distance: 82.0
click at [633, 148] on input "*" at bounding box center [703, 144] width 303 height 25
drag, startPoint x: 602, startPoint y: 142, endPoint x: 536, endPoint y: 128, distance: 67.9
click at [536, 128] on body "[PERSON_NAME] Sign Out New Hope Corporation Limited Board of Directors NHCL - B…" at bounding box center [433, 233] width 867 height 764
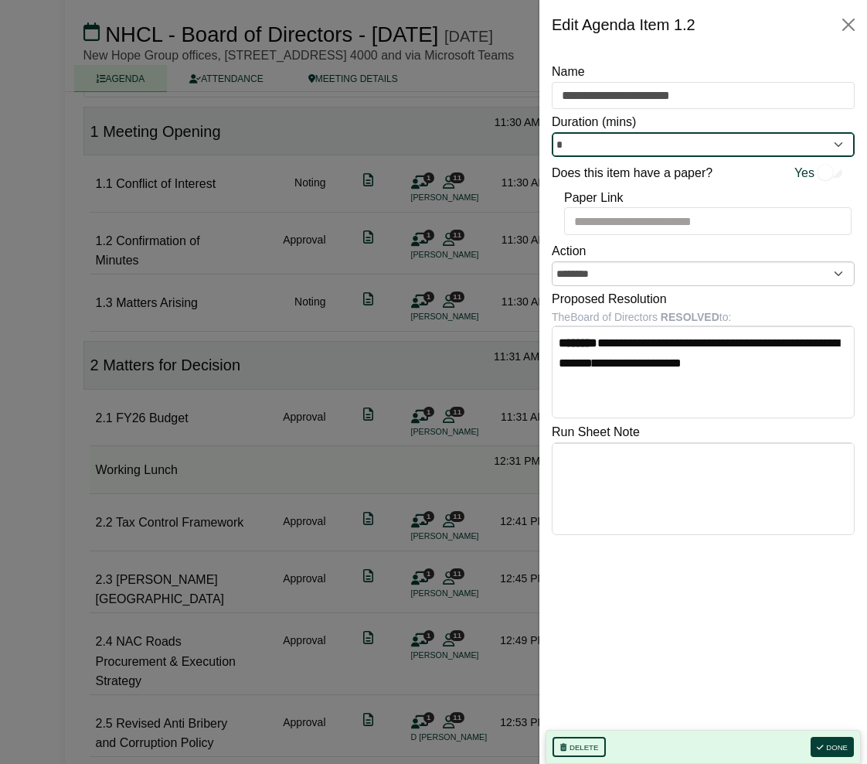
type input "*"
click at [440, 208] on div at bounding box center [433, 382] width 867 height 764
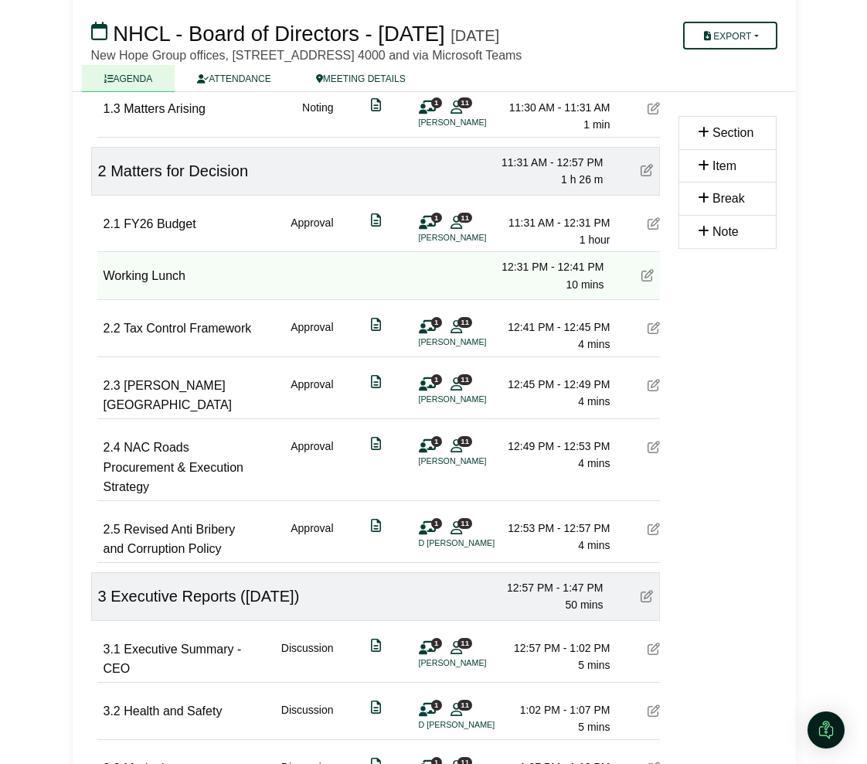
scroll to position [342, 0]
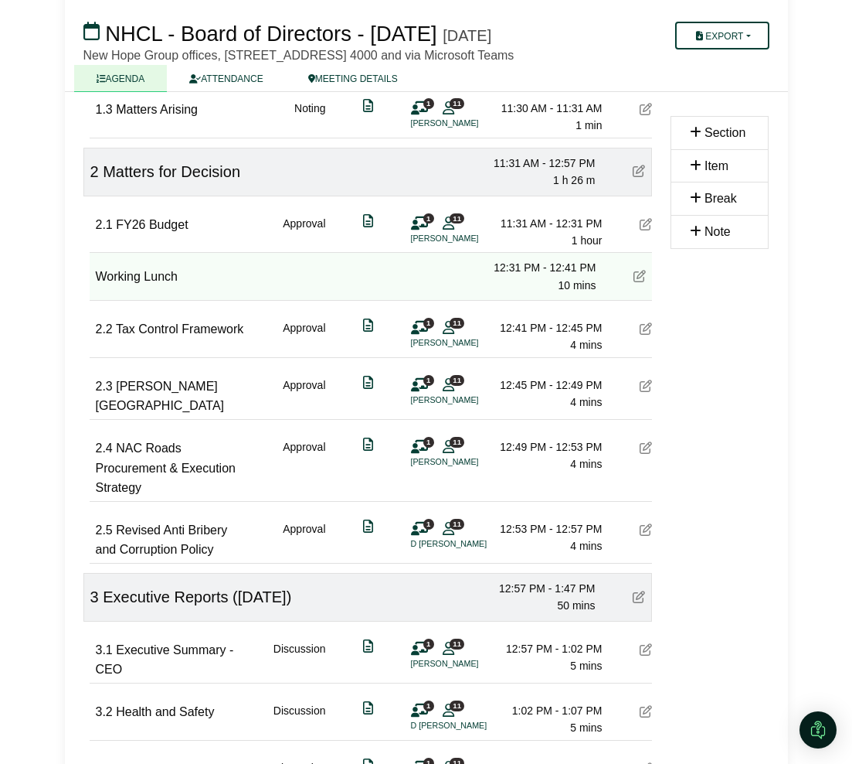
click at [647, 335] on icon at bounding box center [646, 328] width 12 height 12
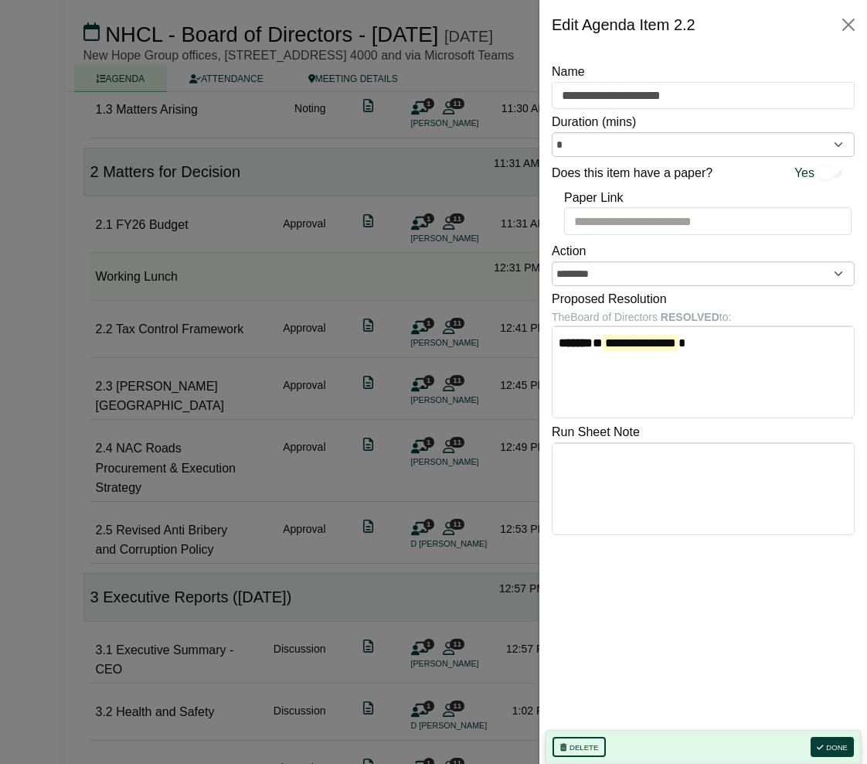
click at [250, 362] on div at bounding box center [433, 382] width 867 height 764
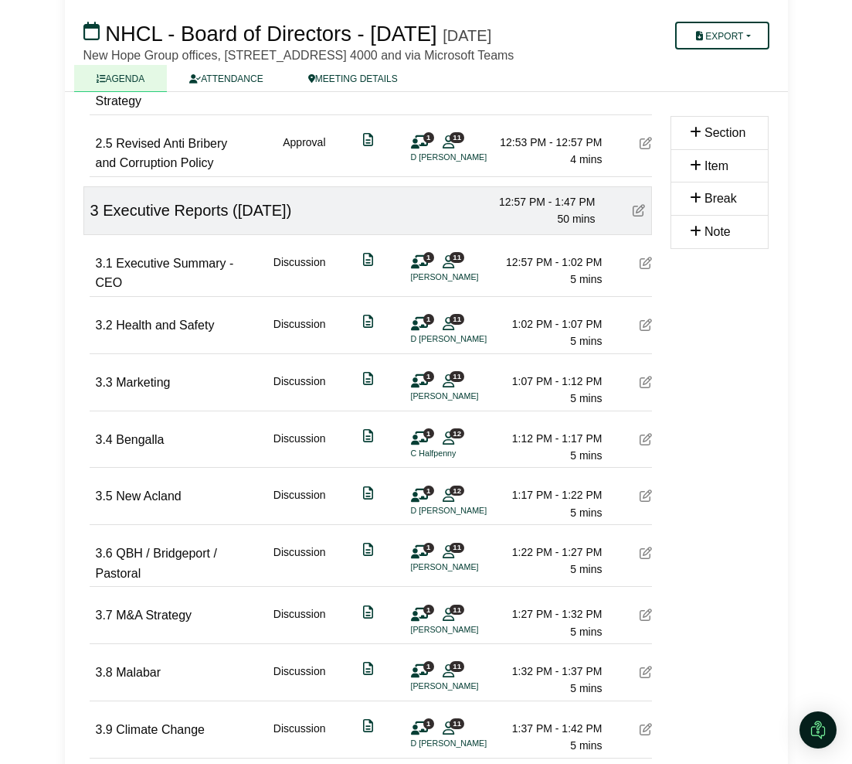
scroll to position [1115, 0]
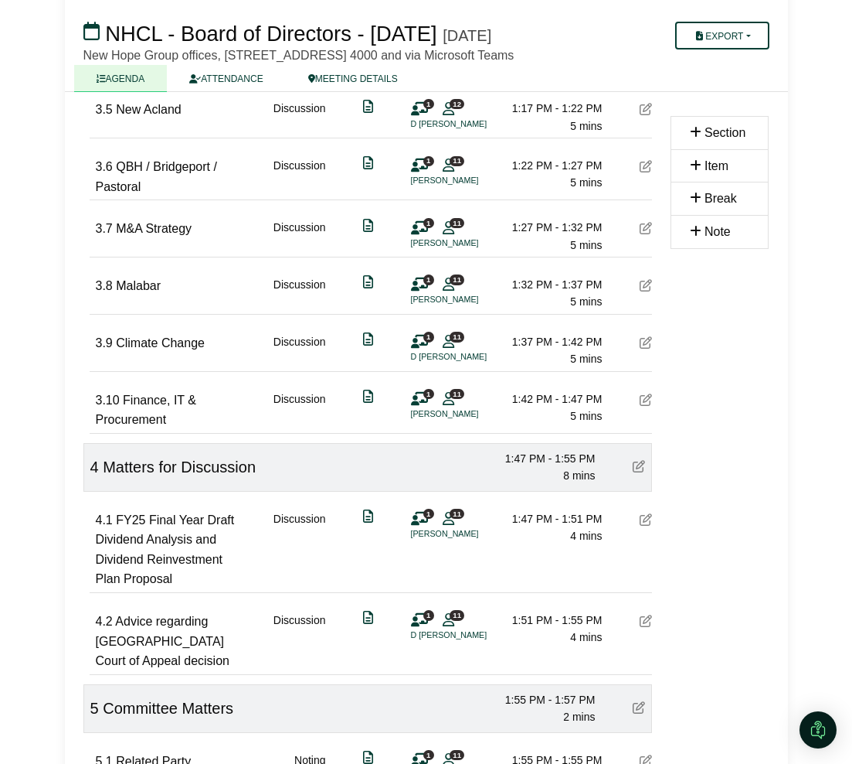
click at [645, 349] on icon at bounding box center [646, 342] width 12 height 12
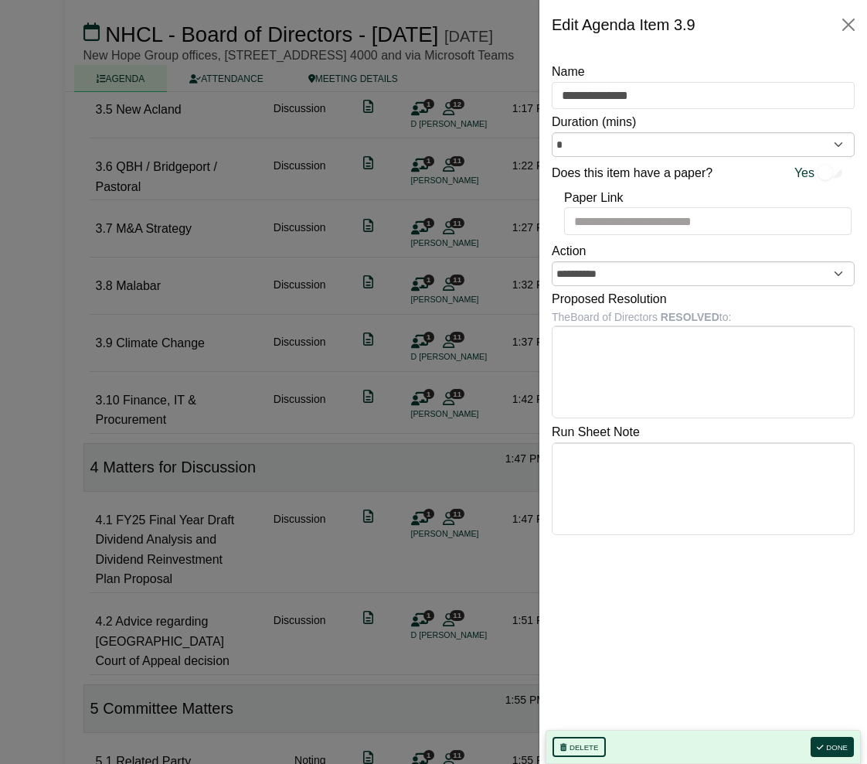
click at [447, 273] on div at bounding box center [433, 382] width 867 height 764
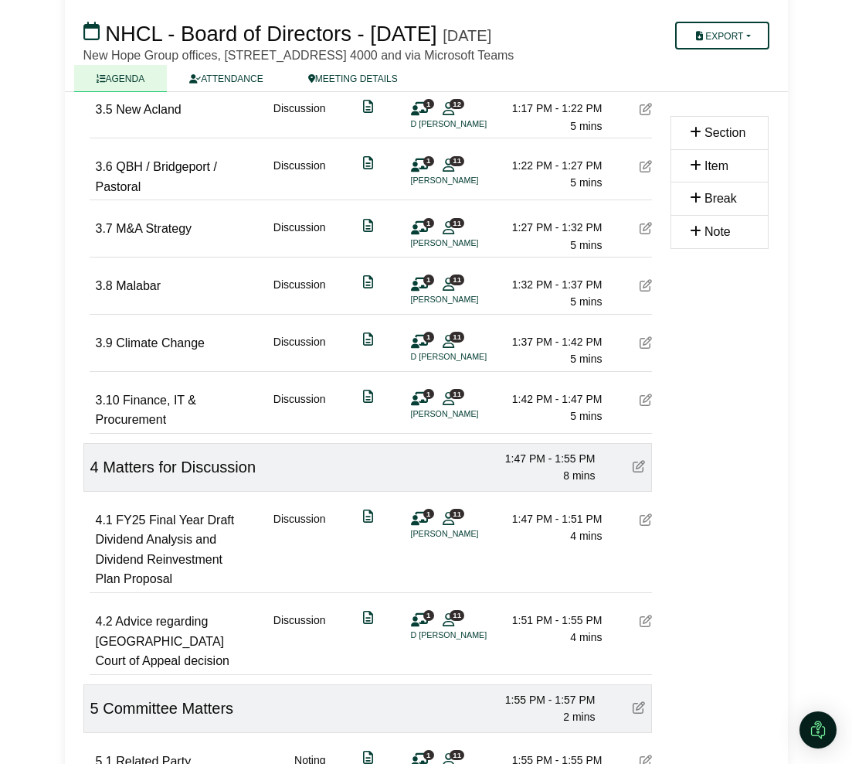
click at [647, 349] on icon at bounding box center [646, 342] width 12 height 12
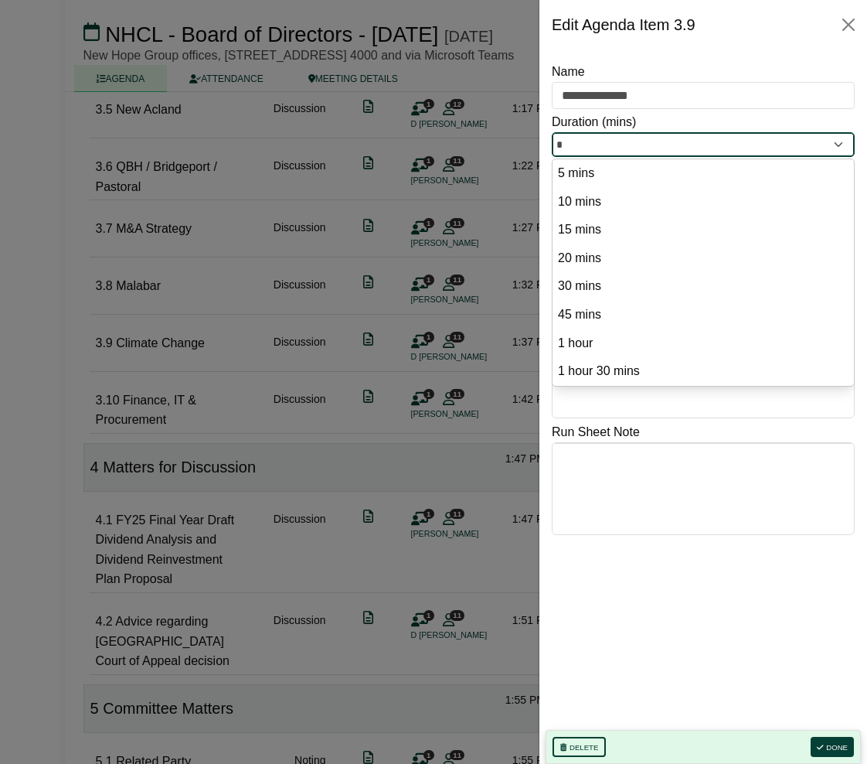
drag, startPoint x: 587, startPoint y: 142, endPoint x: 536, endPoint y: 139, distance: 51.1
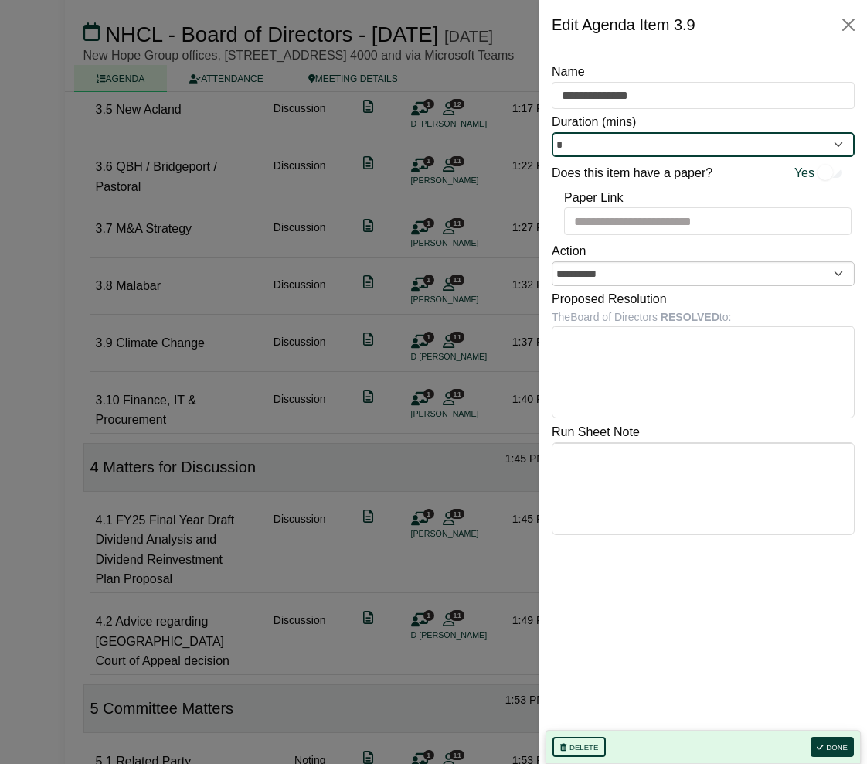
type input "*"
click at [377, 389] on div at bounding box center [433, 382] width 867 height 764
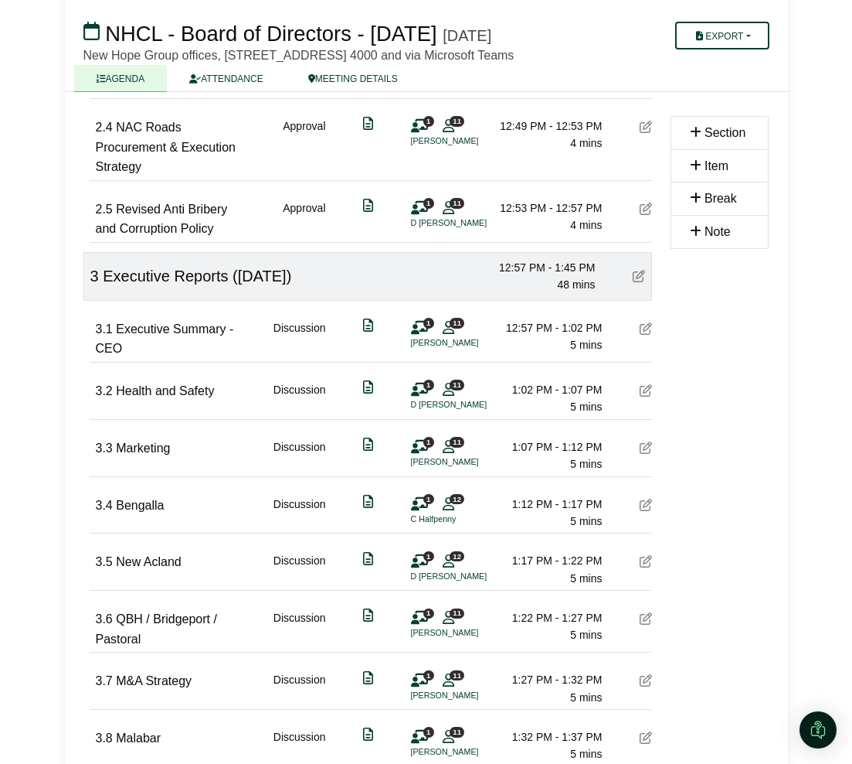
scroll to position [773, 0]
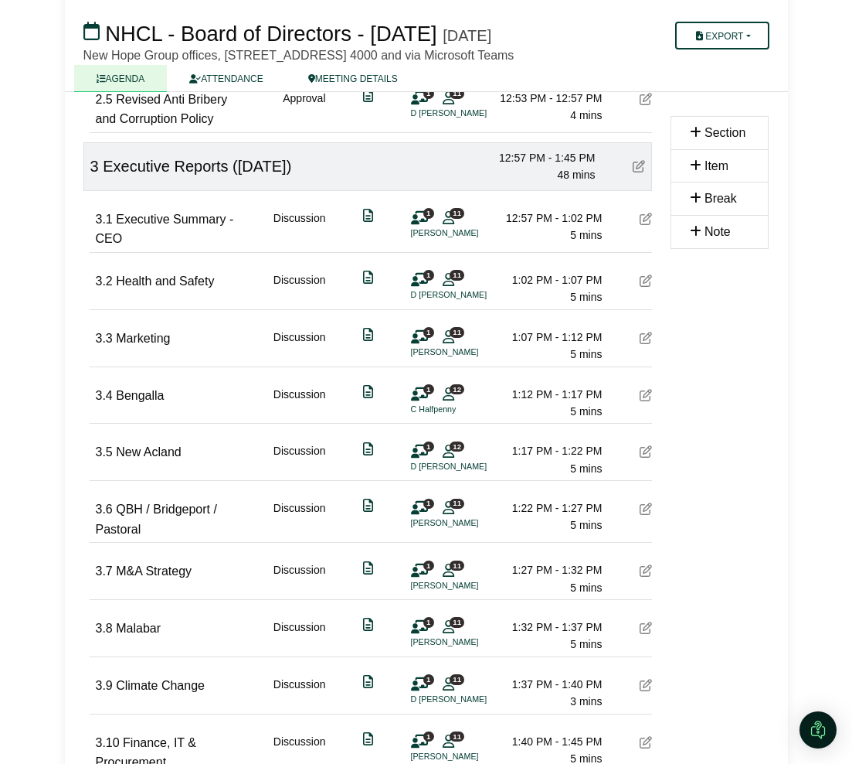
click at [647, 515] on icon at bounding box center [646, 508] width 12 height 12
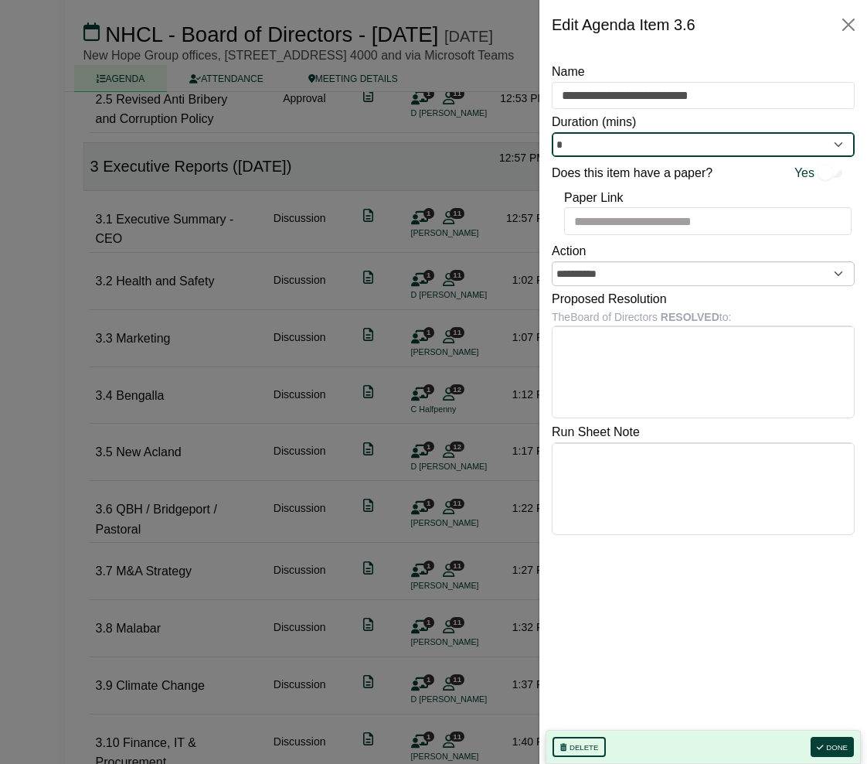
click at [584, 139] on input "*" at bounding box center [703, 144] width 303 height 25
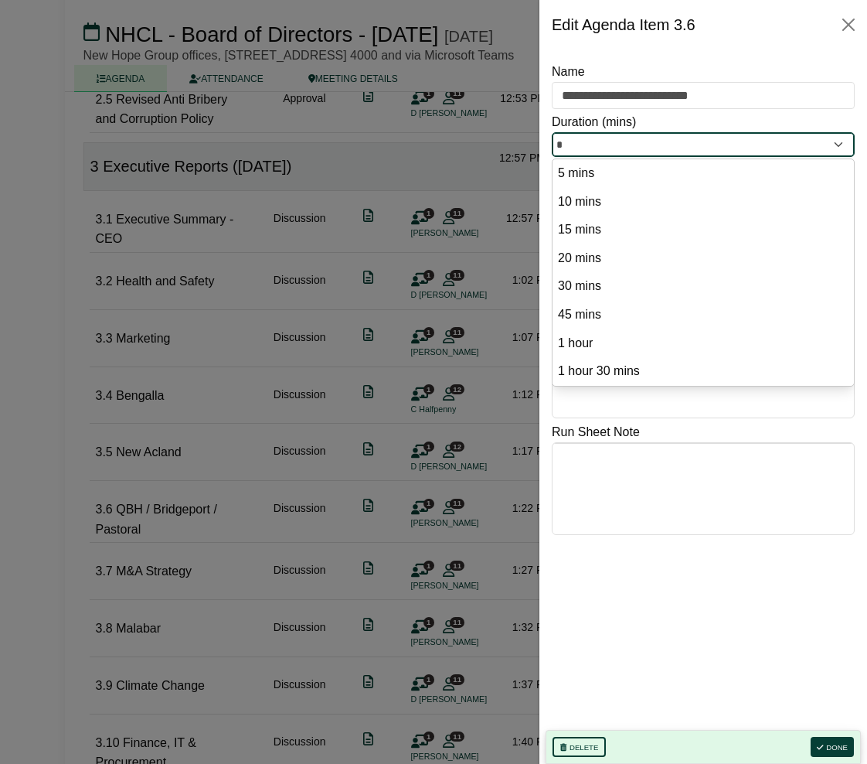
click at [583, 139] on input "*" at bounding box center [703, 144] width 303 height 25
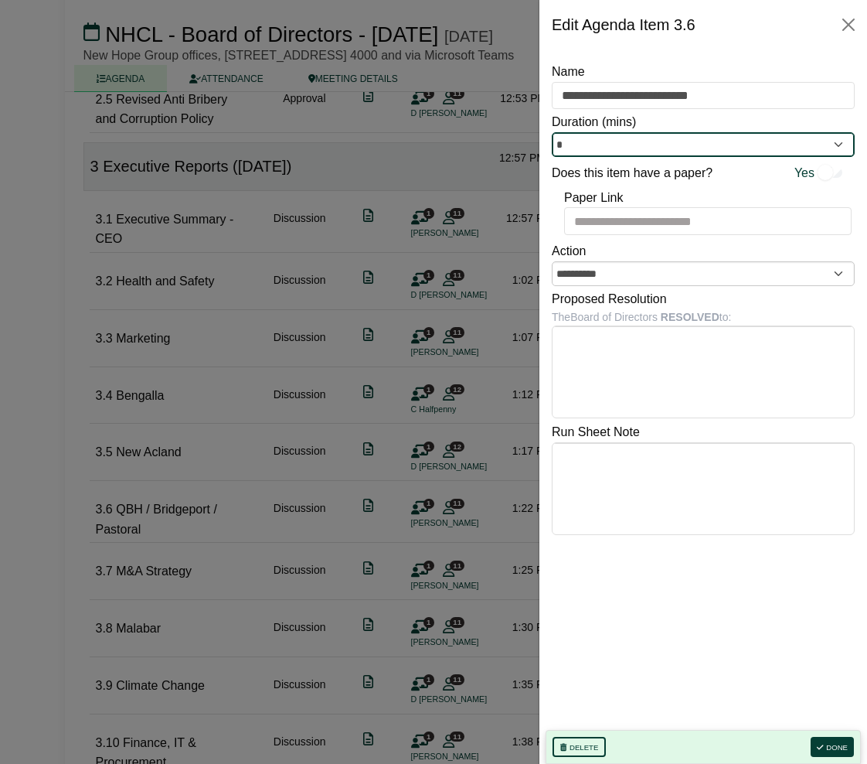
type input "*"
click at [443, 386] on div at bounding box center [433, 382] width 867 height 764
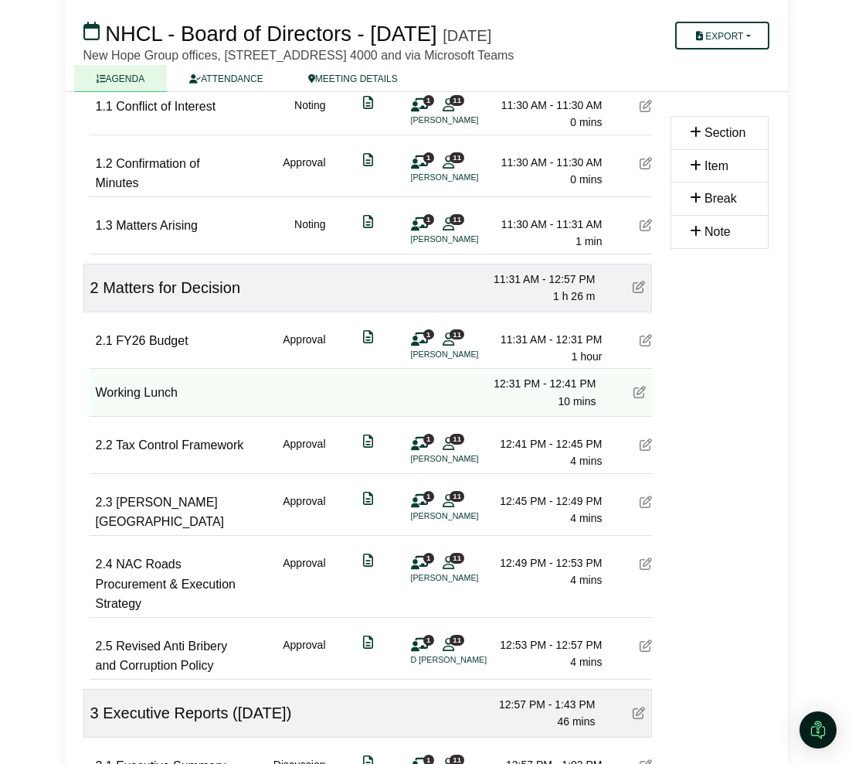
scroll to position [193, 0]
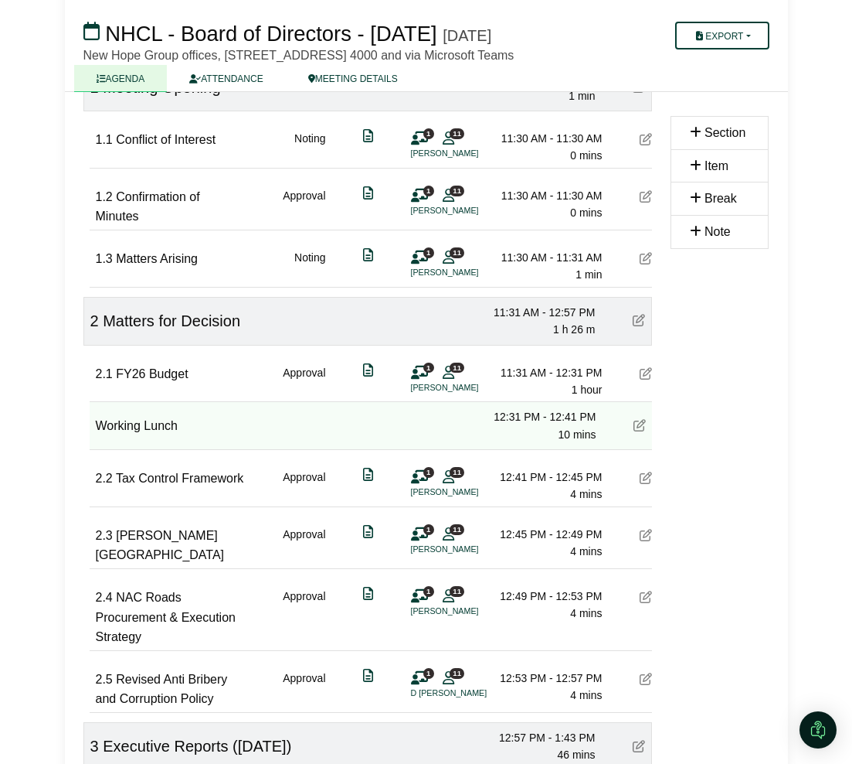
click at [651, 202] on icon at bounding box center [646, 196] width 12 height 12
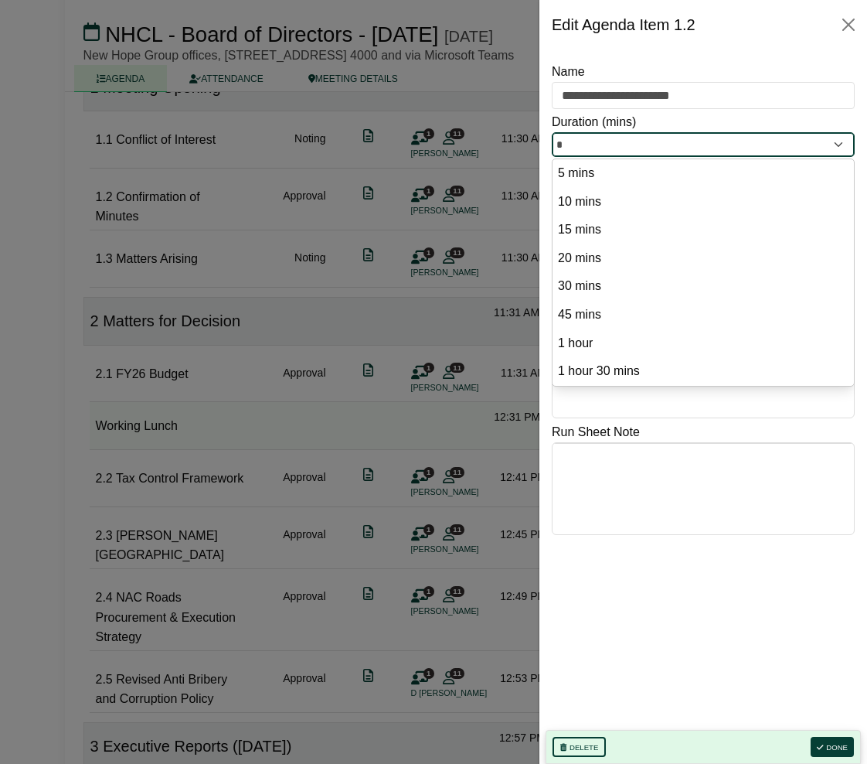
drag, startPoint x: 571, startPoint y: 141, endPoint x: 556, endPoint y: 146, distance: 16.1
click at [556, 146] on input "*" at bounding box center [703, 144] width 303 height 25
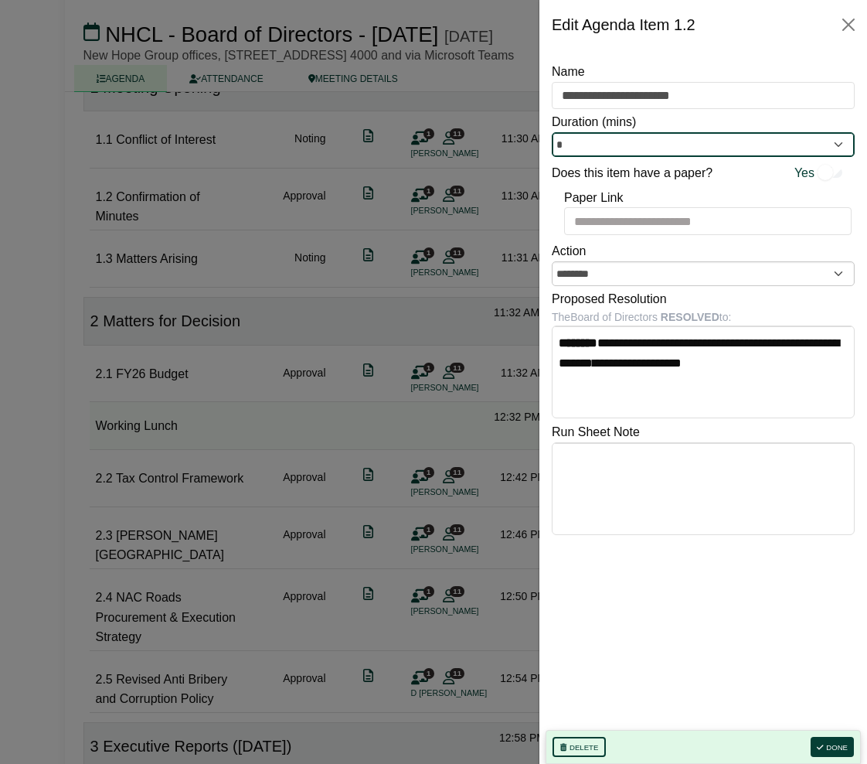
type input "*"
click at [491, 240] on div at bounding box center [433, 382] width 867 height 764
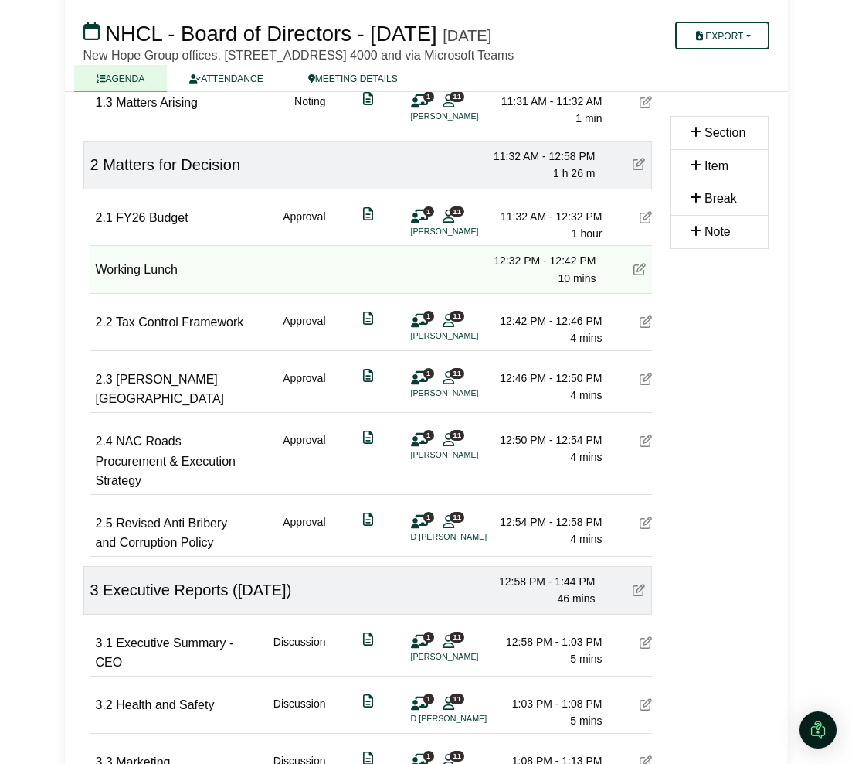
scroll to position [483, 0]
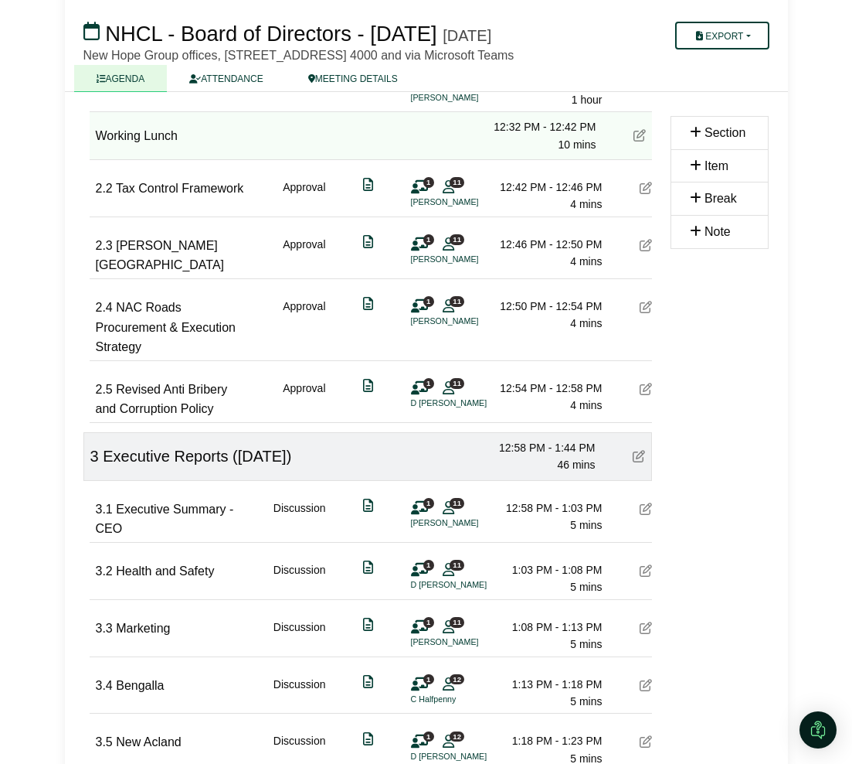
click at [281, 596] on div "Discussion" at bounding box center [300, 578] width 53 height 35
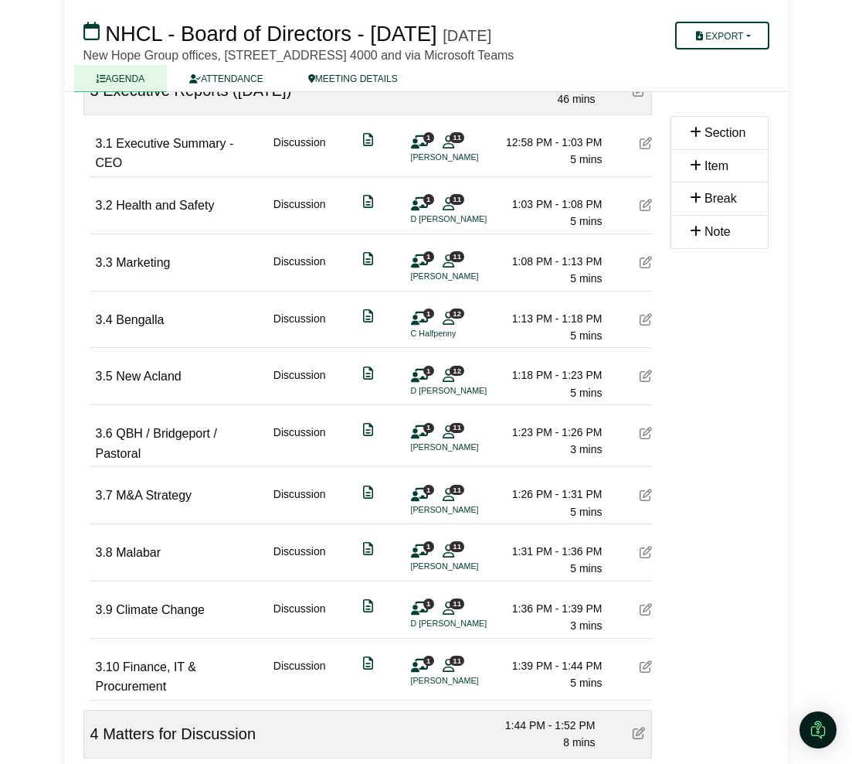
scroll to position [869, 0]
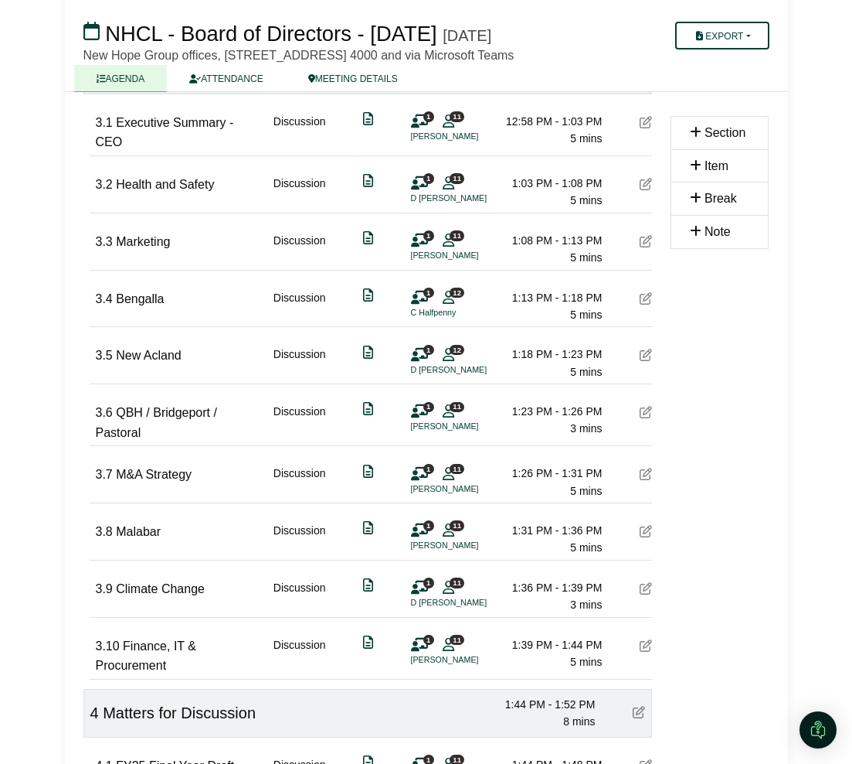
click at [649, 594] on icon at bounding box center [646, 588] width 12 height 12
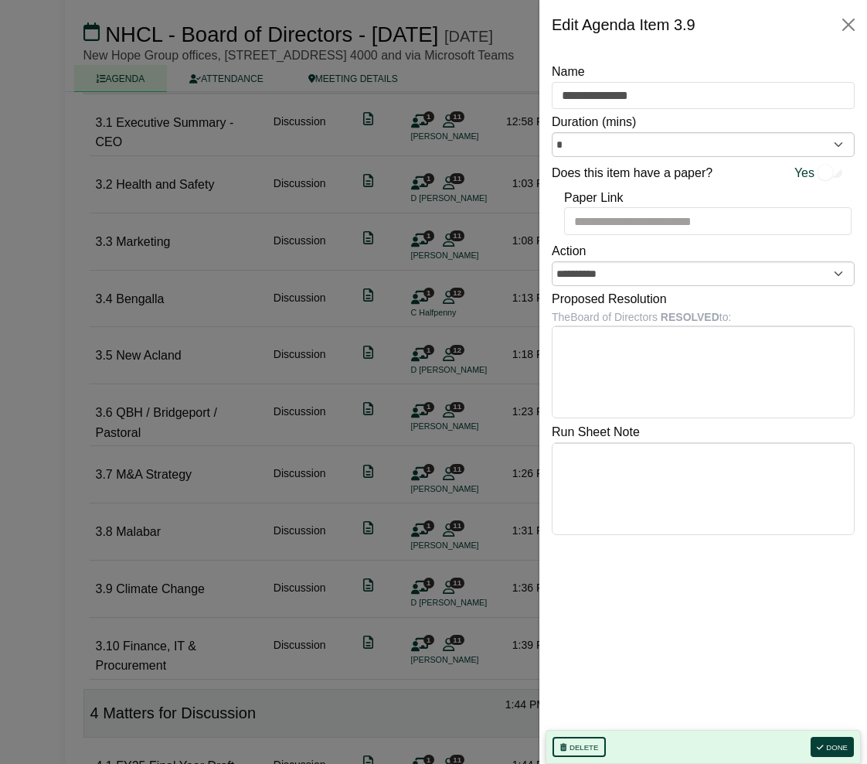
click at [345, 546] on div at bounding box center [433, 382] width 867 height 764
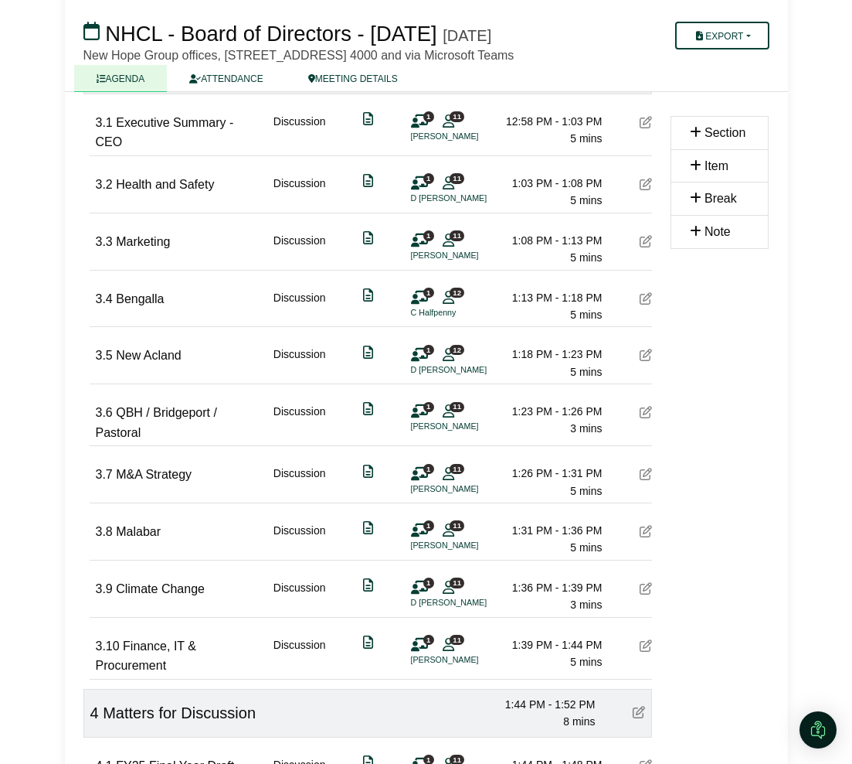
click at [645, 537] on icon at bounding box center [646, 531] width 12 height 12
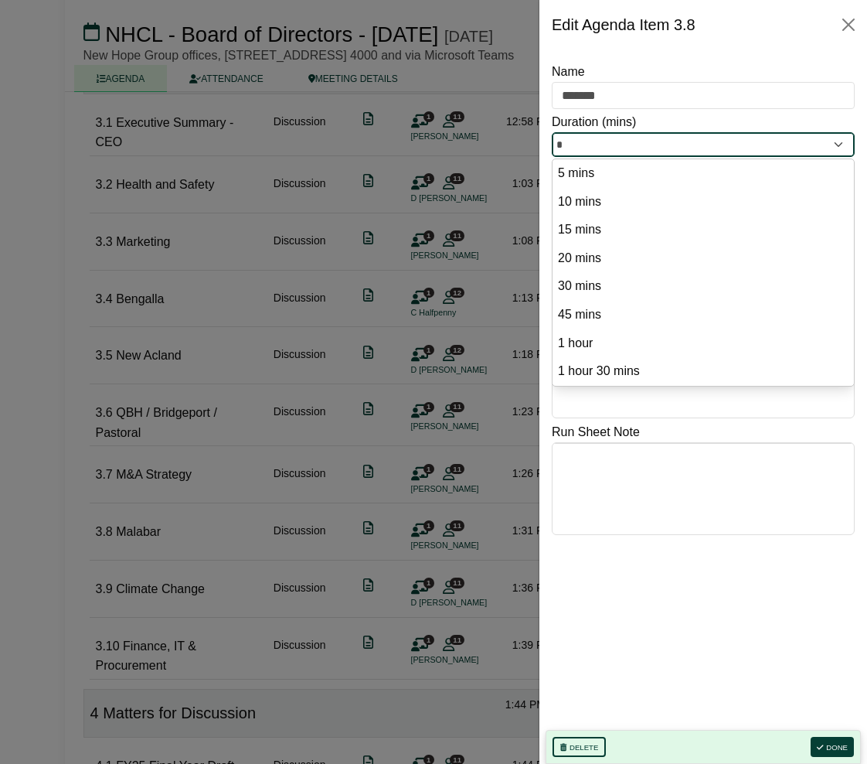
drag, startPoint x: 572, startPoint y: 145, endPoint x: 542, endPoint y: 150, distance: 30.5
click at [542, 150] on div "**********" at bounding box center [703, 406] width 328 height 714
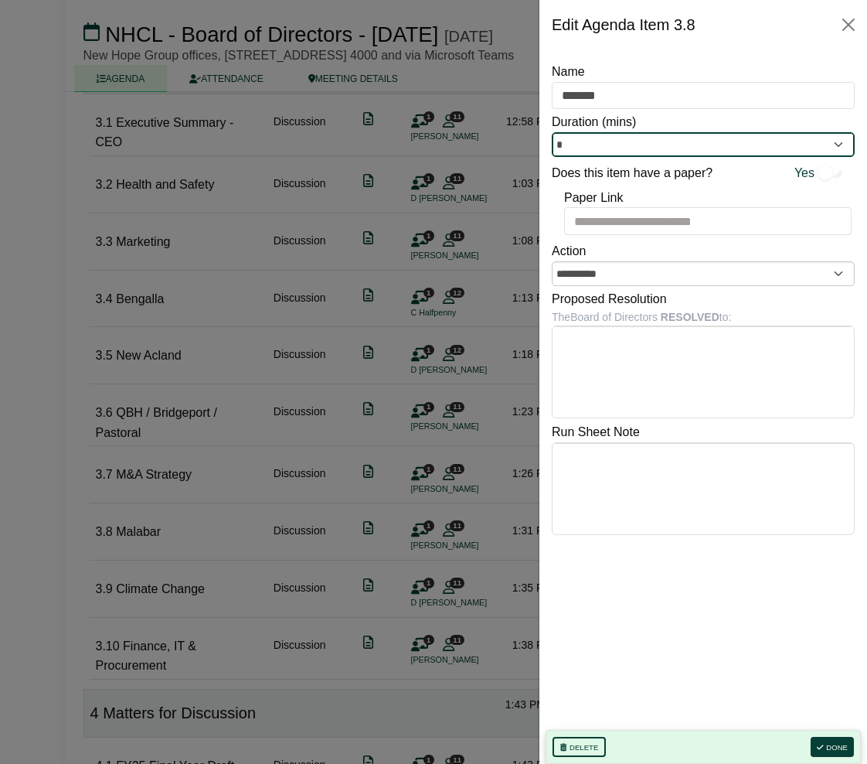
type input "*"
click at [368, 334] on div at bounding box center [433, 382] width 867 height 764
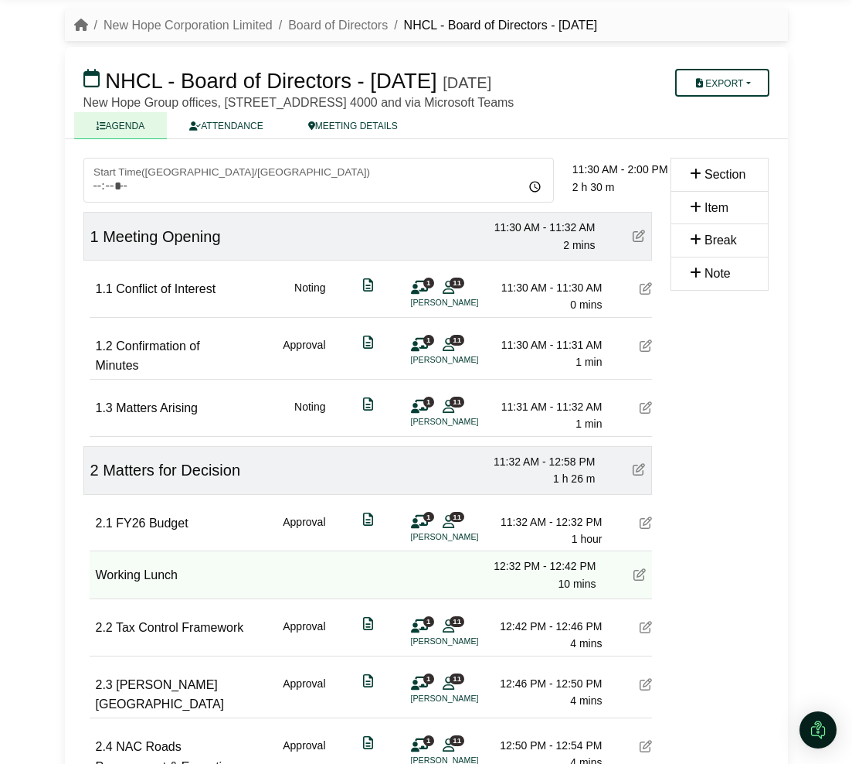
scroll to position [0, 0]
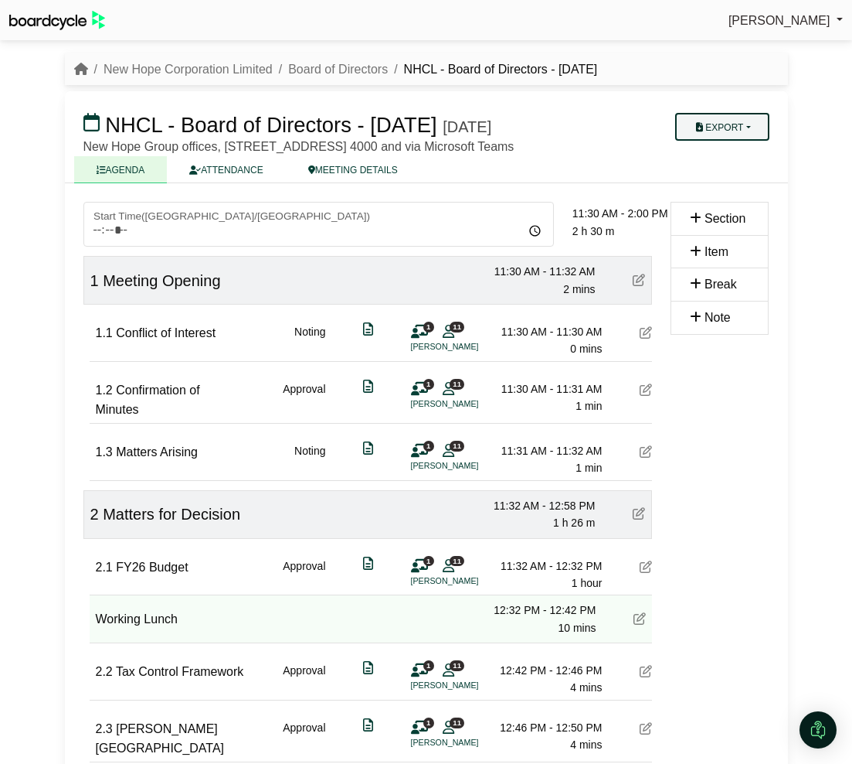
click at [736, 126] on button "Export" at bounding box center [722, 127] width 94 height 28
click at [732, 149] on link "Agenda" at bounding box center [742, 153] width 134 height 23
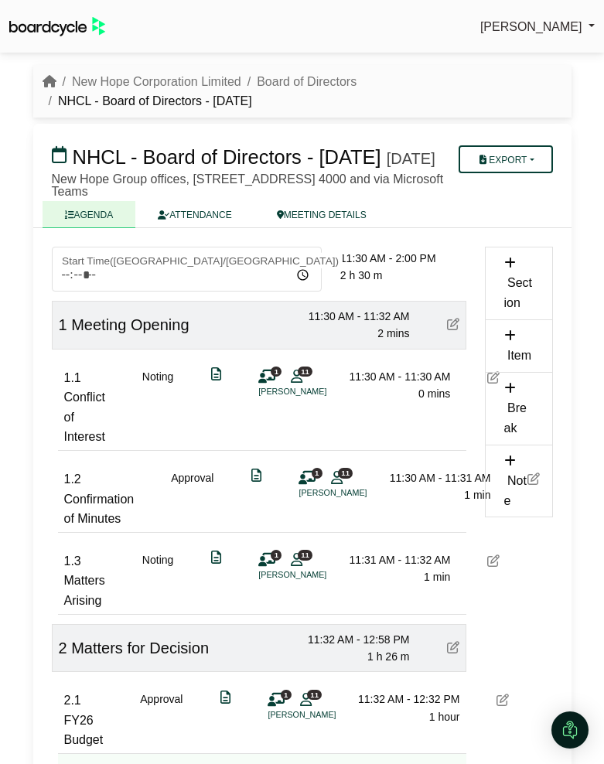
drag, startPoint x: 22, startPoint y: 587, endPoint x: 15, endPoint y: 591, distance: 8.0
click at [22, 588] on div "Sylvia Lee Sign Out New Hope Corporation Limited Board of Directors NHCL - Boar…" at bounding box center [302, 382] width 604 height 764
click at [0, 594] on html "Sylvia Lee Sign Out New Hope Corporation Limited Board of Directors NHCL - Boar…" at bounding box center [302, 382] width 604 height 764
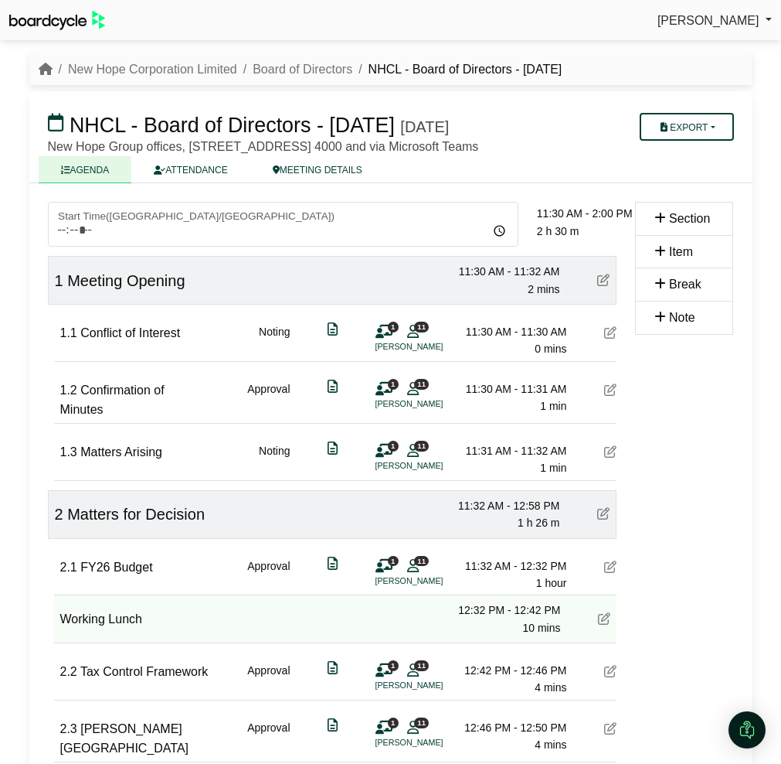
click at [608, 396] on icon at bounding box center [610, 389] width 12 height 12
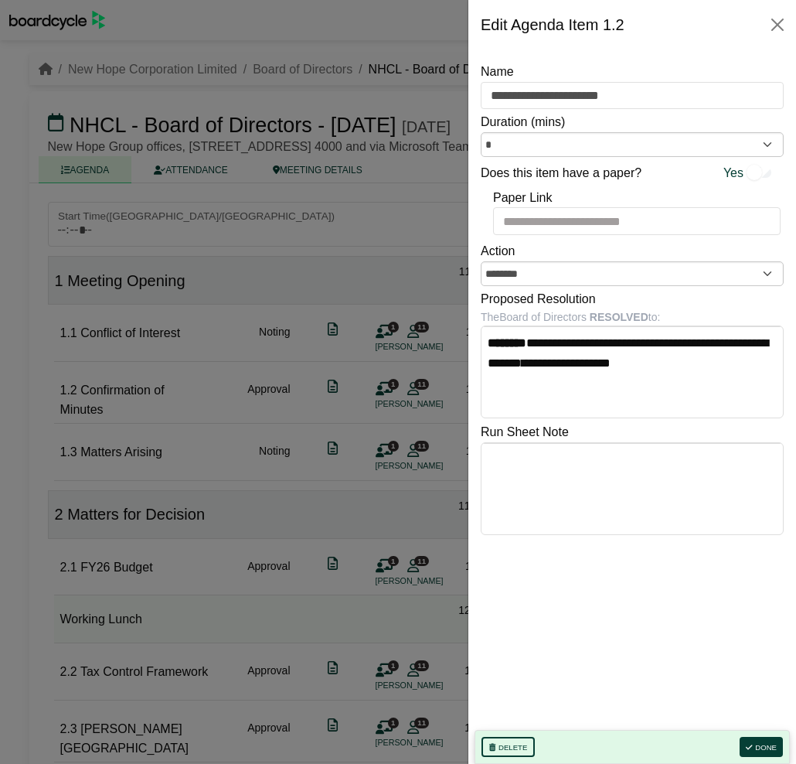
drag, startPoint x: 385, startPoint y: 414, endPoint x: 397, endPoint y: 421, distance: 14.2
click at [385, 413] on div at bounding box center [398, 382] width 796 height 764
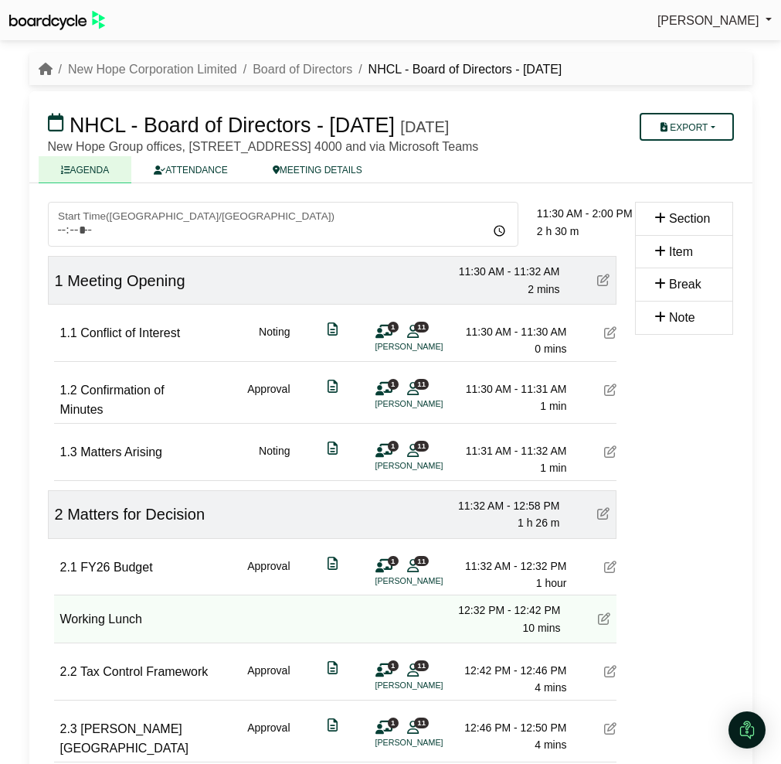
click at [607, 457] on icon at bounding box center [610, 451] width 12 height 12
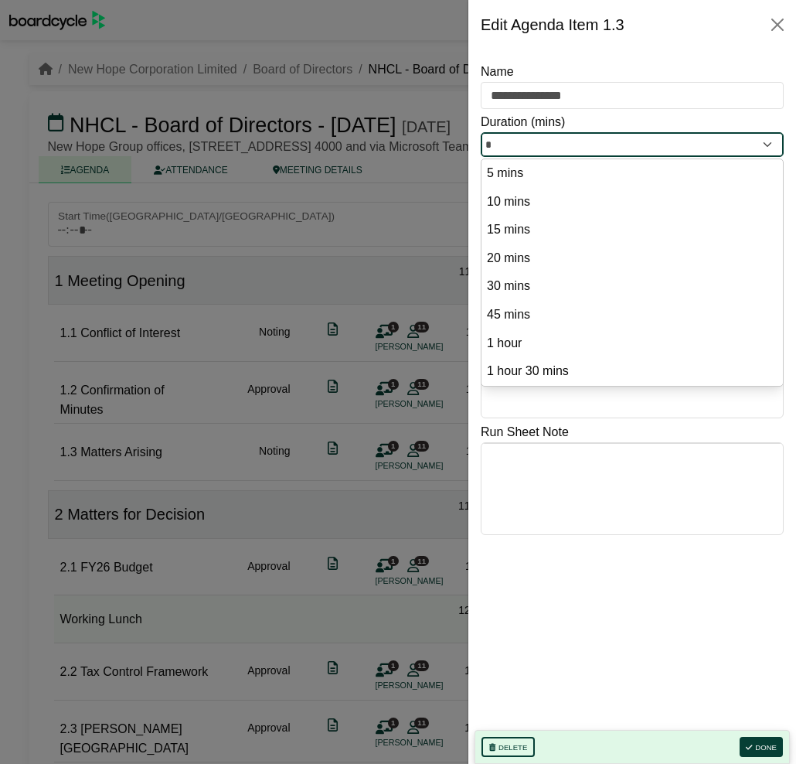
drag, startPoint x: 505, startPoint y: 143, endPoint x: 475, endPoint y: 143, distance: 30.1
click at [475, 143] on div "**********" at bounding box center [632, 406] width 328 height 714
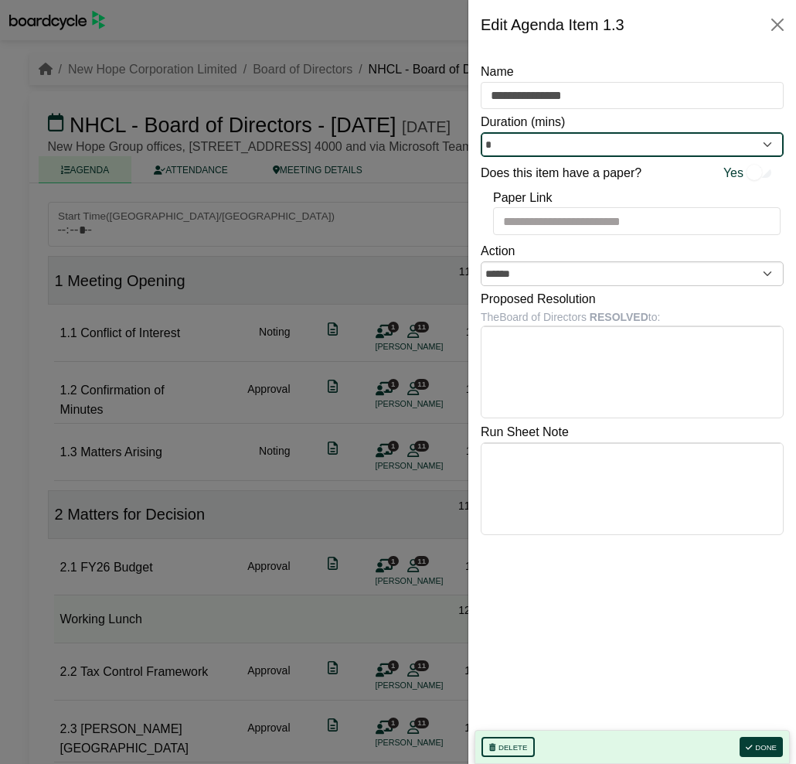
click at [512, 139] on input "*" at bounding box center [632, 144] width 303 height 25
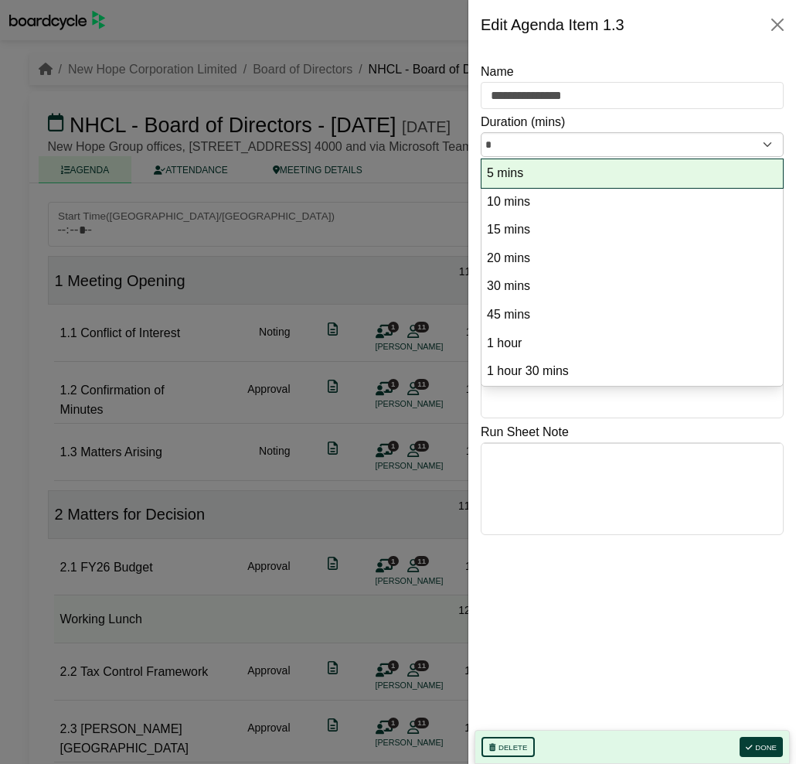
click at [516, 179] on option "5 mins" at bounding box center [632, 173] width 294 height 21
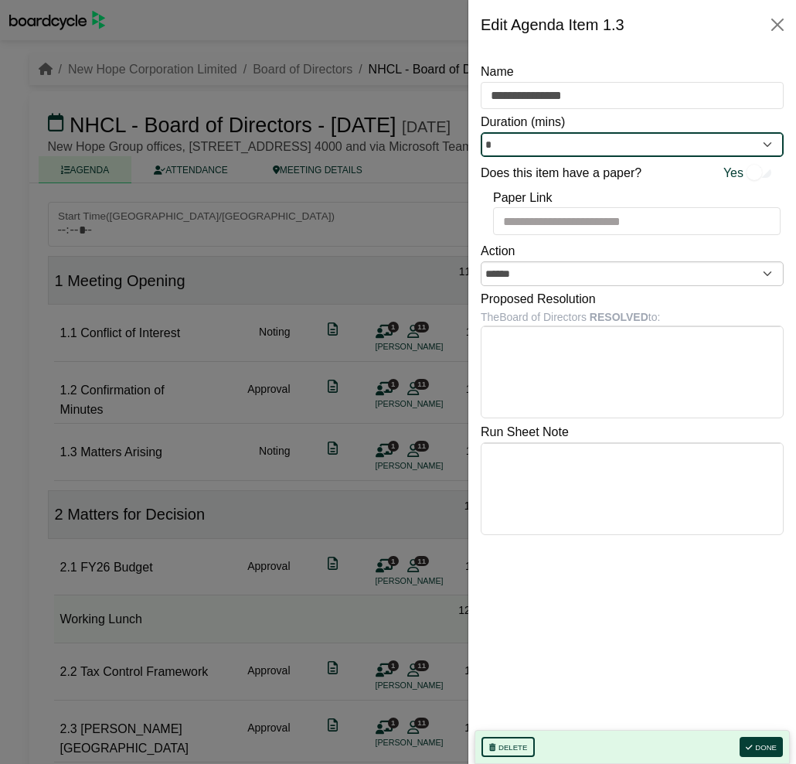
type input "*"
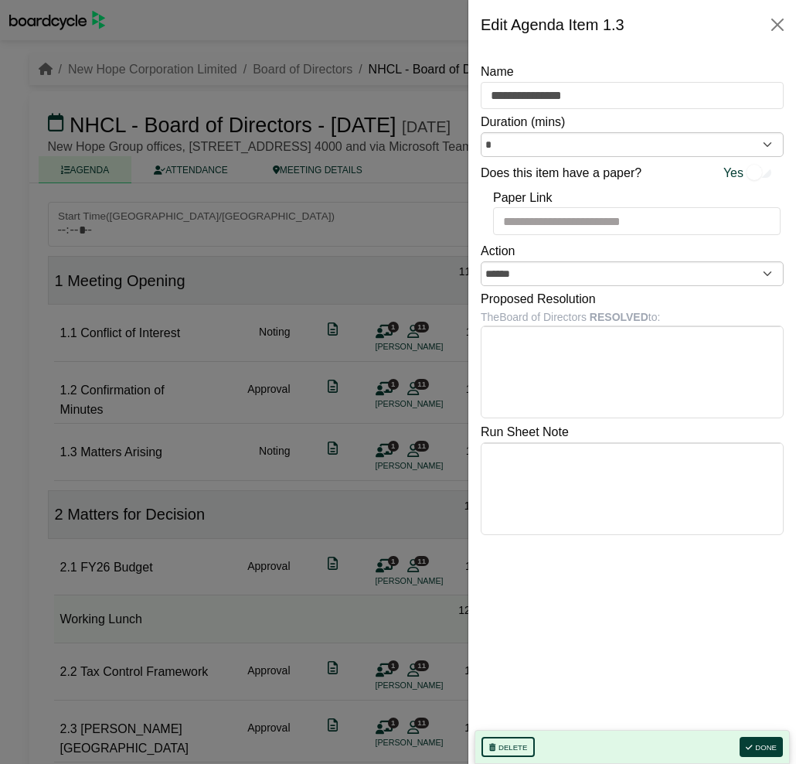
click at [366, 430] on div at bounding box center [398, 382] width 796 height 764
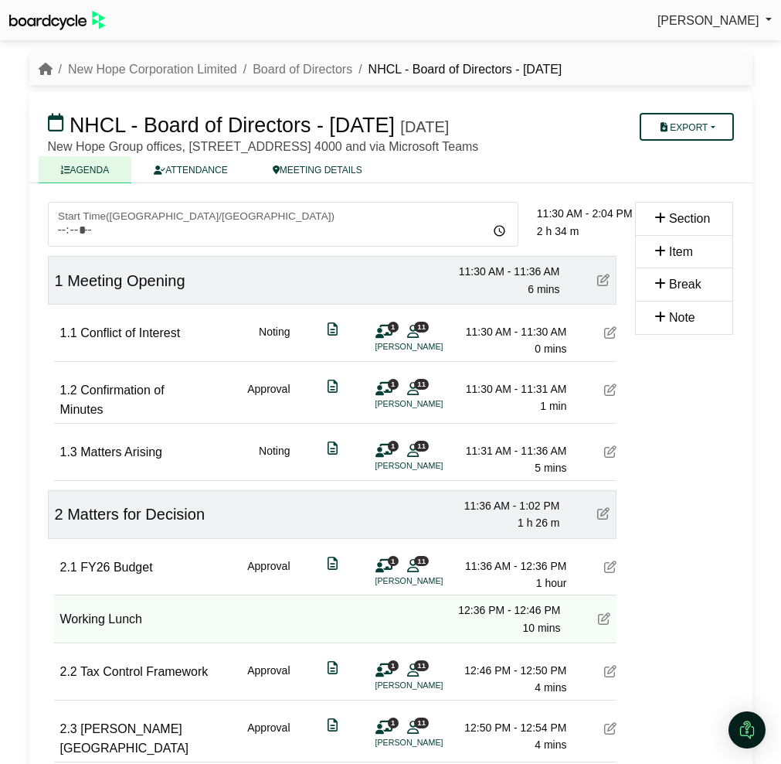
click at [607, 396] on icon at bounding box center [610, 389] width 12 height 12
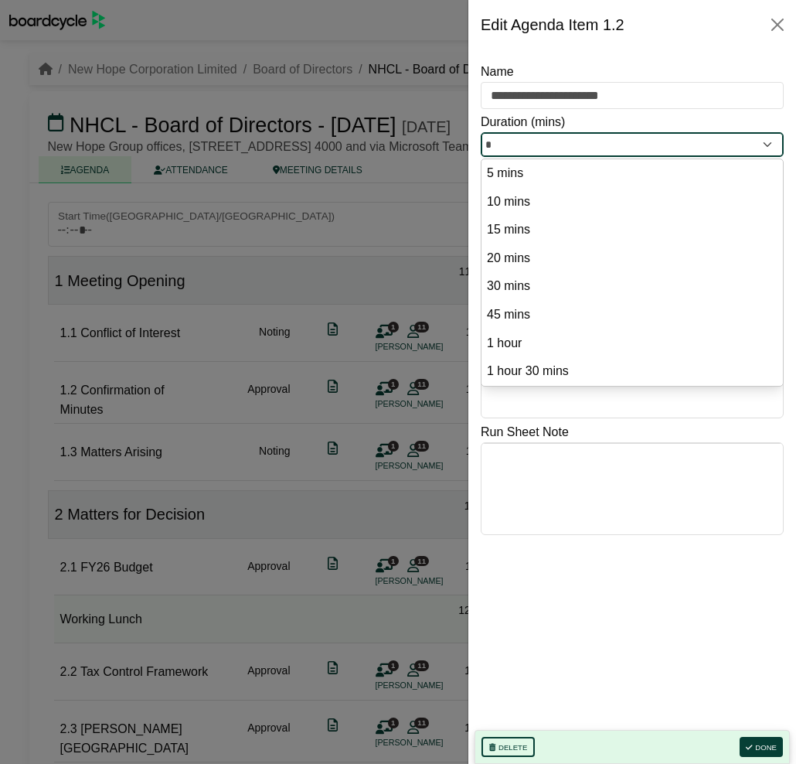
drag, startPoint x: 512, startPoint y: 141, endPoint x: 449, endPoint y: 141, distance: 63.4
click at [449, 141] on body "[PERSON_NAME] Sign Out New Hope Corporation Limited Board of Directors NHCL - B…" at bounding box center [398, 382] width 796 height 764
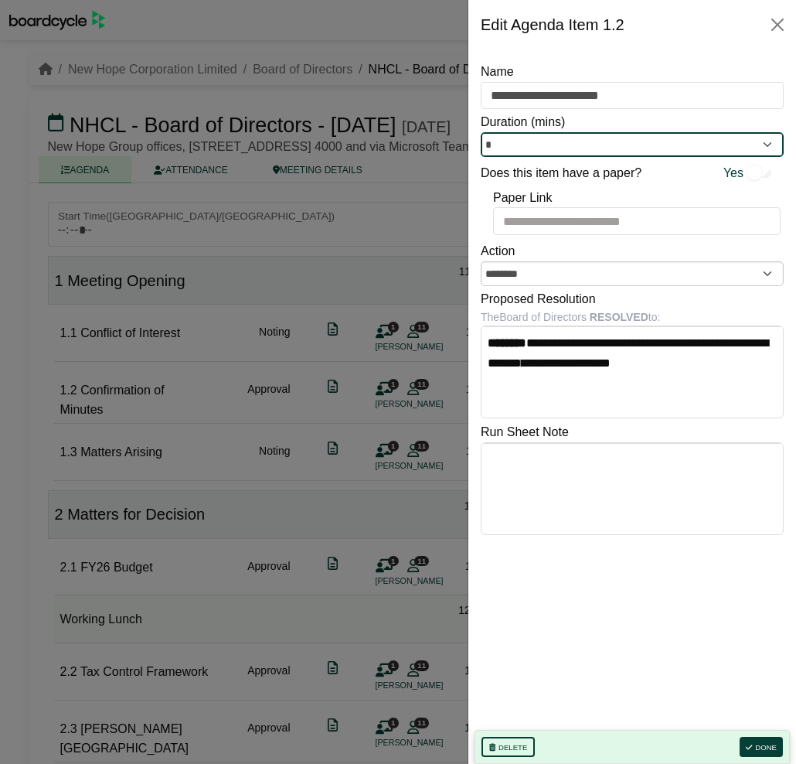
type input "*"
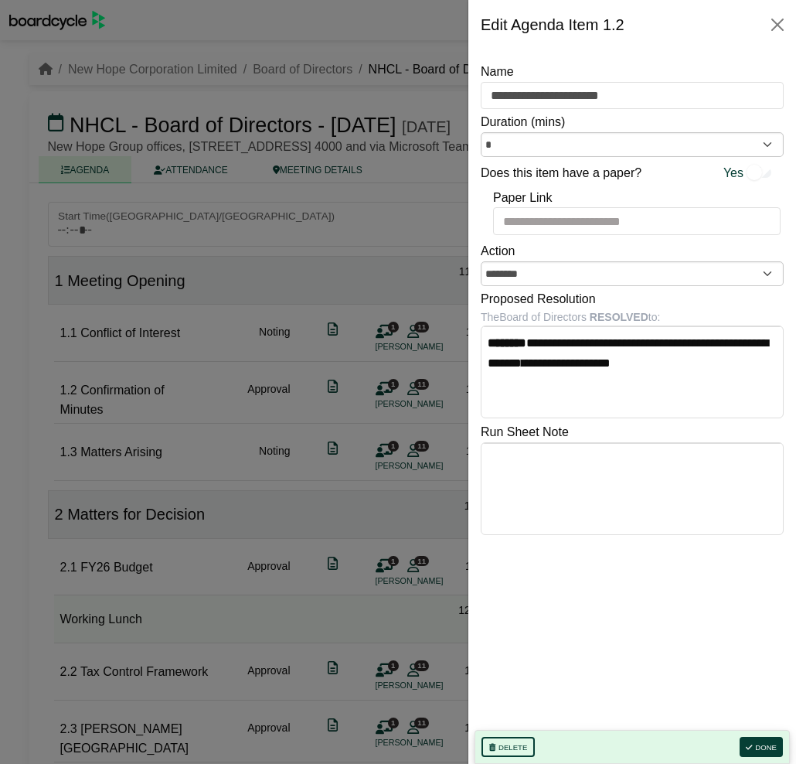
click at [353, 418] on div at bounding box center [398, 382] width 796 height 764
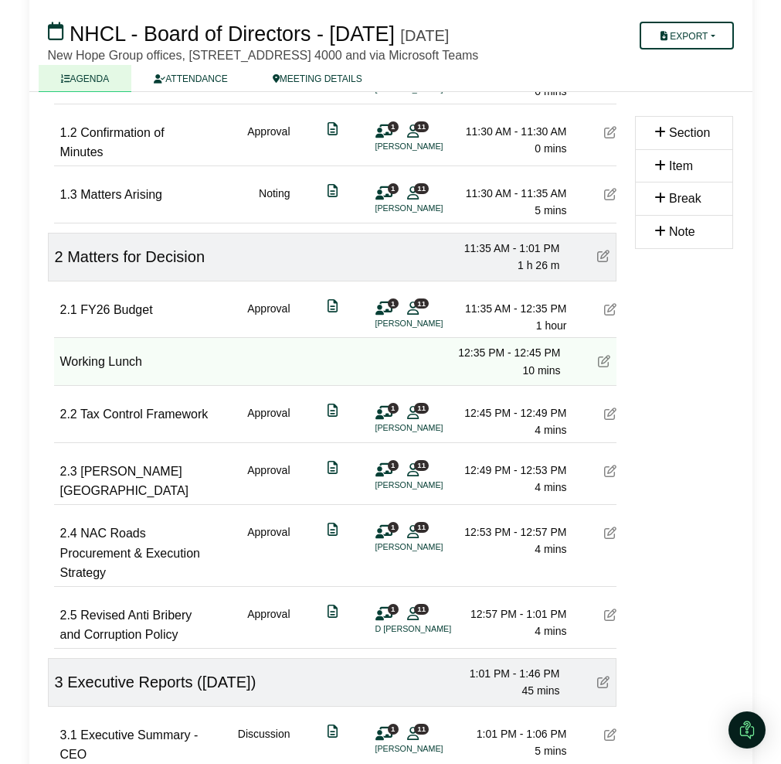
scroll to position [386, 0]
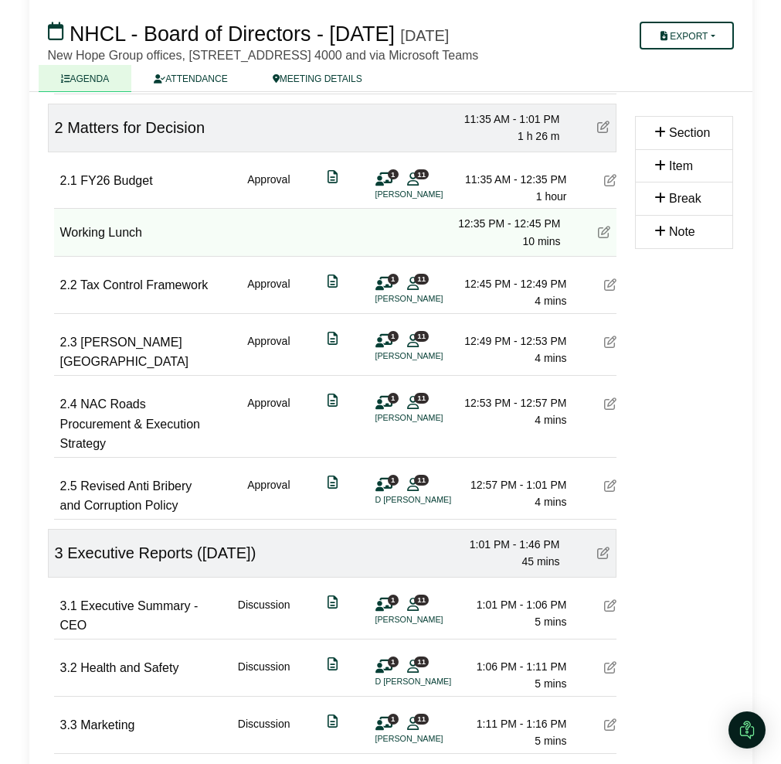
click at [614, 291] on icon at bounding box center [610, 284] width 12 height 12
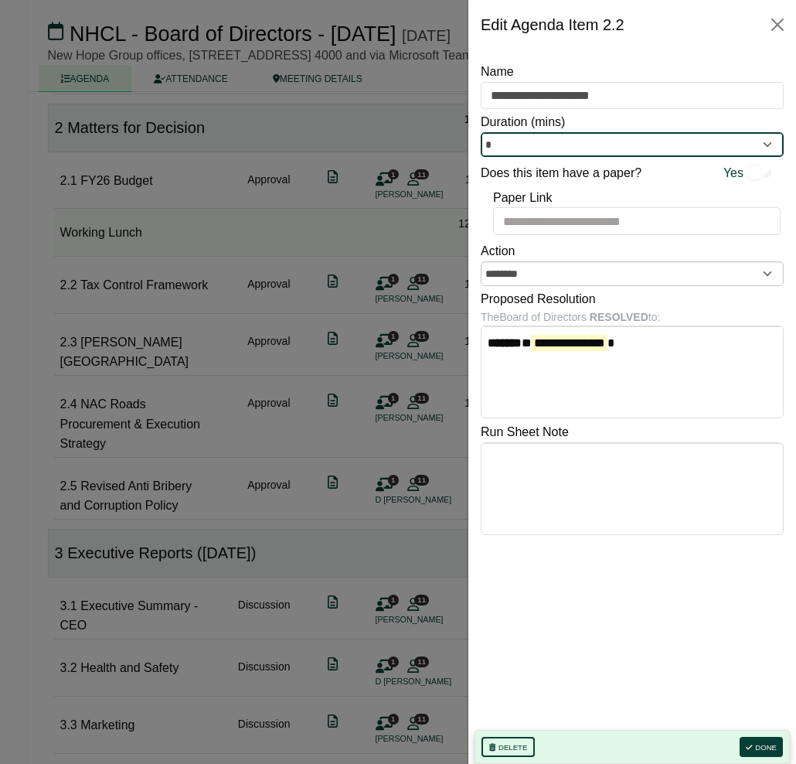
drag, startPoint x: 542, startPoint y: 134, endPoint x: 542, endPoint y: 144, distance: 9.3
click at [542, 142] on input "*" at bounding box center [632, 144] width 303 height 25
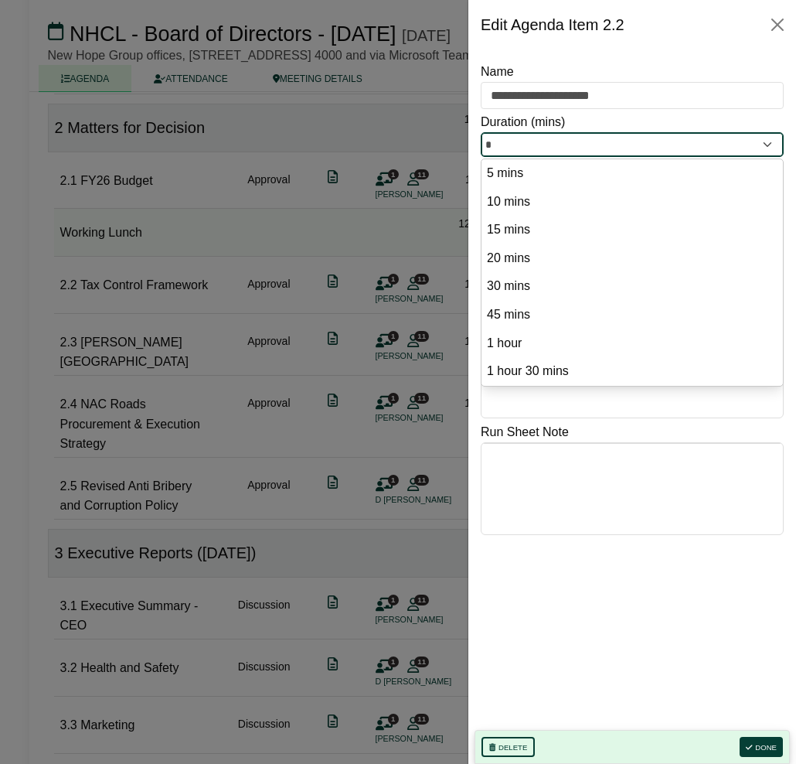
click at [542, 144] on input "*" at bounding box center [632, 144] width 303 height 25
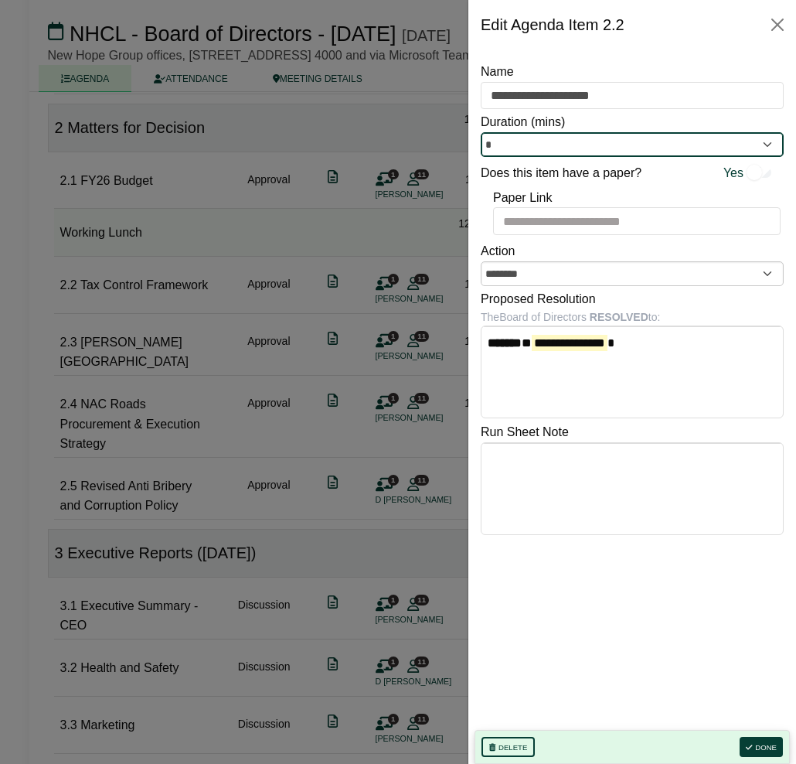
type input "*"
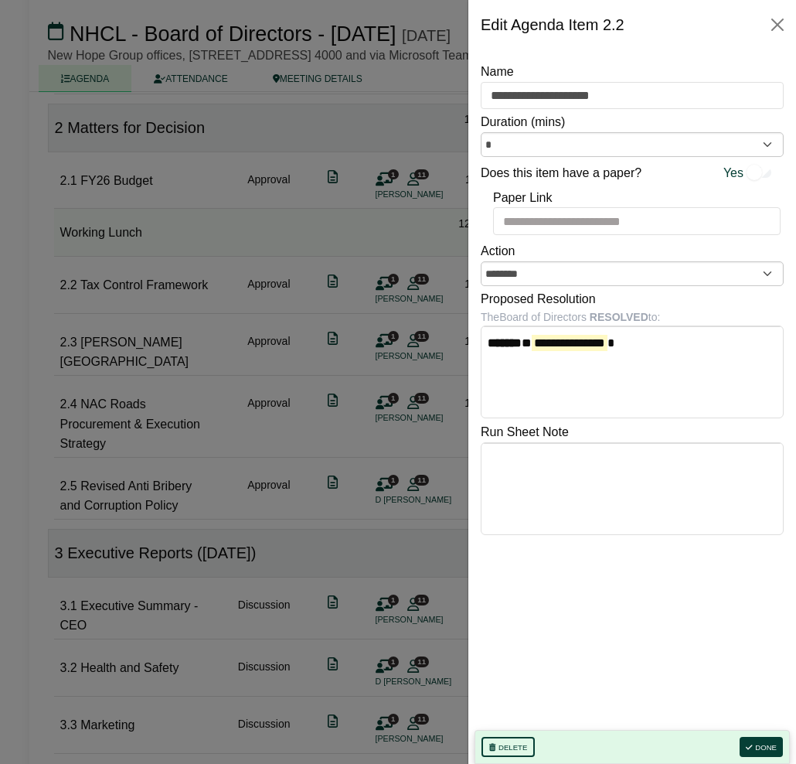
click at [322, 328] on div at bounding box center [398, 382] width 796 height 764
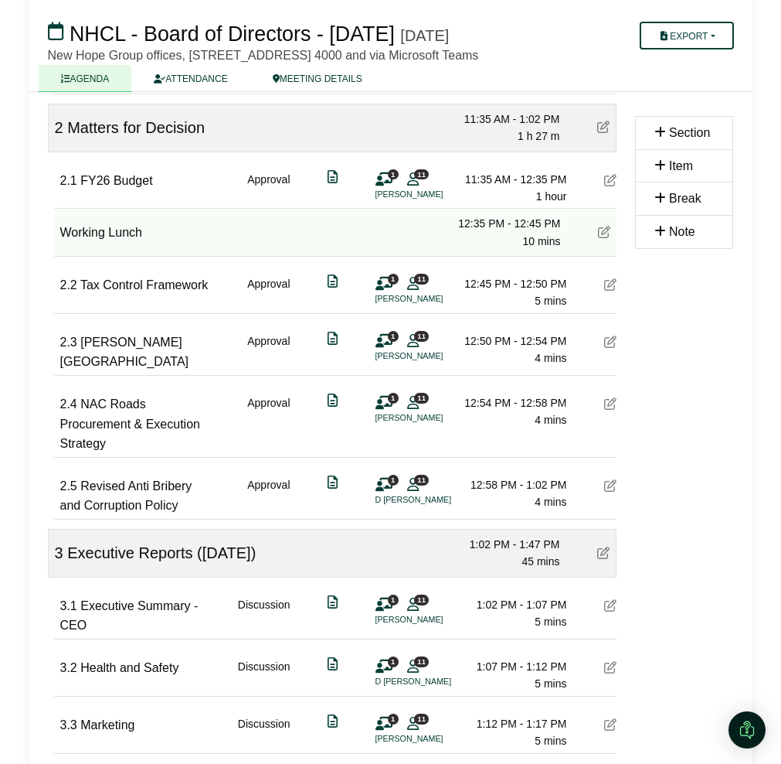
click at [610, 372] on div at bounding box center [610, 351] width 12 height 39
click at [611, 348] on icon at bounding box center [610, 341] width 12 height 12
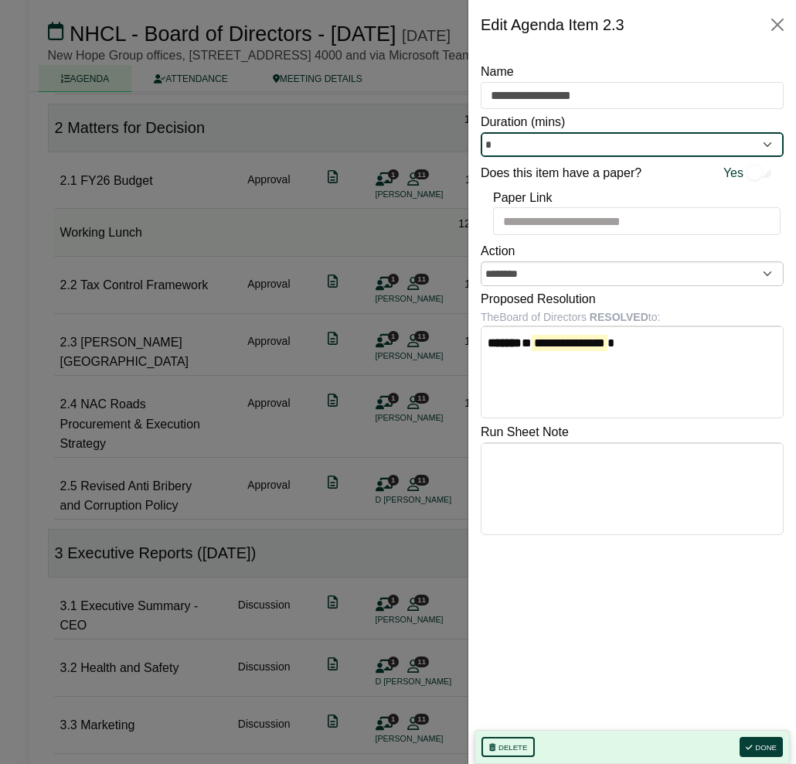
click at [502, 142] on input "*" at bounding box center [632, 144] width 303 height 25
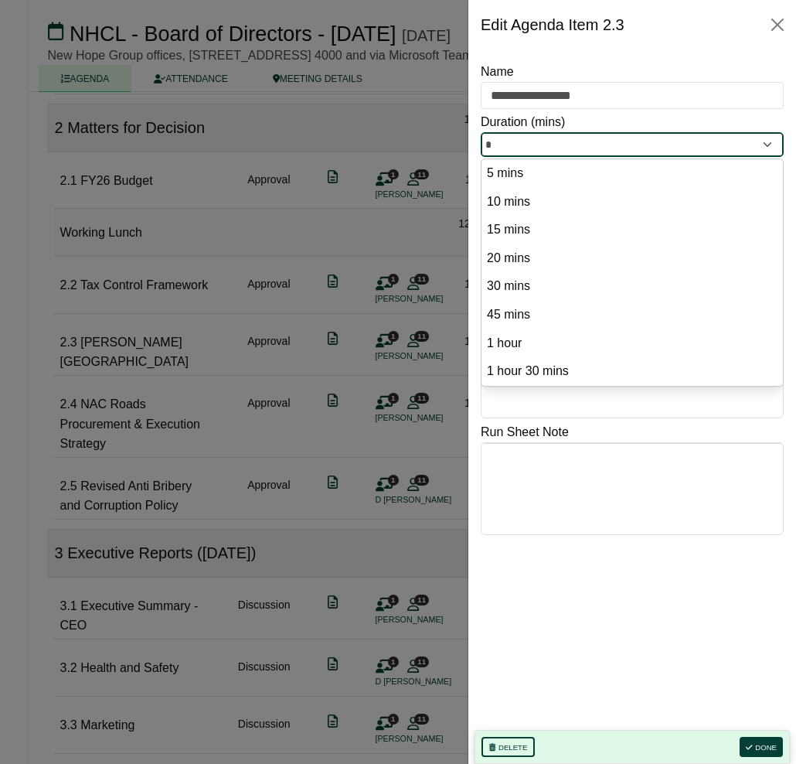
click at [502, 142] on input "*" at bounding box center [632, 144] width 303 height 25
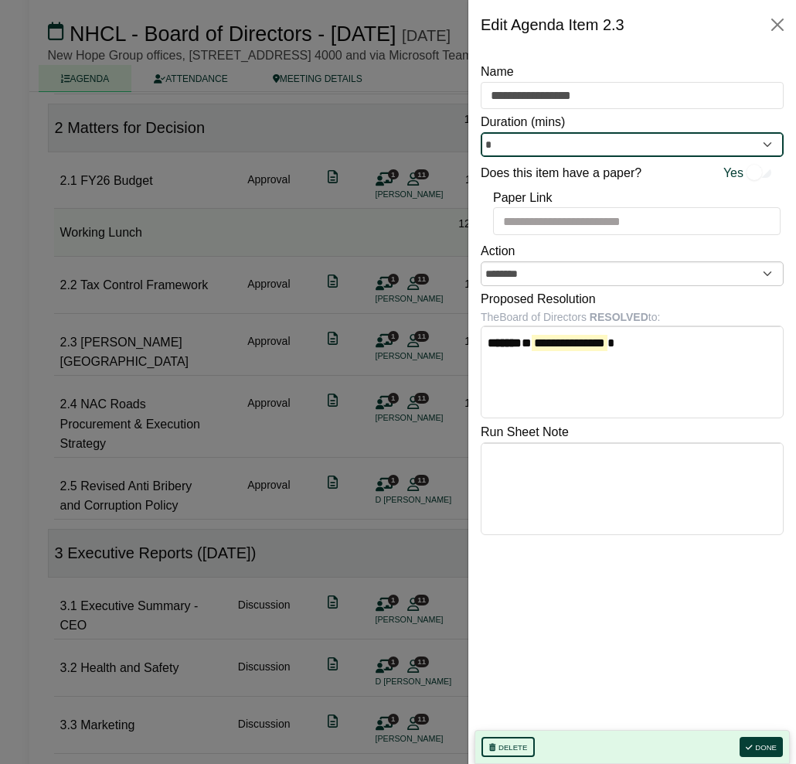
type input "*"
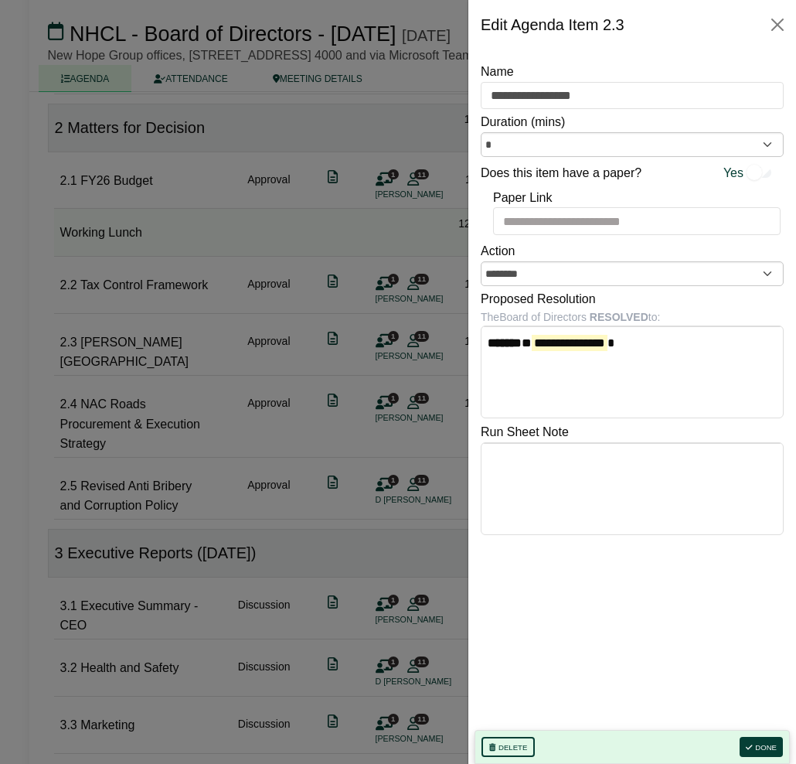
click at [400, 278] on div at bounding box center [398, 382] width 796 height 764
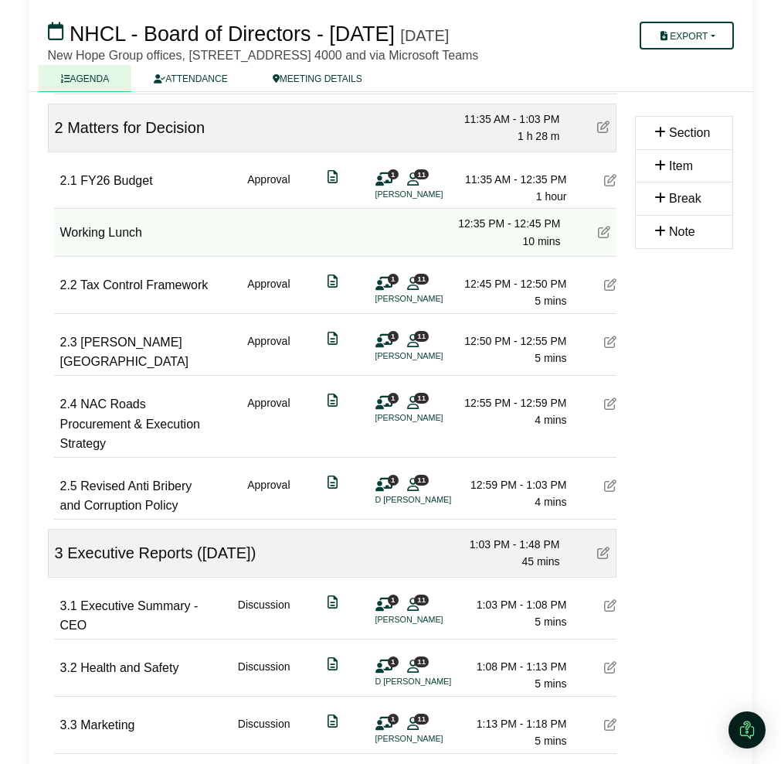
click at [611, 410] on icon at bounding box center [610, 403] width 12 height 12
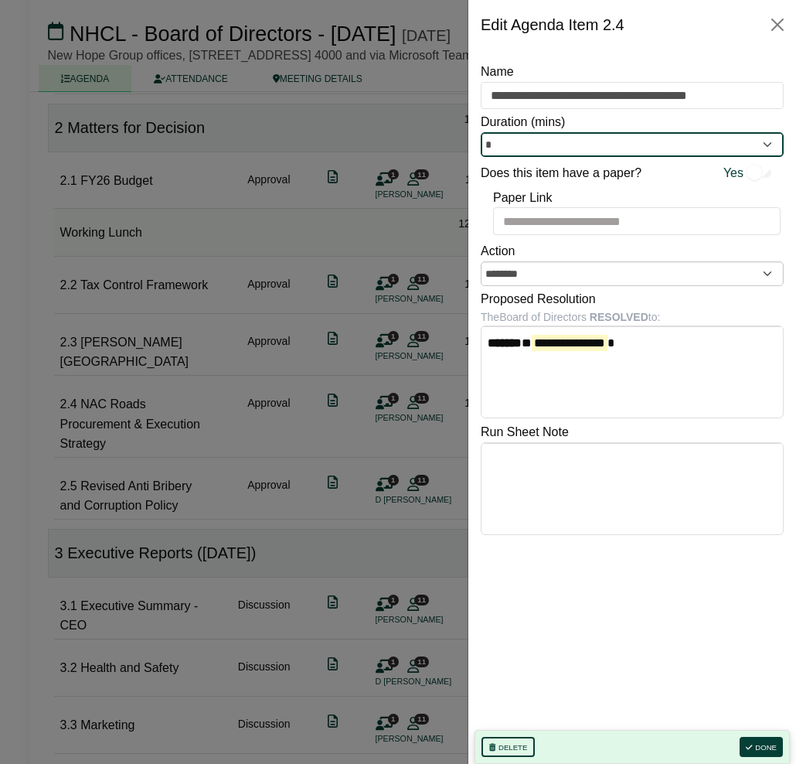
click at [508, 147] on input "*" at bounding box center [632, 144] width 303 height 25
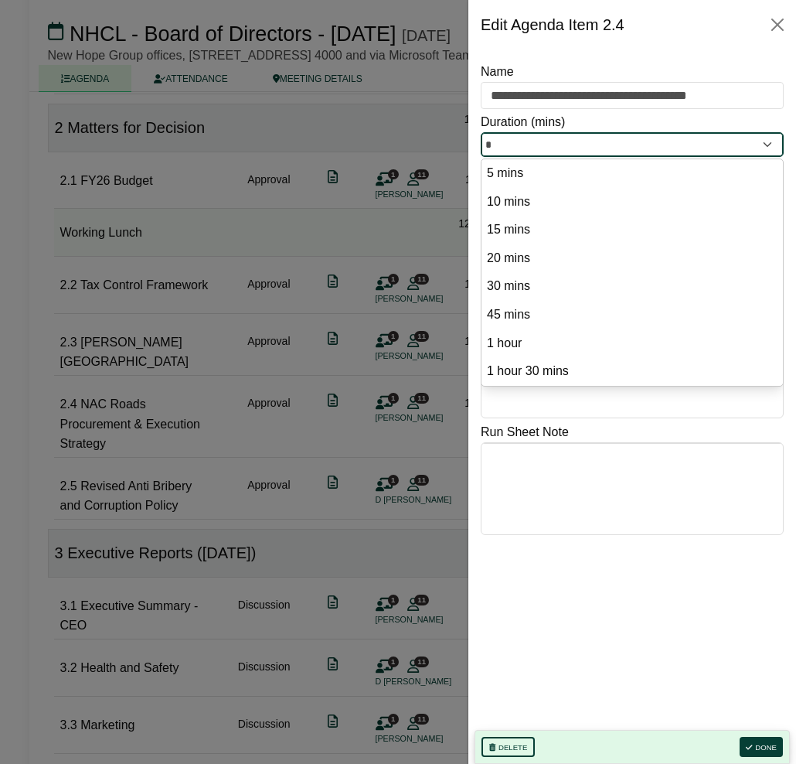
click at [508, 147] on input "*" at bounding box center [632, 144] width 303 height 25
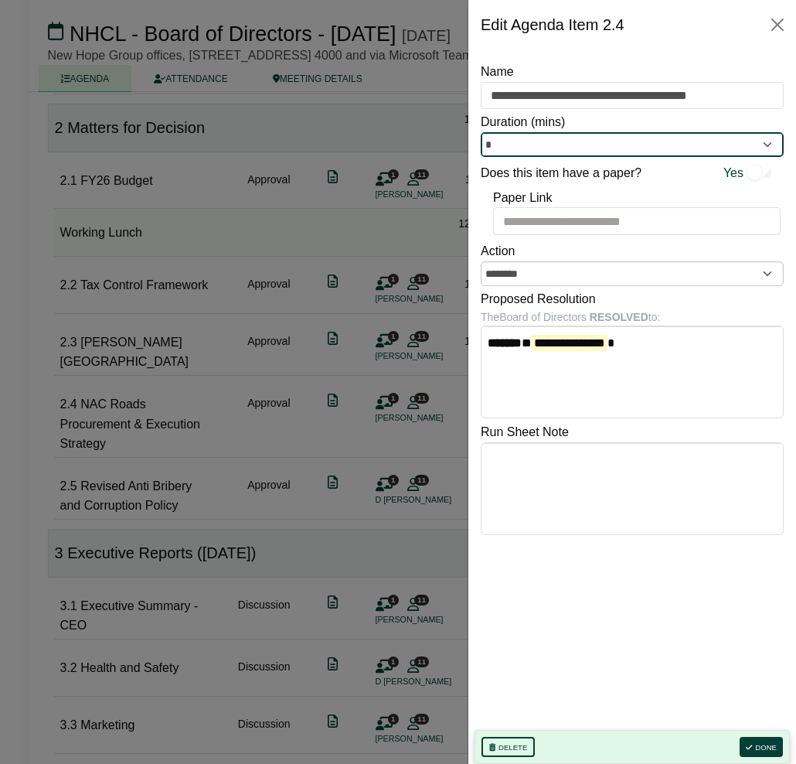
type input "*"
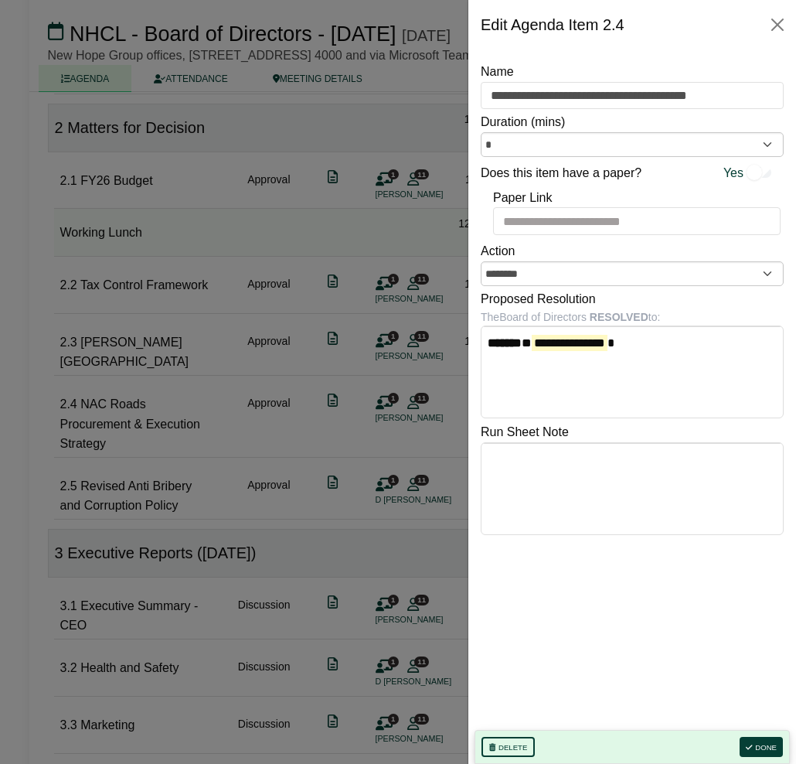
click at [368, 323] on div at bounding box center [398, 382] width 796 height 764
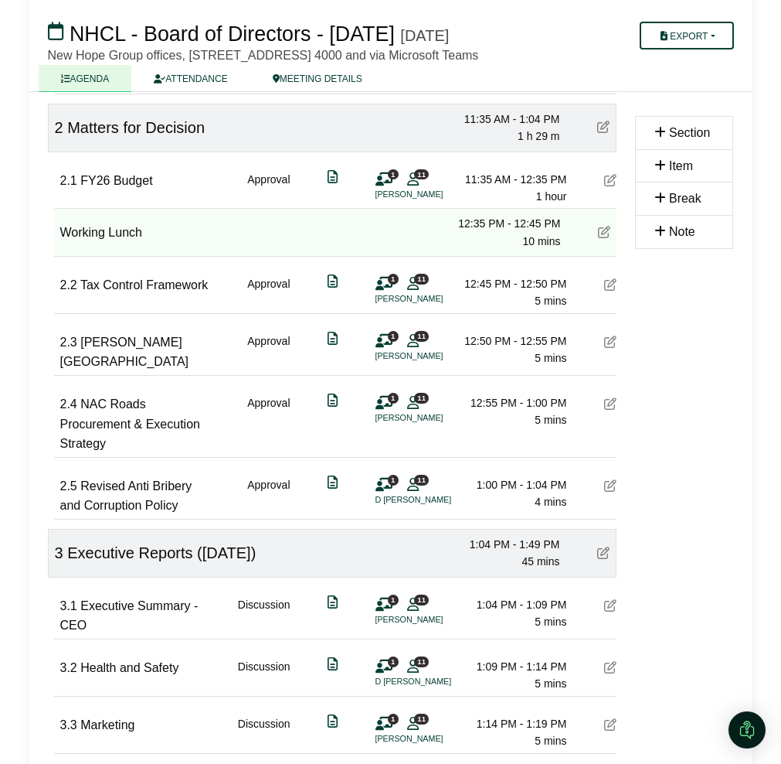
click at [612, 491] on icon at bounding box center [610, 485] width 12 height 12
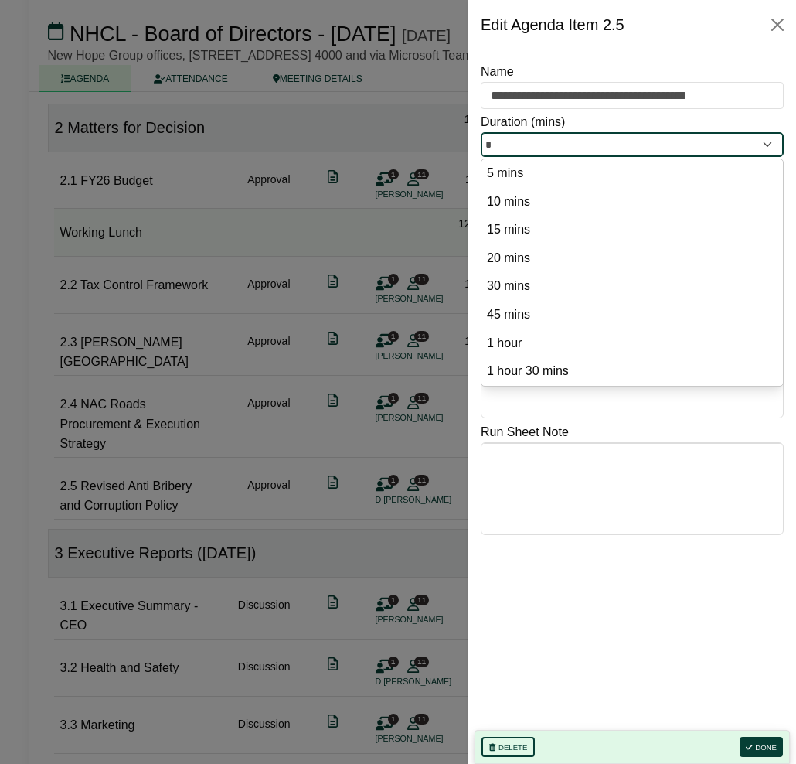
click at [515, 143] on input "*" at bounding box center [632, 144] width 303 height 25
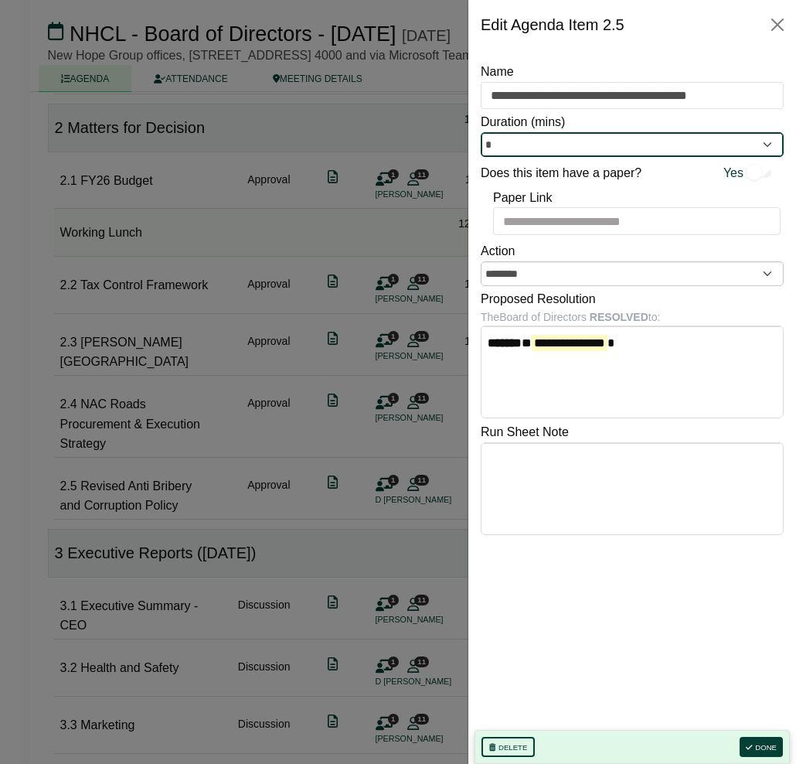
type input "*"
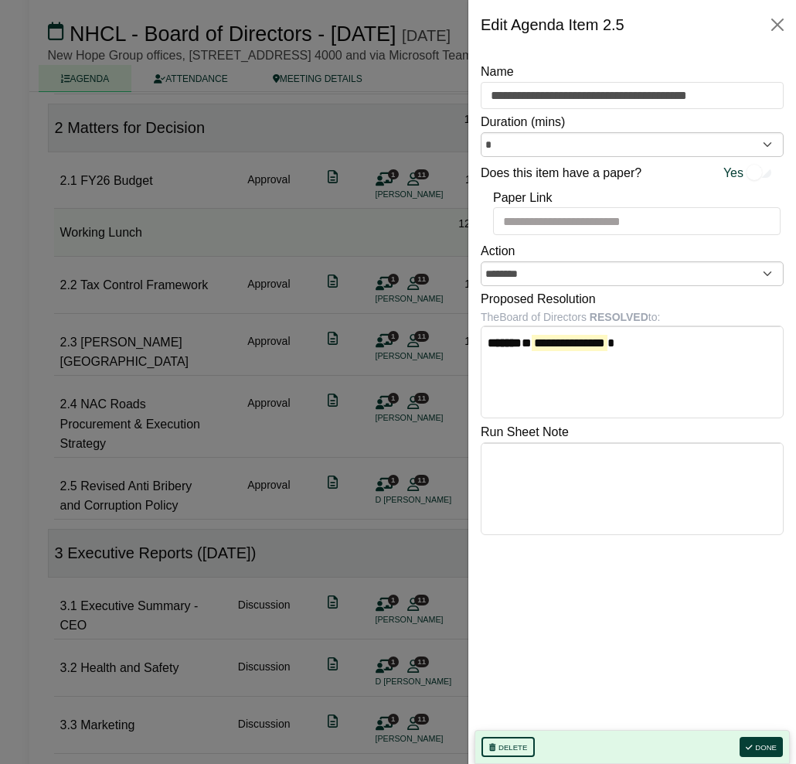
click at [415, 284] on div at bounding box center [398, 382] width 796 height 764
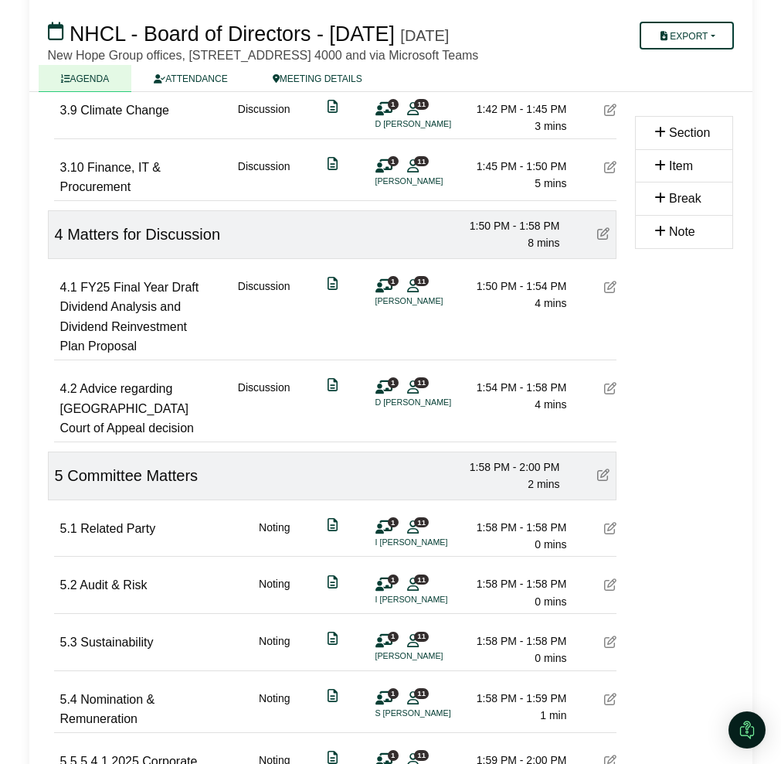
scroll to position [1352, 0]
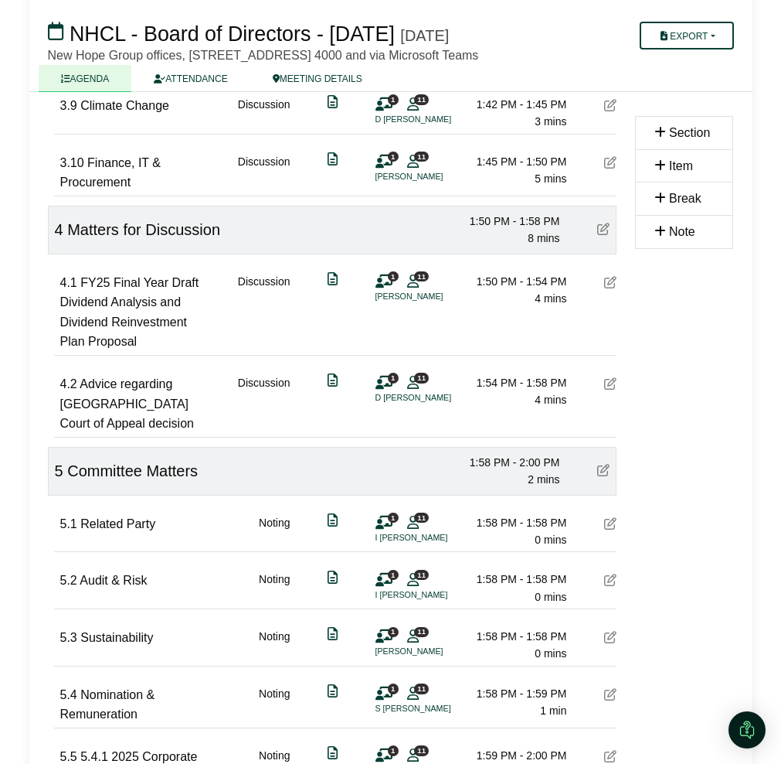
click at [607, 288] on icon at bounding box center [610, 282] width 12 height 12
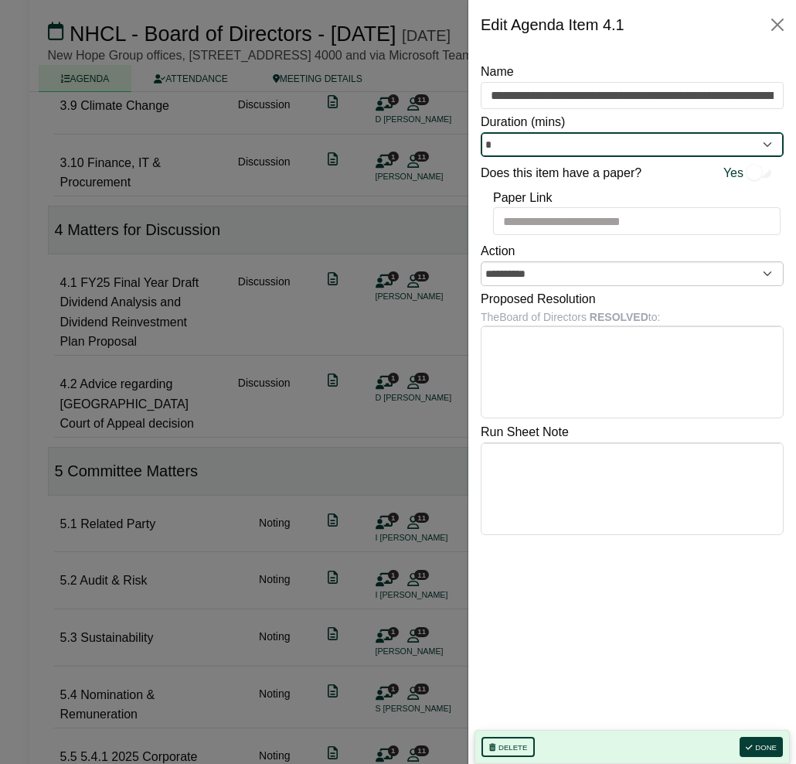
drag, startPoint x: 515, startPoint y: 132, endPoint x: 515, endPoint y: 141, distance: 9.3
click at [515, 138] on input "*" at bounding box center [632, 144] width 303 height 25
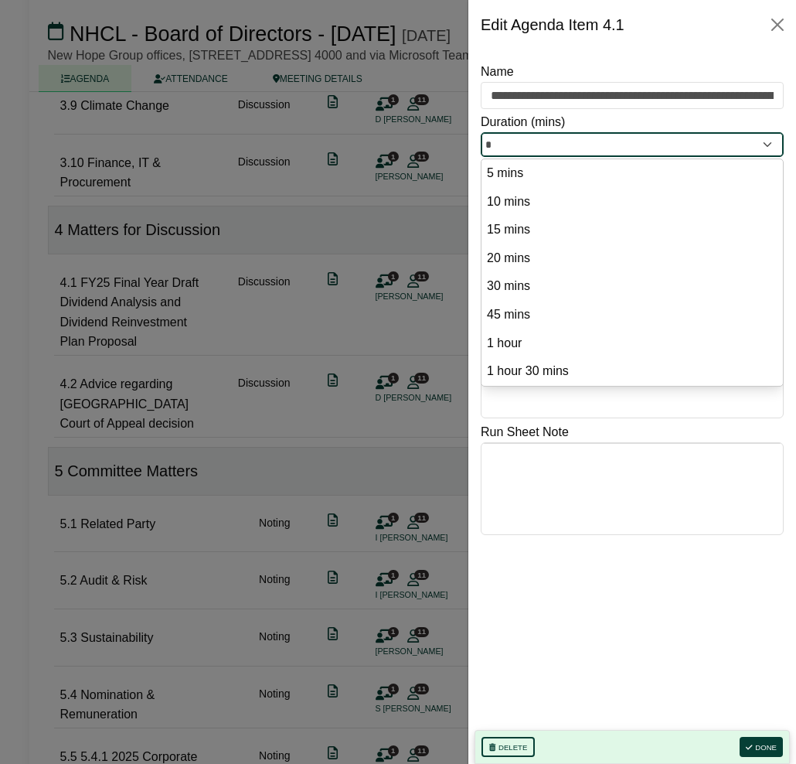
click at [515, 141] on input "*" at bounding box center [632, 144] width 303 height 25
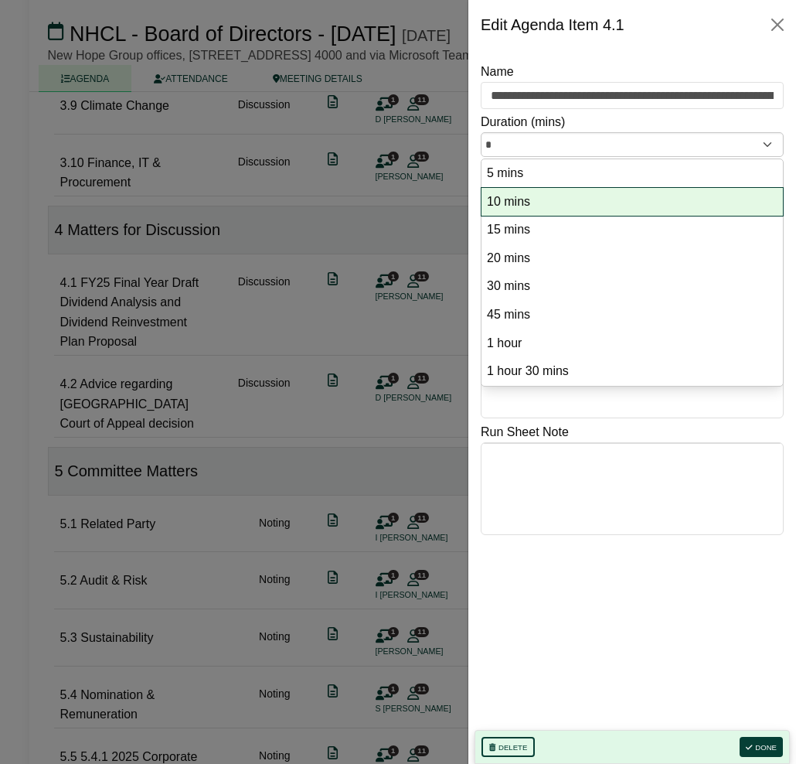
click at [510, 192] on option "10 mins" at bounding box center [632, 202] width 294 height 21
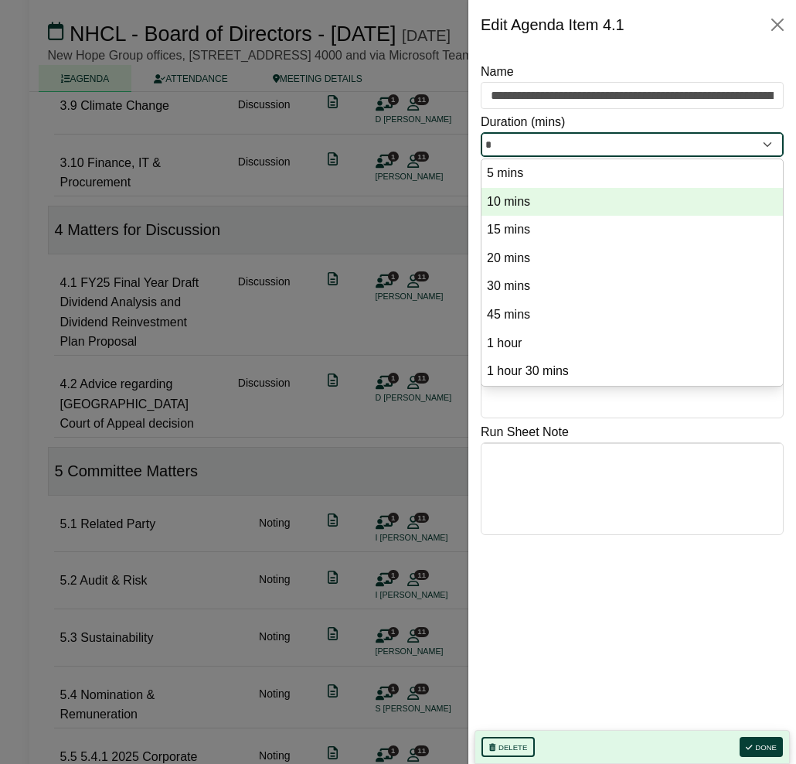
type input "**"
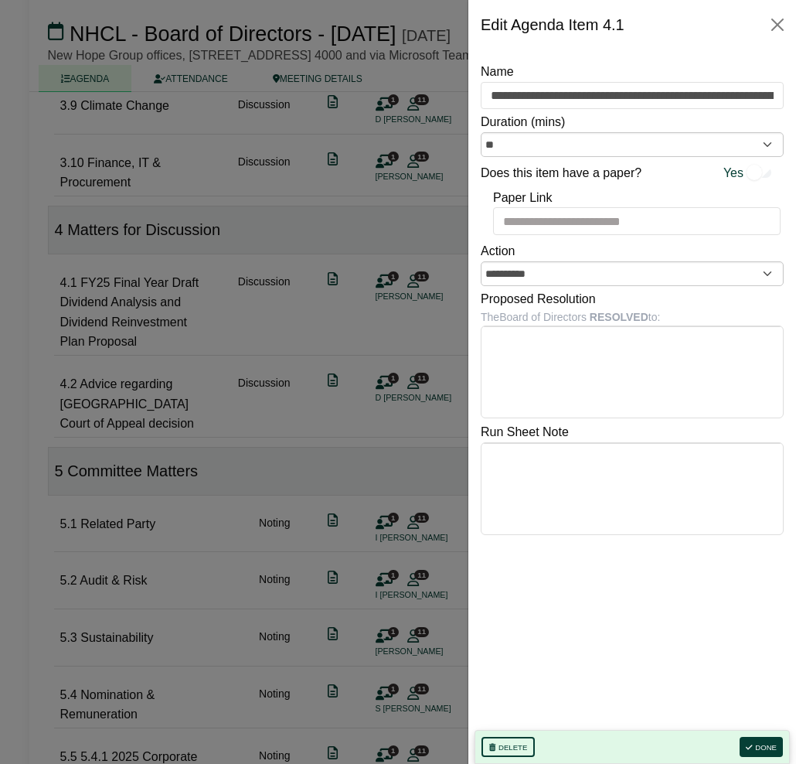
click at [389, 279] on div at bounding box center [398, 382] width 796 height 764
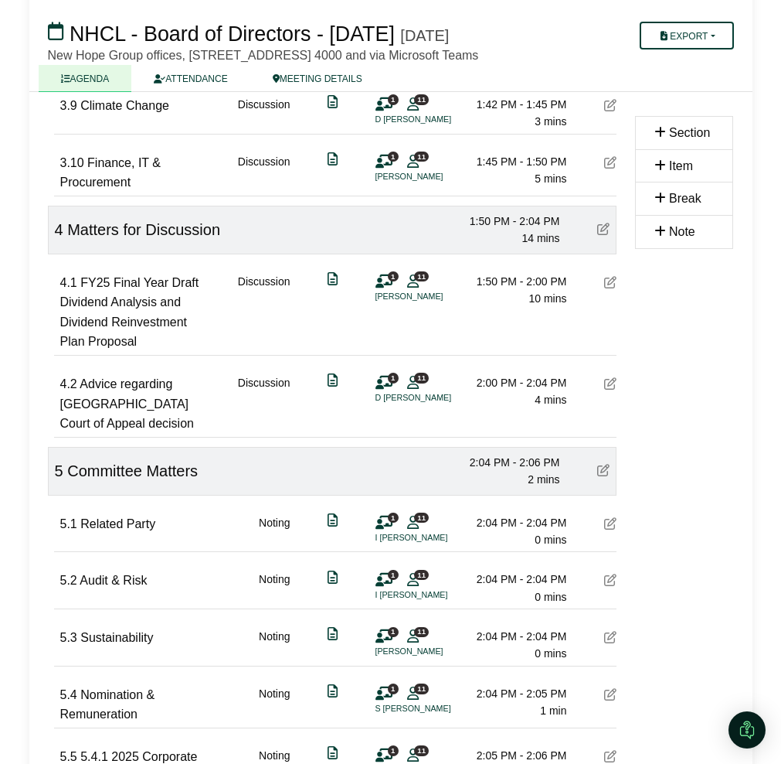
click at [614, 389] on icon at bounding box center [610, 383] width 12 height 12
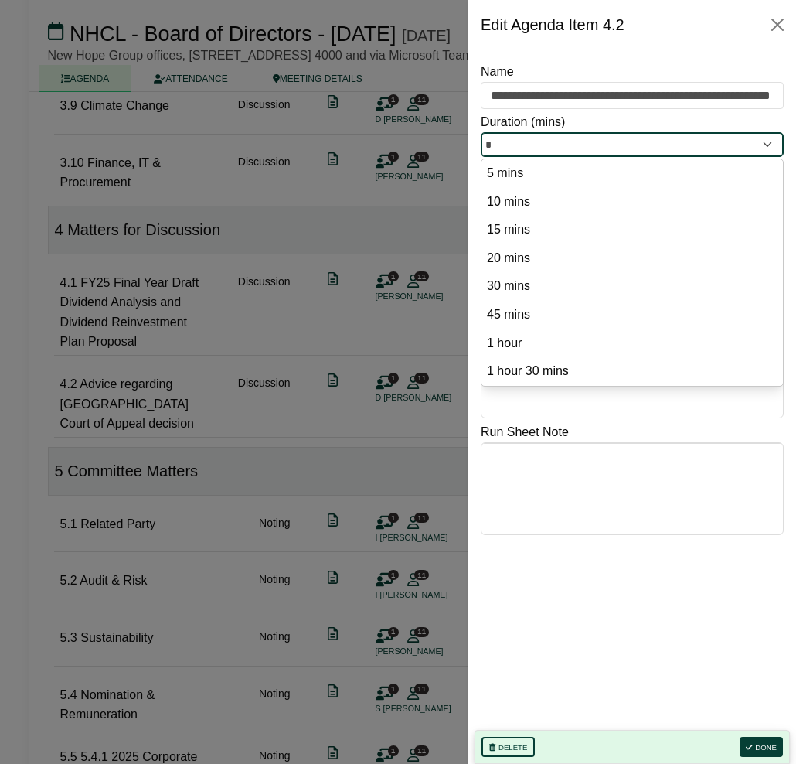
click at [543, 145] on input "*" at bounding box center [632, 144] width 303 height 25
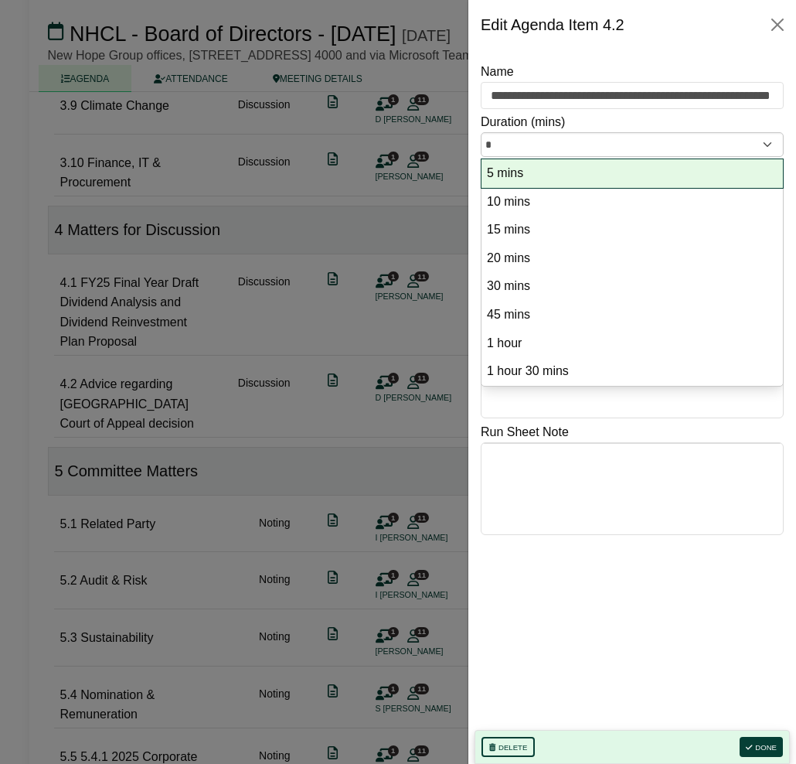
click at [539, 179] on option "5 mins" at bounding box center [632, 173] width 294 height 21
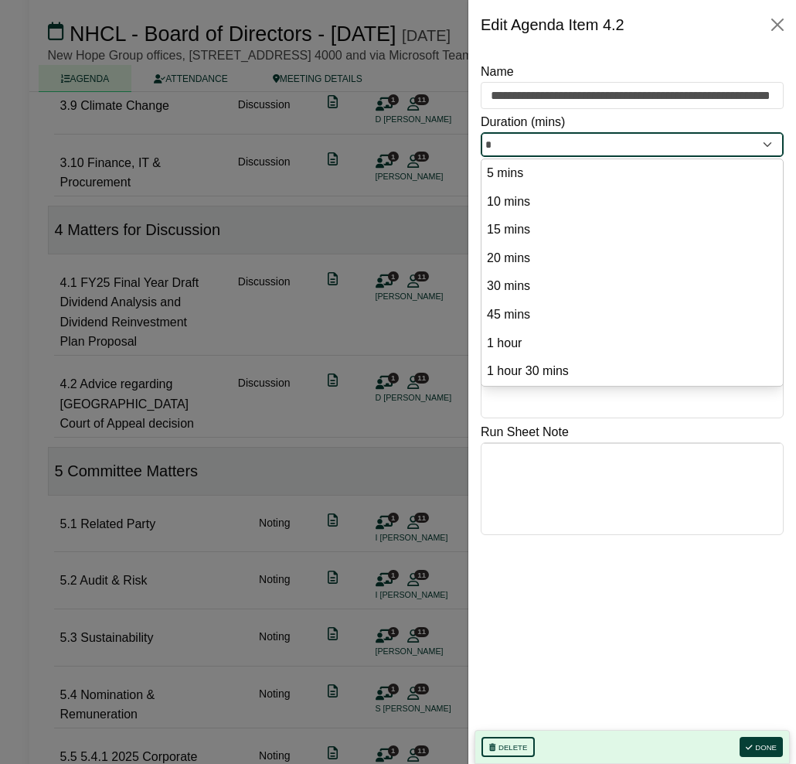
type input "*"
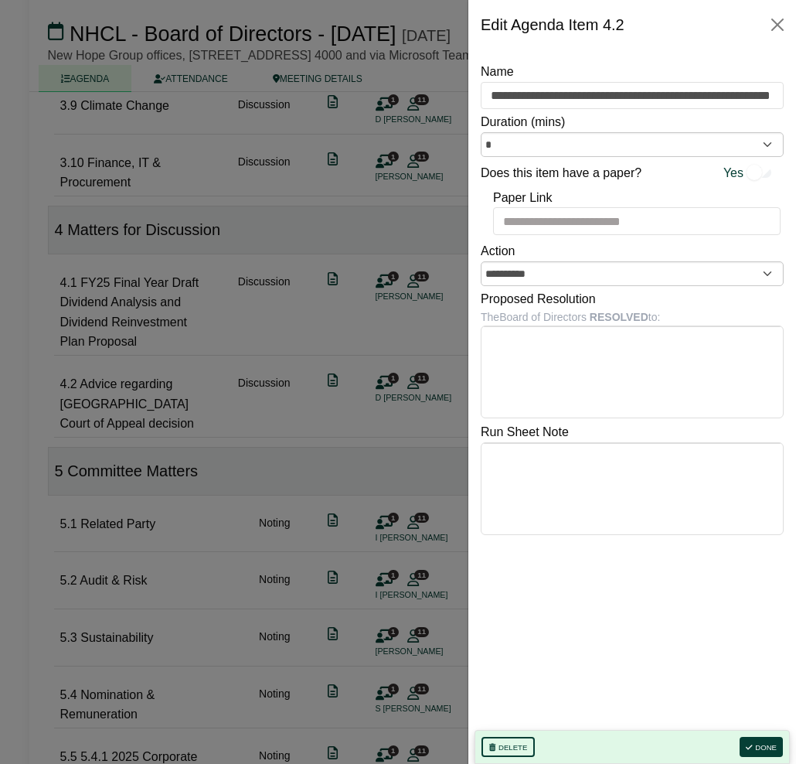
click at [420, 272] on div at bounding box center [398, 382] width 796 height 764
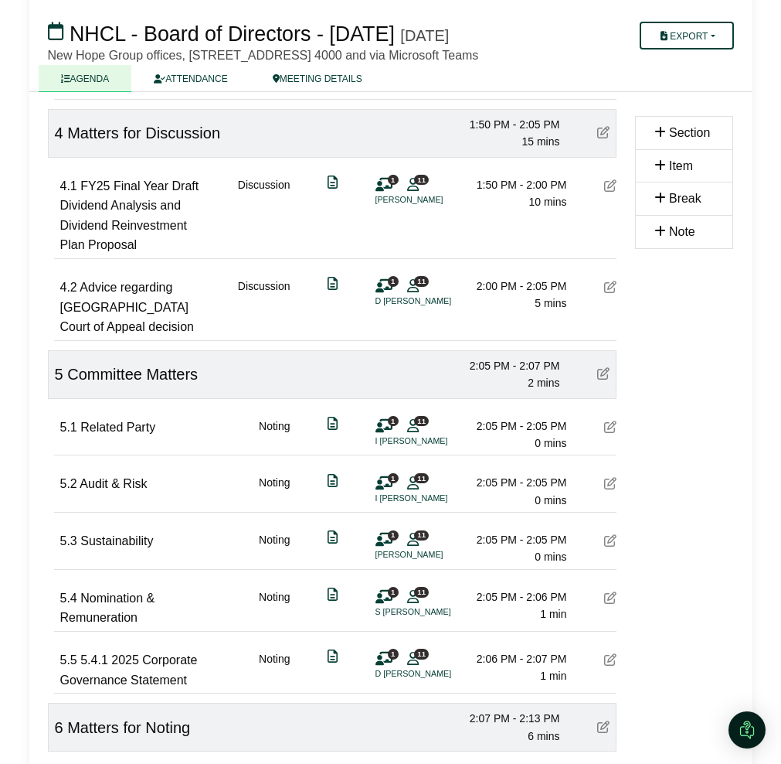
scroll to position [1546, 0]
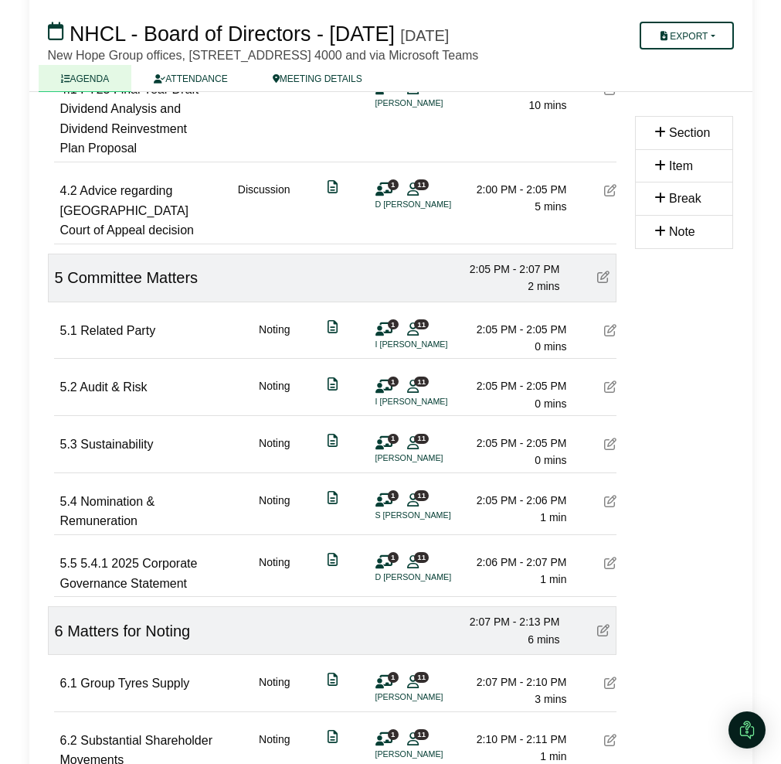
click at [615, 450] on icon at bounding box center [610, 443] width 12 height 12
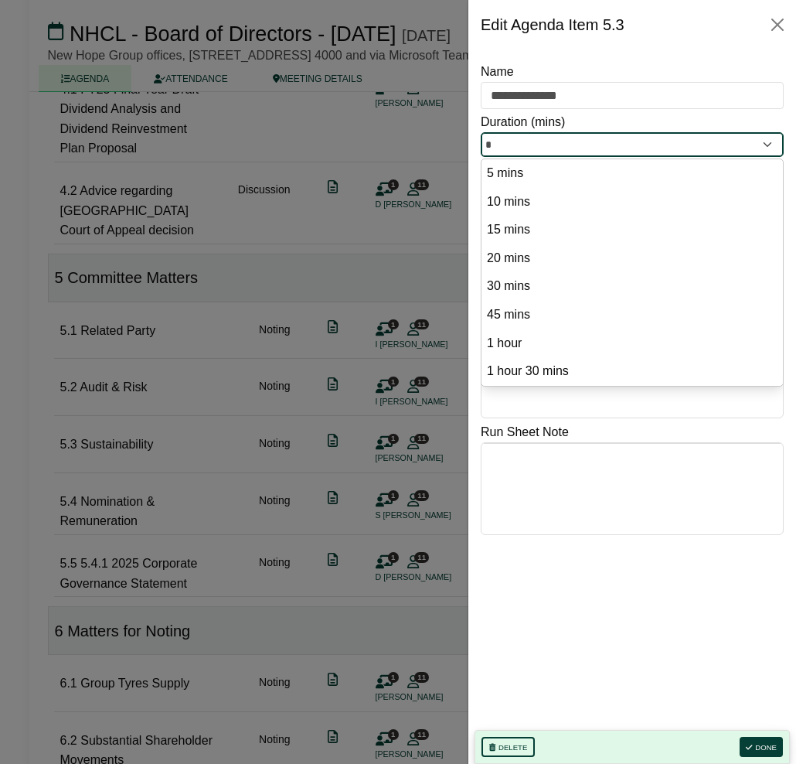
click at [517, 148] on input "*" at bounding box center [632, 144] width 303 height 25
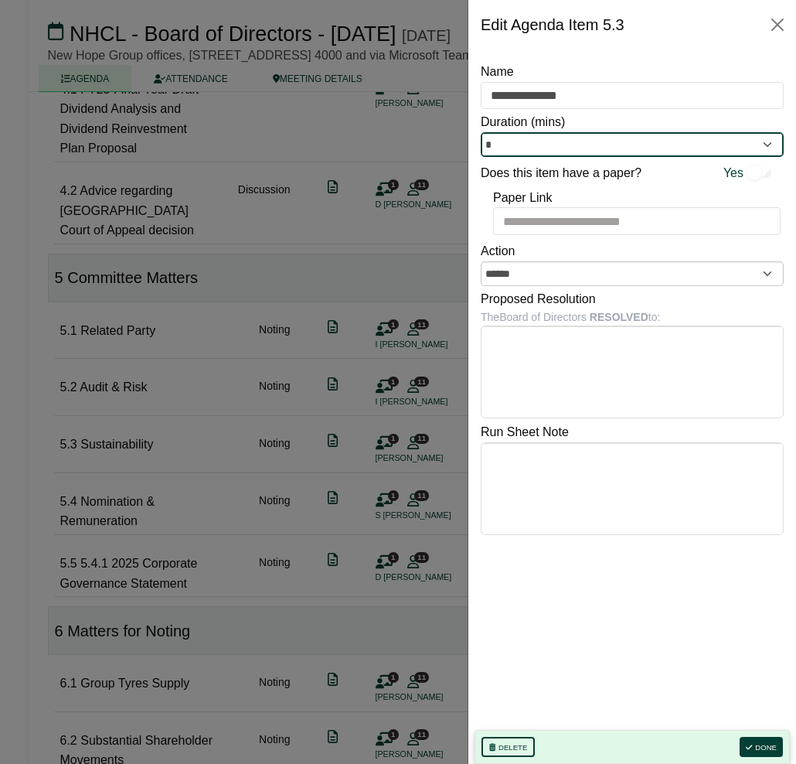
type input "*"
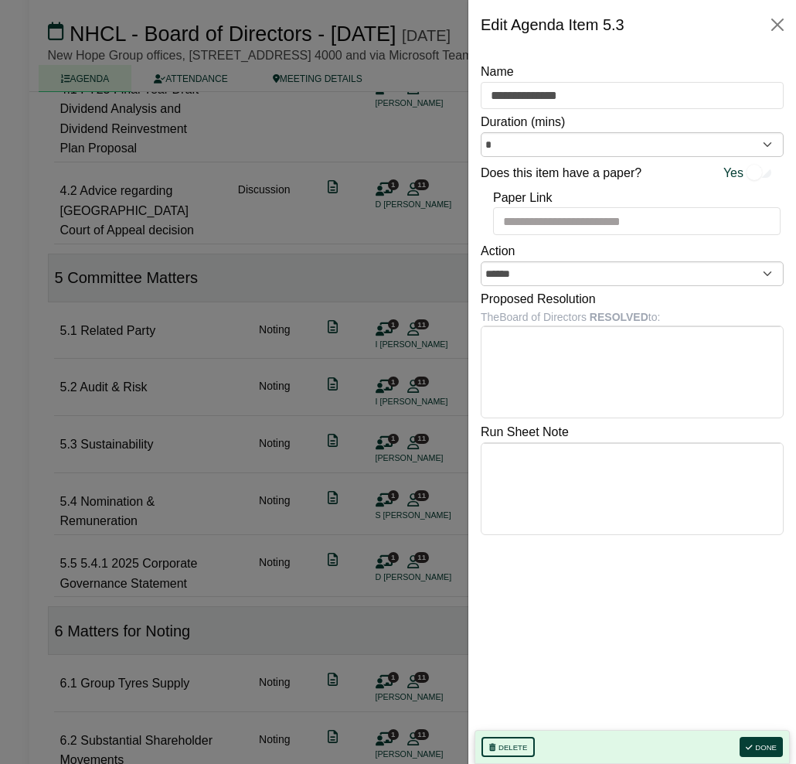
click at [377, 355] on div at bounding box center [398, 382] width 796 height 764
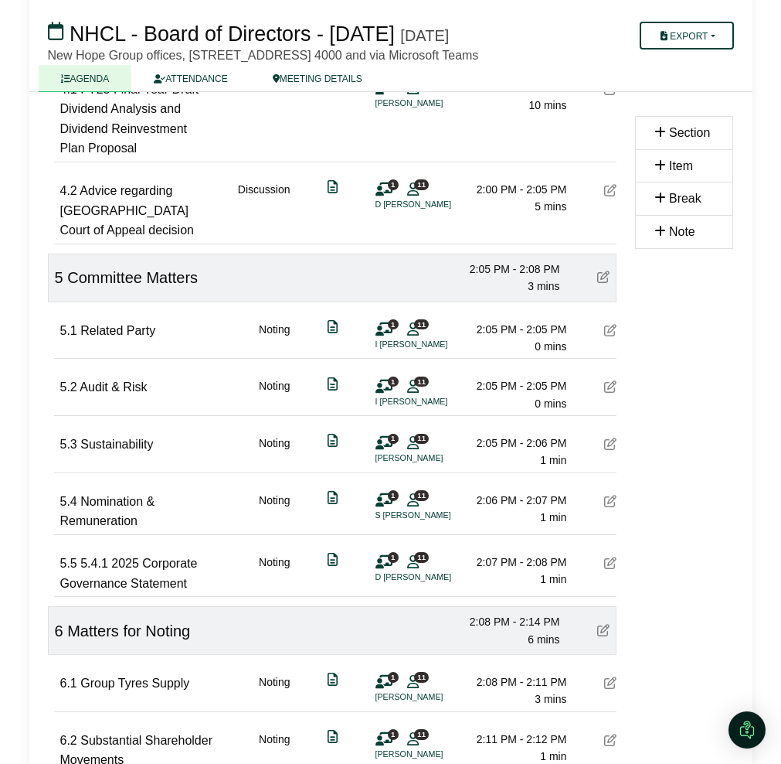
click at [611, 393] on icon at bounding box center [610, 386] width 12 height 12
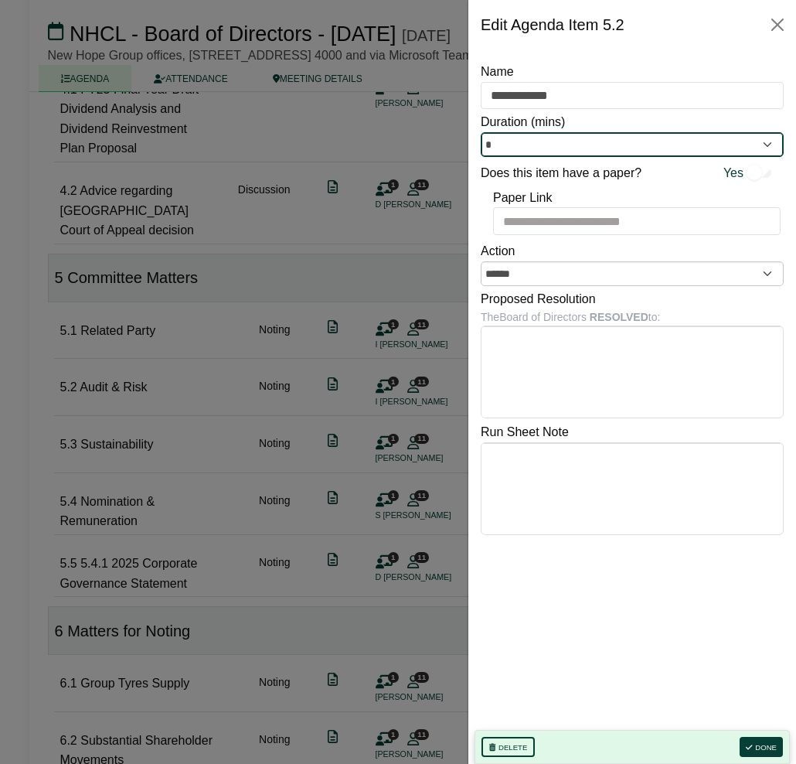
click at [508, 137] on input "*" at bounding box center [632, 144] width 303 height 25
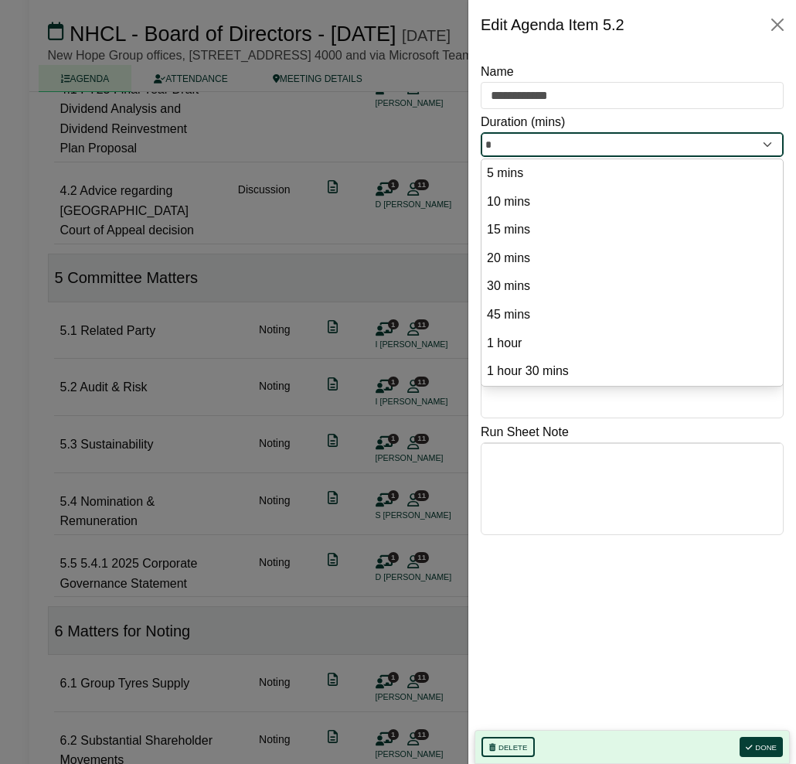
click at [508, 138] on input "*" at bounding box center [632, 144] width 303 height 25
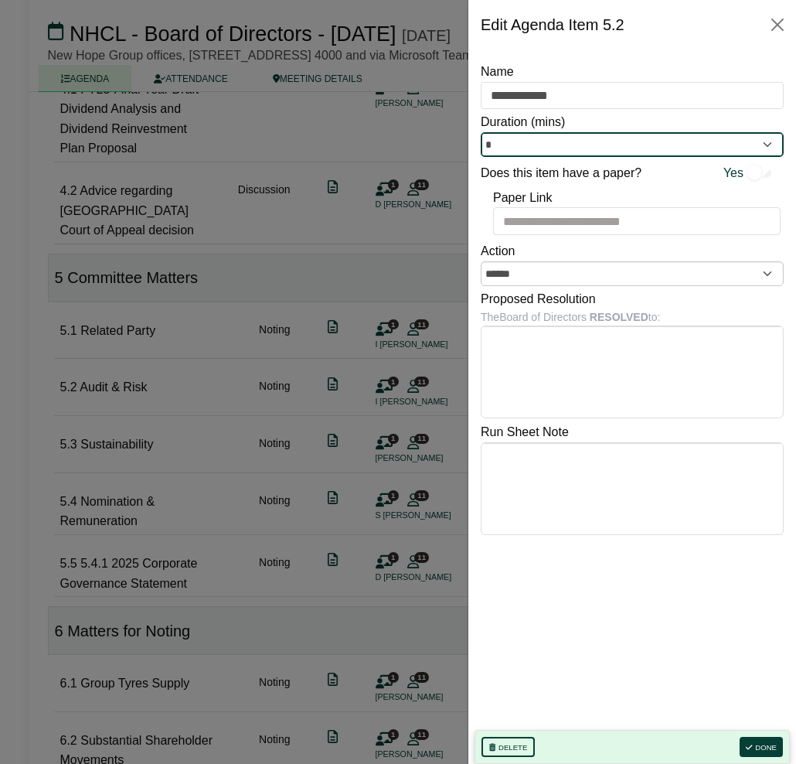
type input "*"
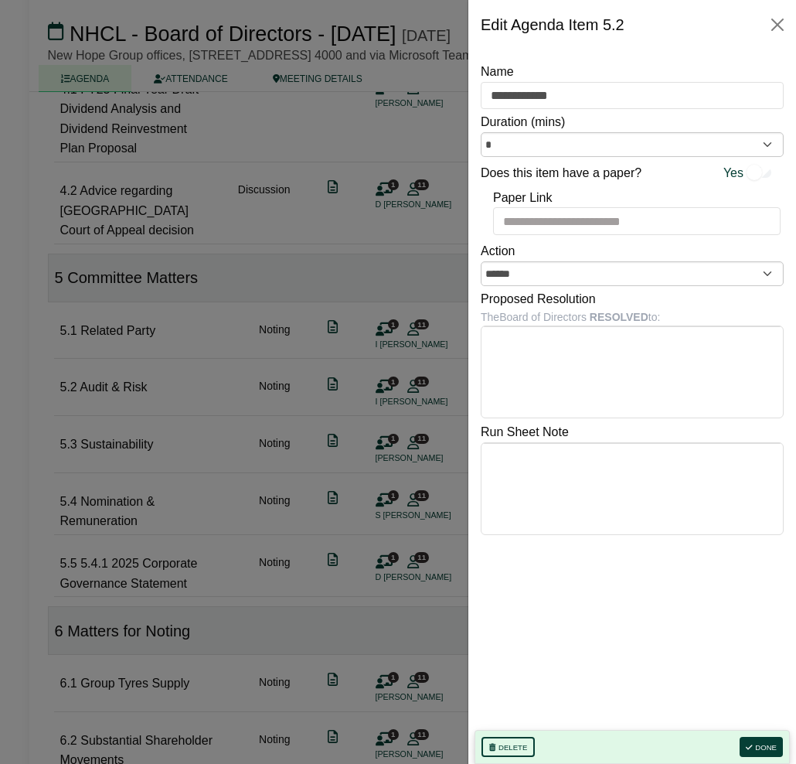
click at [325, 332] on div at bounding box center [398, 382] width 796 height 764
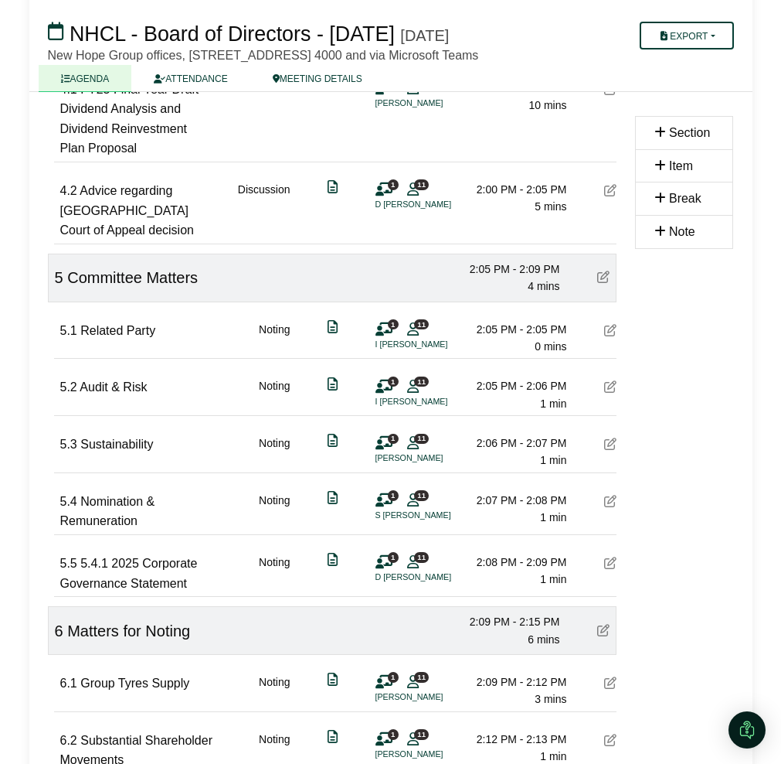
click at [608, 336] on icon at bounding box center [610, 330] width 12 height 12
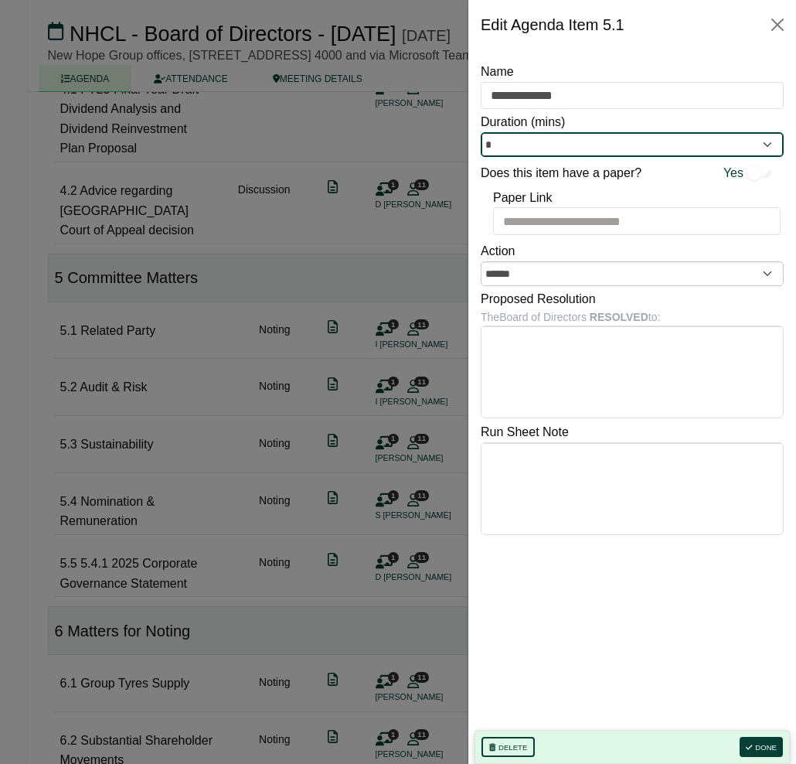
click at [495, 137] on input "*" at bounding box center [632, 144] width 303 height 25
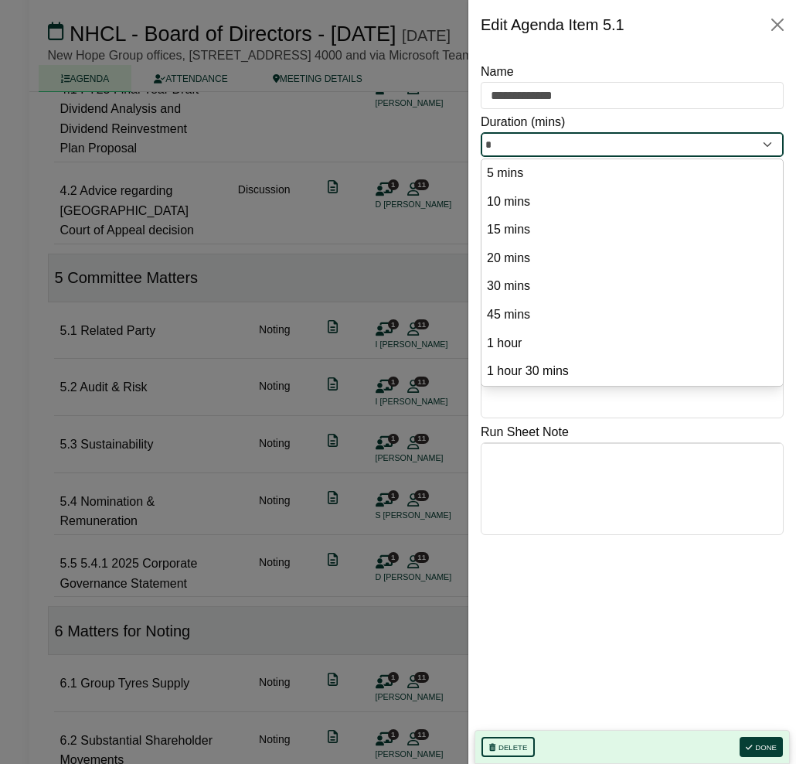
click at [495, 137] on input "*" at bounding box center [632, 144] width 303 height 25
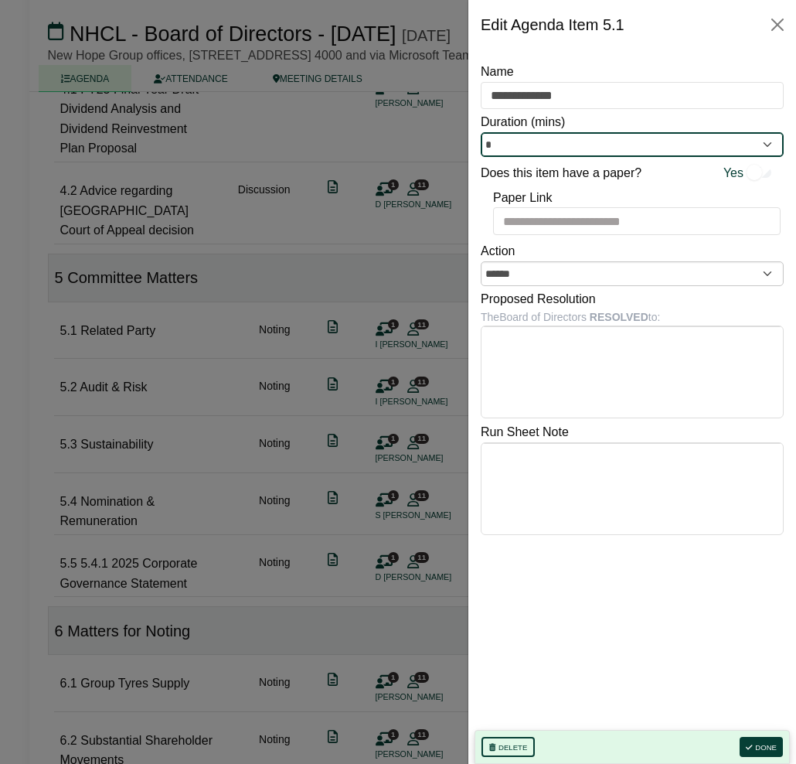
type input "*"
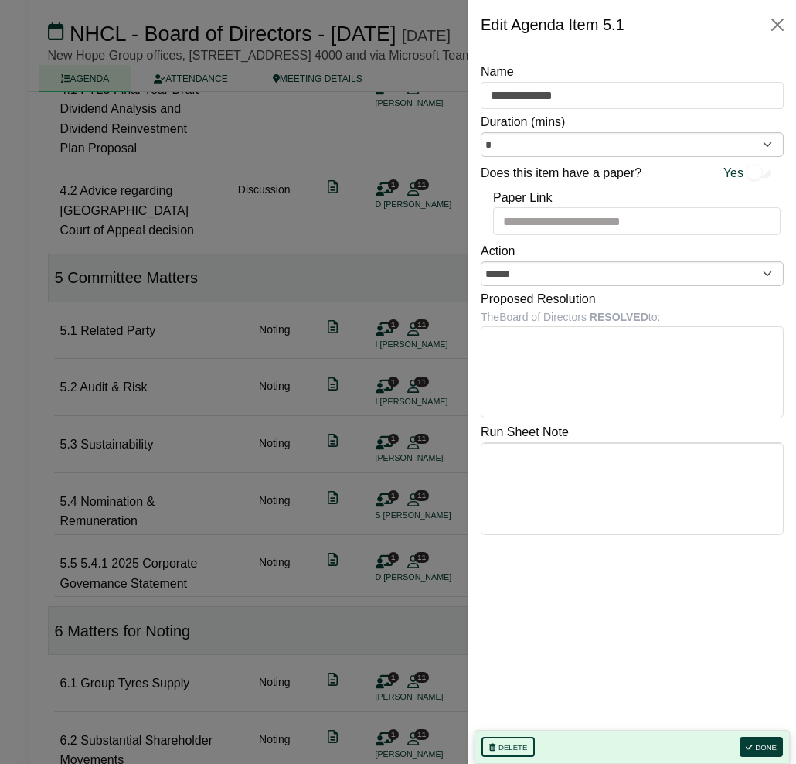
click at [393, 297] on div at bounding box center [398, 382] width 796 height 764
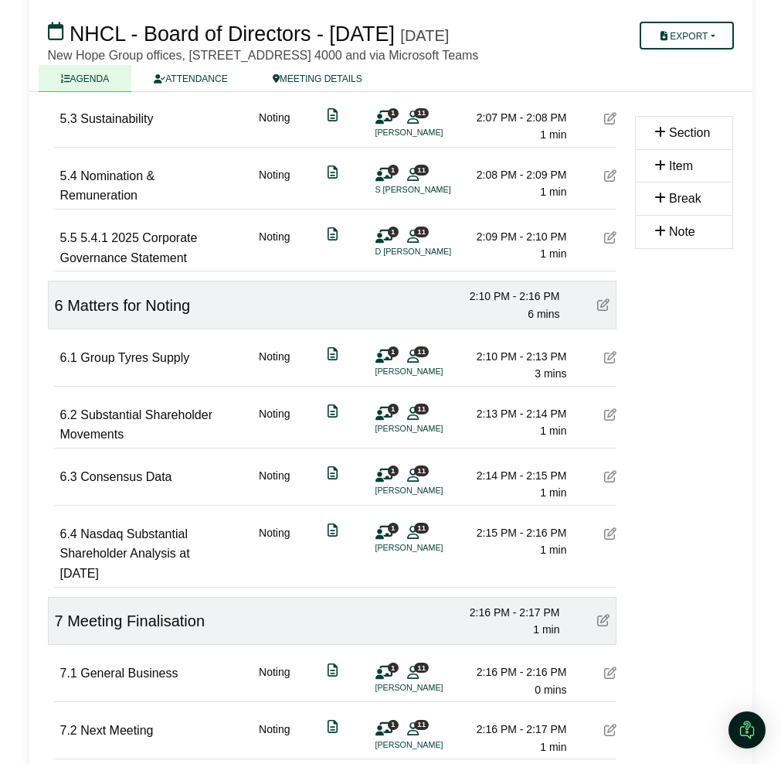
scroll to position [1932, 0]
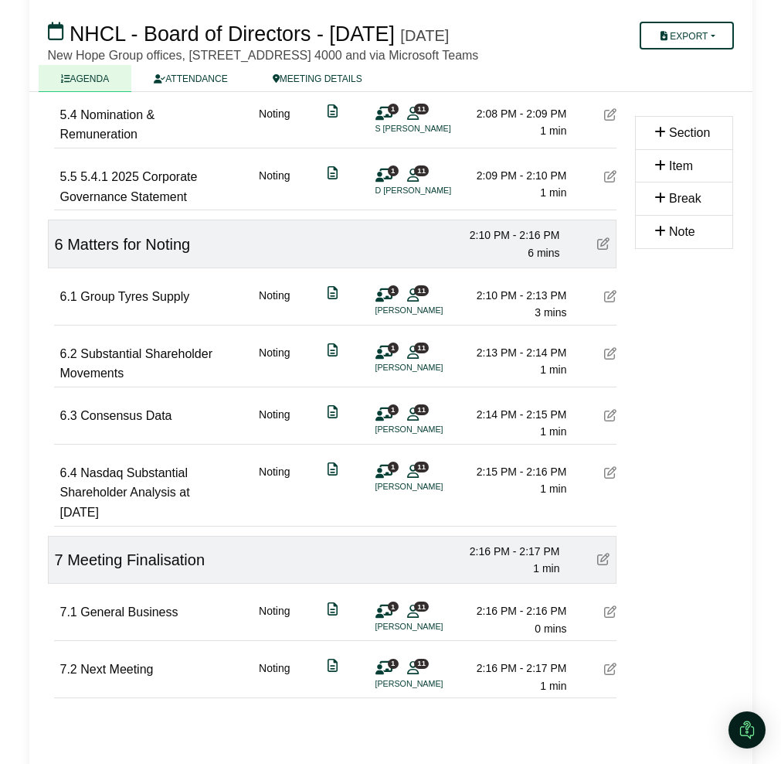
click at [609, 302] on icon at bounding box center [610, 296] width 12 height 12
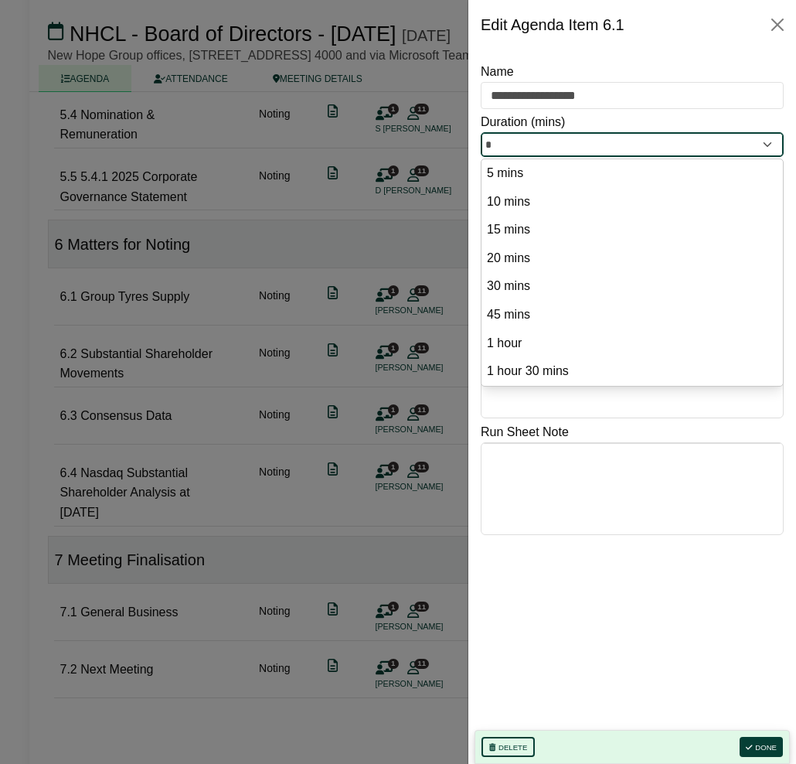
click at [531, 146] on input "*" at bounding box center [632, 144] width 303 height 25
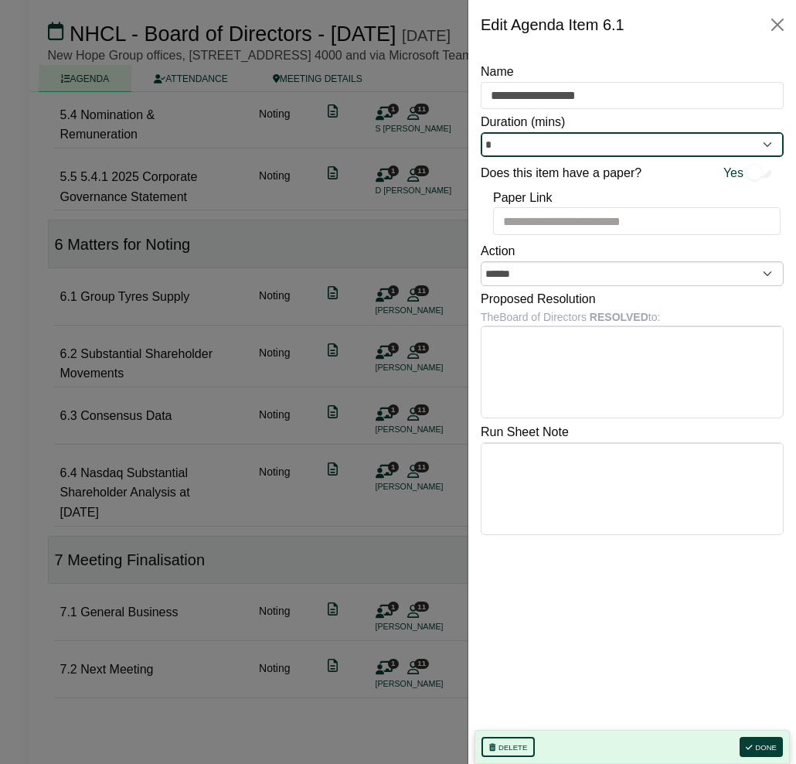
type input "*"
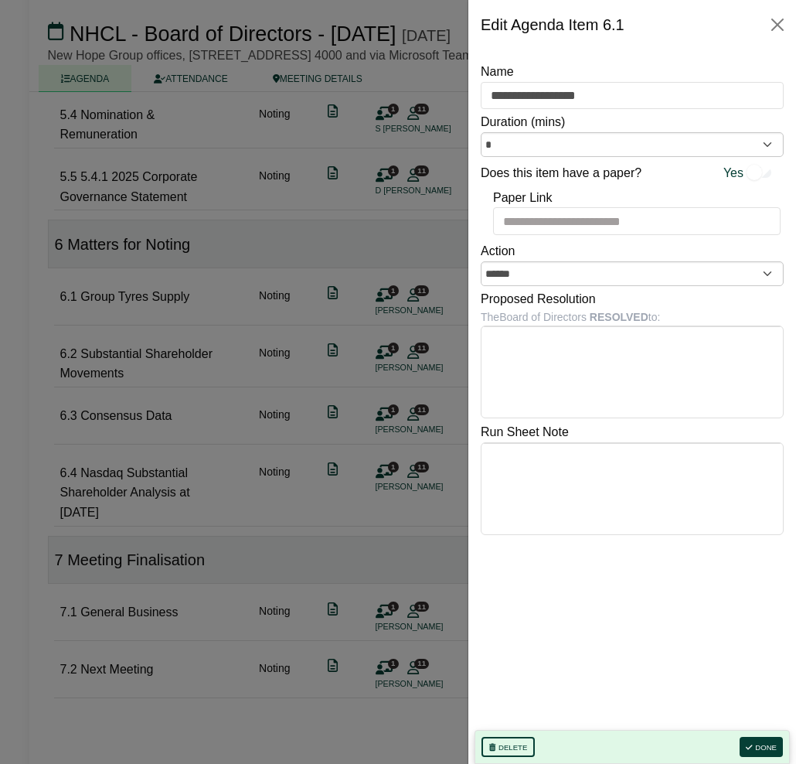
click at [315, 223] on div at bounding box center [398, 382] width 796 height 764
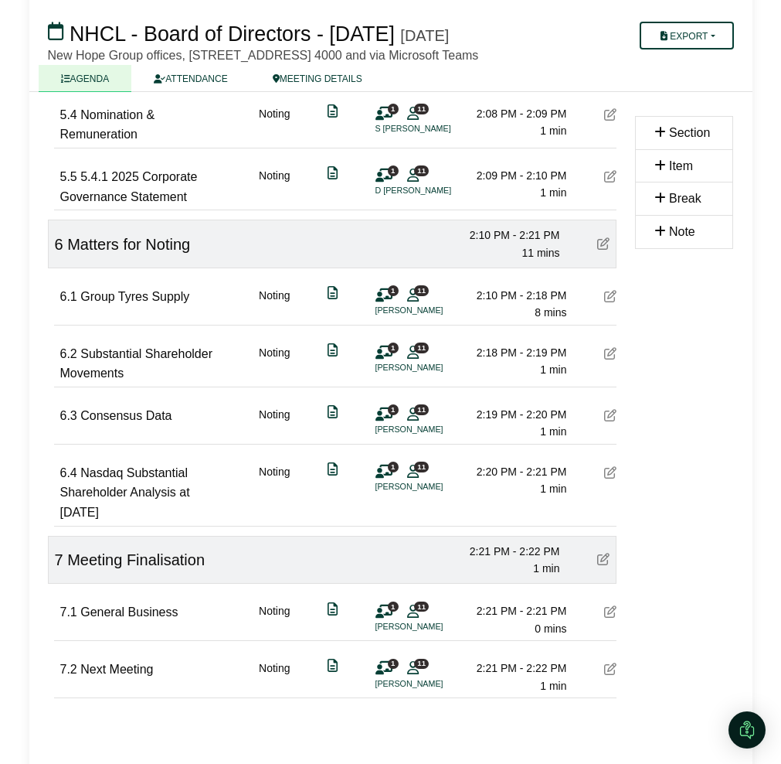
click at [608, 359] on icon at bounding box center [610, 353] width 12 height 12
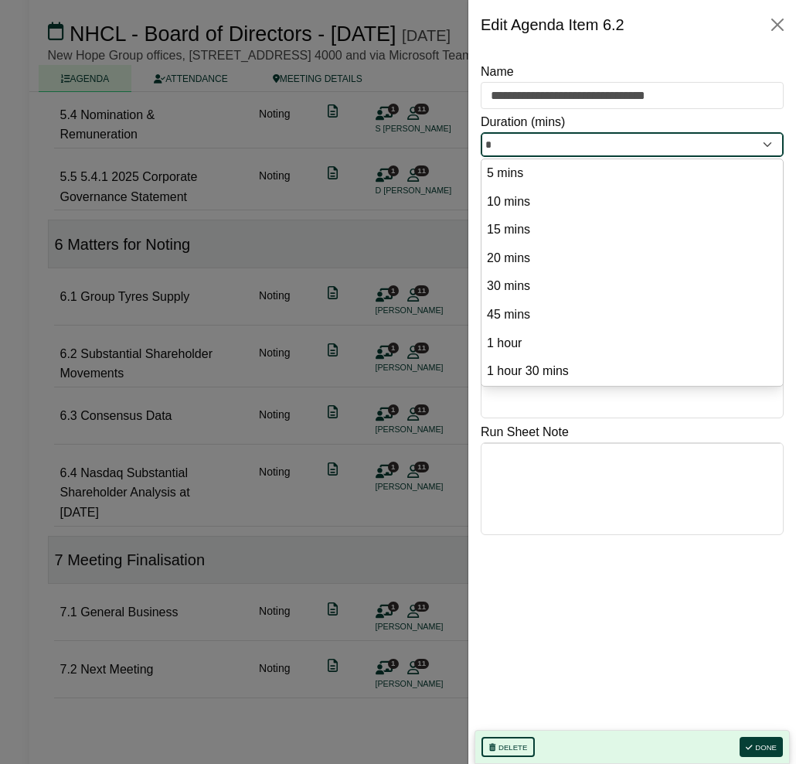
click at [520, 138] on input "*" at bounding box center [632, 144] width 303 height 25
click at [520, 139] on input "*" at bounding box center [632, 144] width 303 height 25
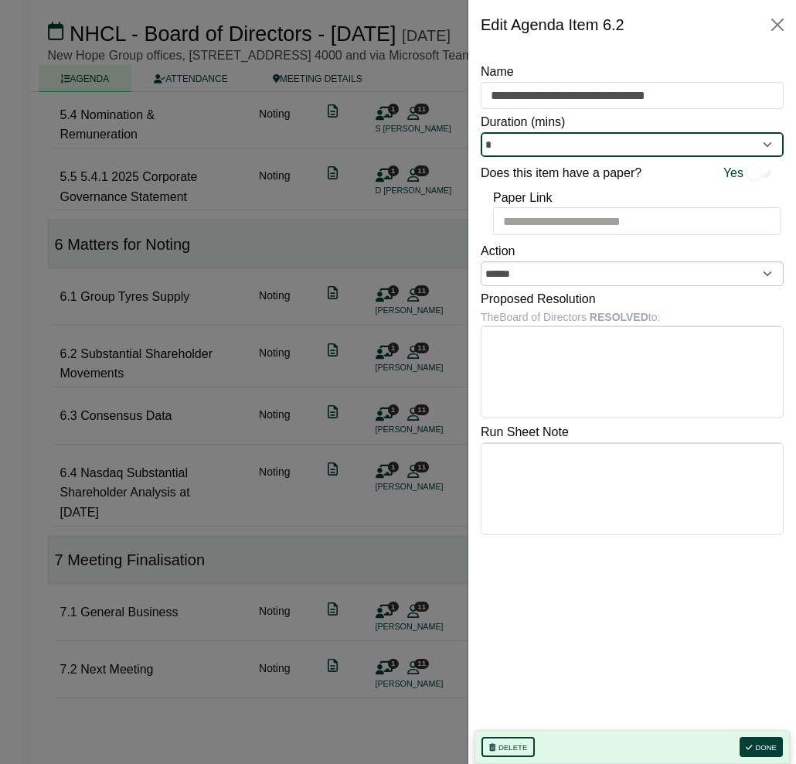
type input "*"
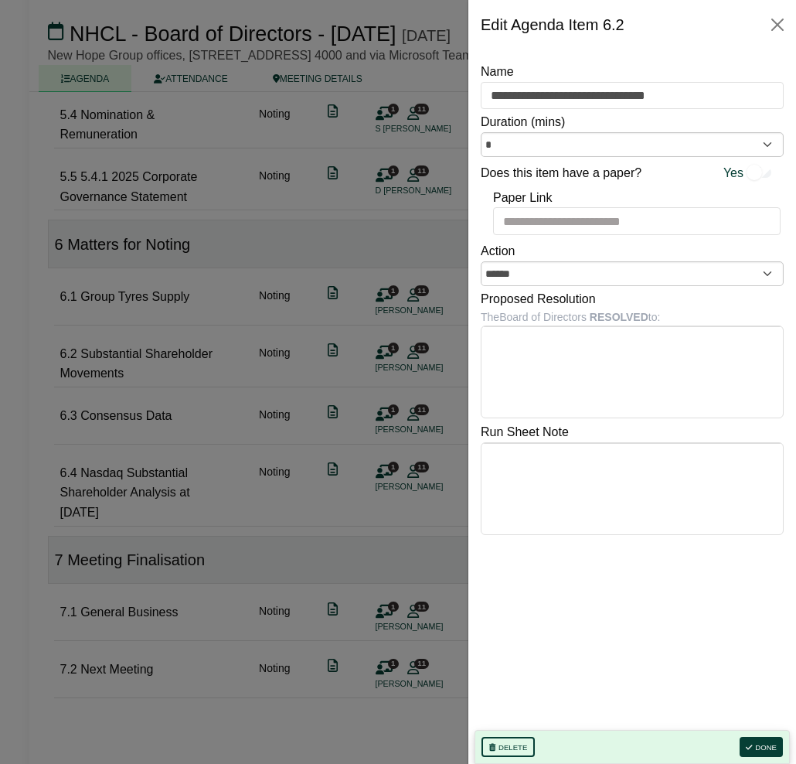
click at [192, 364] on div at bounding box center [398, 382] width 796 height 764
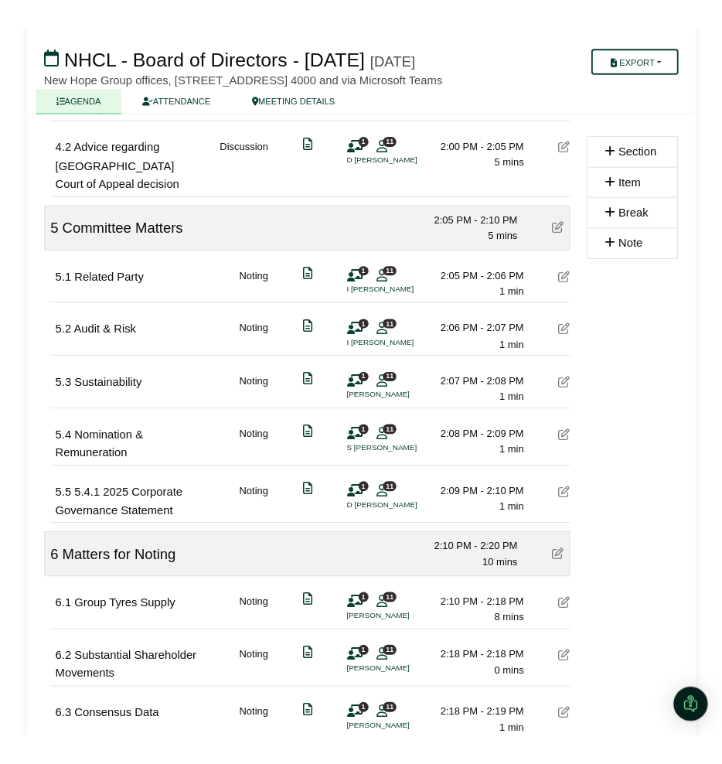
scroll to position [1642, 0]
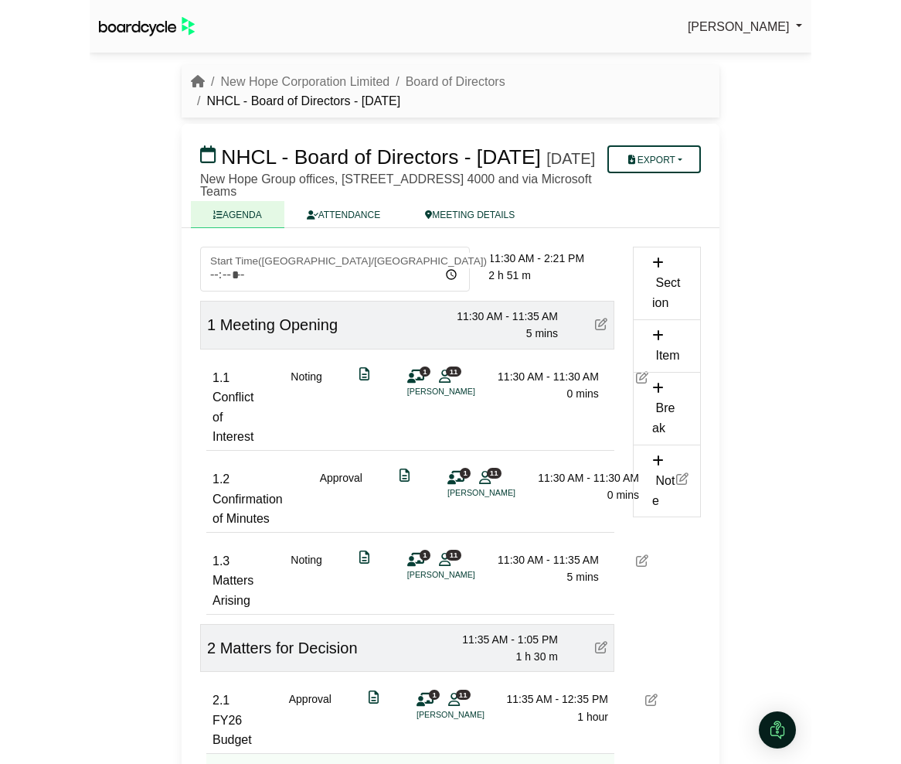
scroll to position [1642, 0]
